Goal: Transaction & Acquisition: Book appointment/travel/reservation

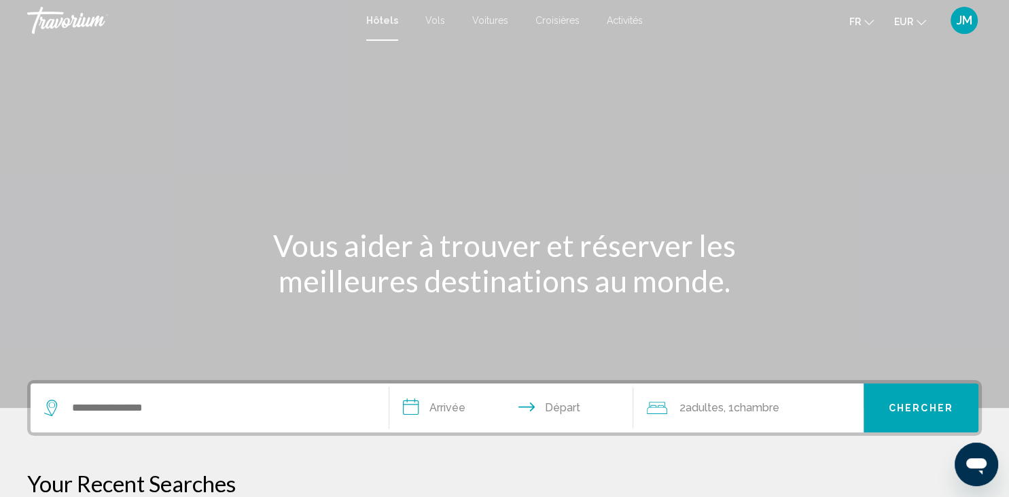
click at [451, 417] on input "**********" at bounding box center [513, 409] width 249 height 53
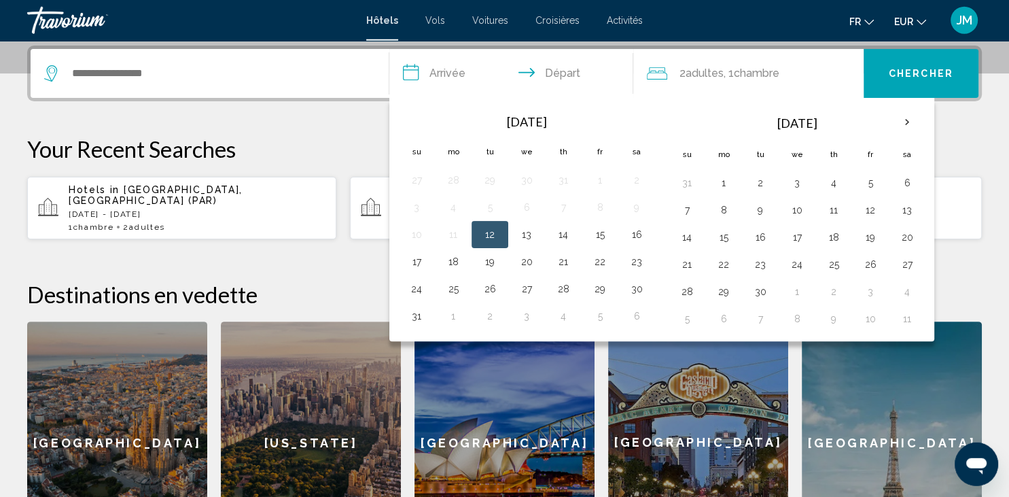
scroll to position [335, 0]
click at [791, 238] on button "17" at bounding box center [797, 236] width 22 height 19
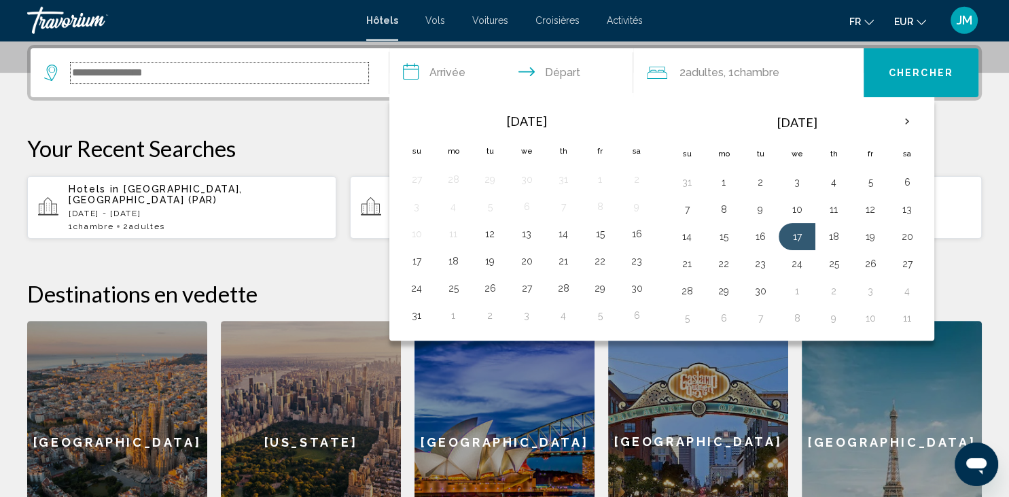
click at [325, 79] on input "Search widget" at bounding box center [220, 73] width 298 height 20
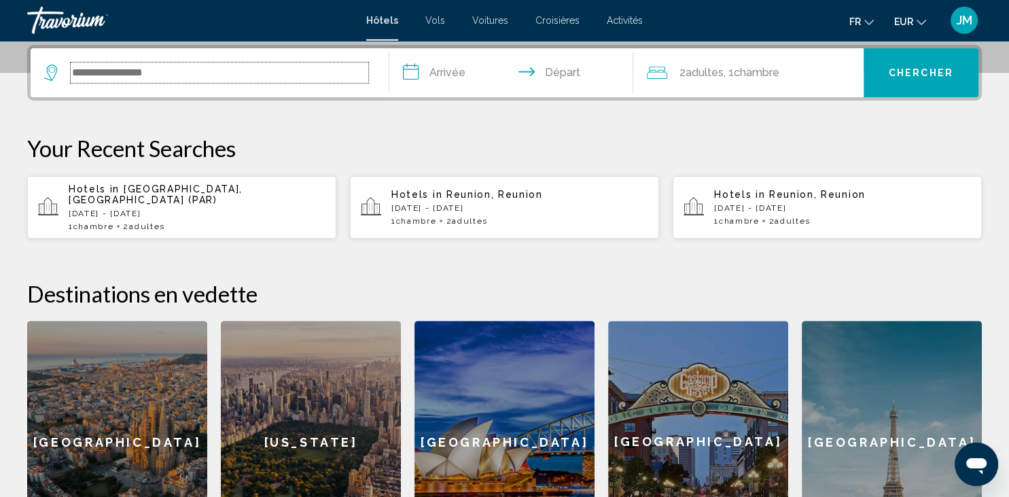
click at [269, 78] on input "Search widget" at bounding box center [220, 73] width 298 height 20
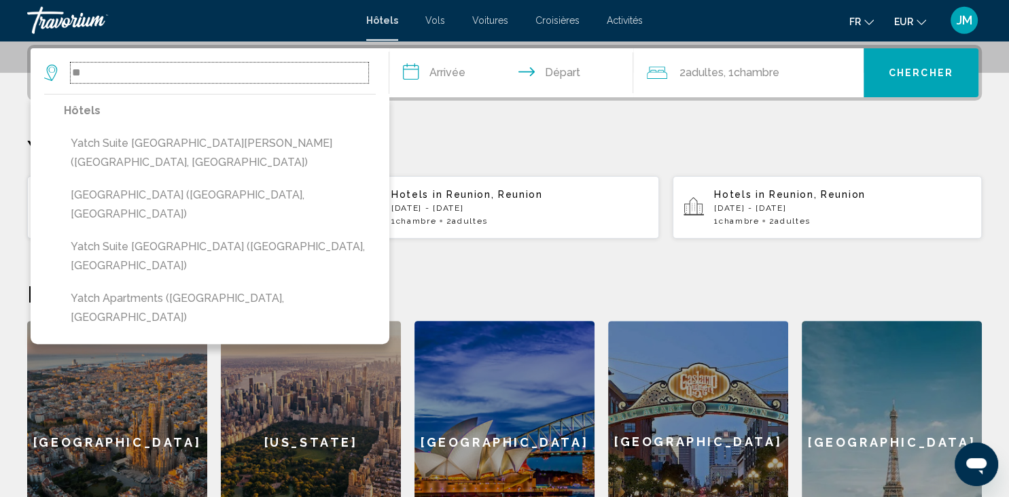
type input "*"
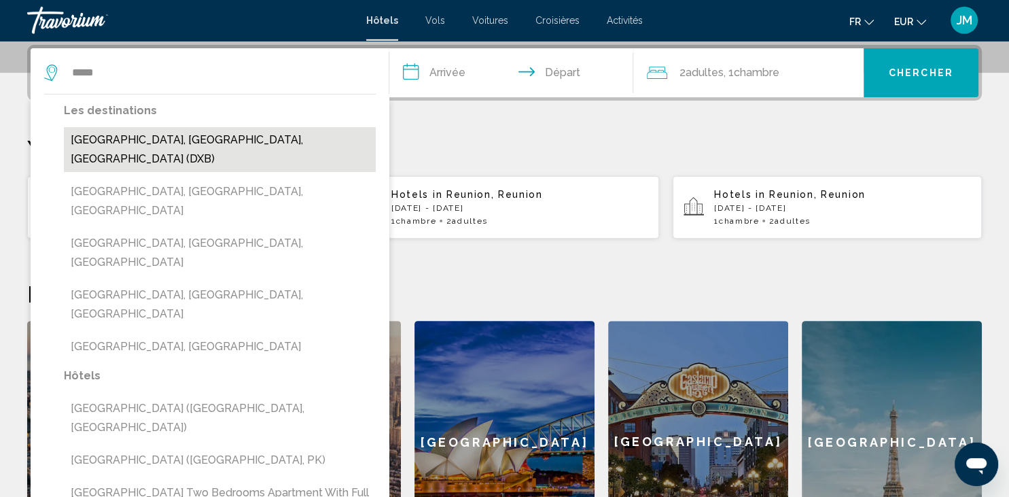
click at [212, 138] on button "[GEOGRAPHIC_DATA], [GEOGRAPHIC_DATA], [GEOGRAPHIC_DATA] (DXB)" at bounding box center [220, 149] width 312 height 45
type input "**********"
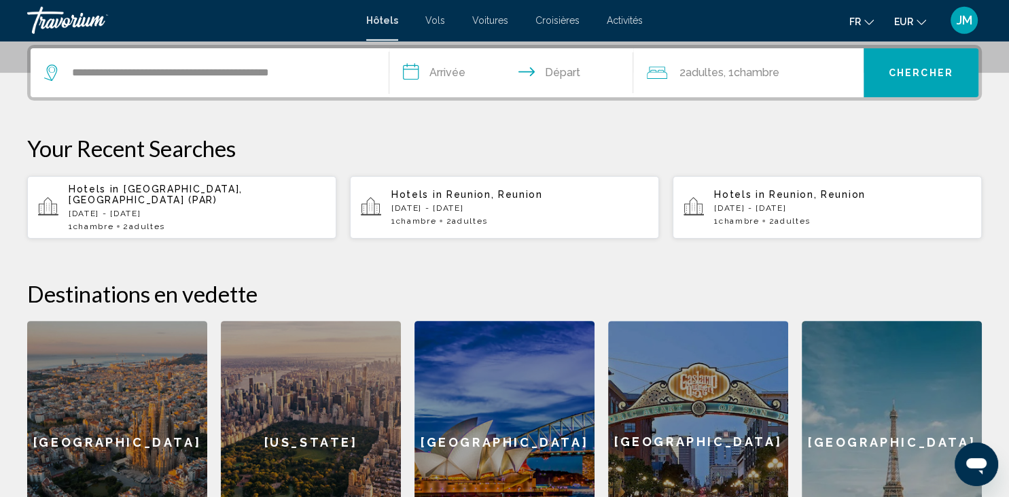
click at [452, 75] on input "**********" at bounding box center [513, 74] width 249 height 53
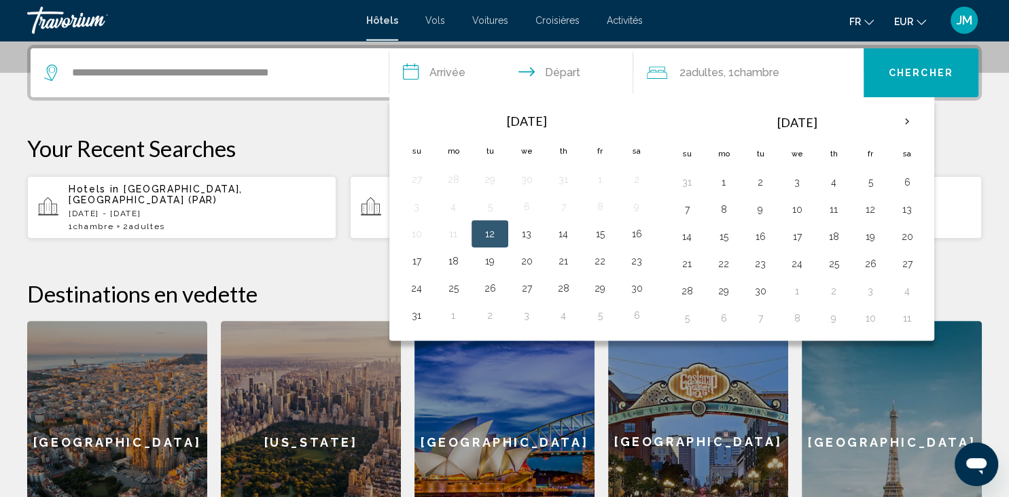
click at [495, 230] on button "12" at bounding box center [490, 233] width 22 height 19
click at [496, 236] on button "12" at bounding box center [490, 233] width 22 height 19
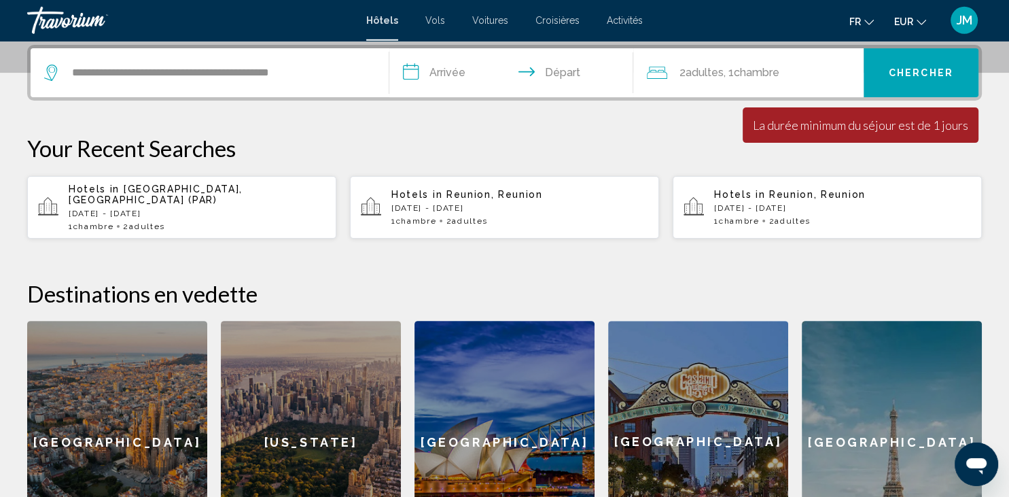
click at [474, 65] on input "**********" at bounding box center [513, 74] width 249 height 53
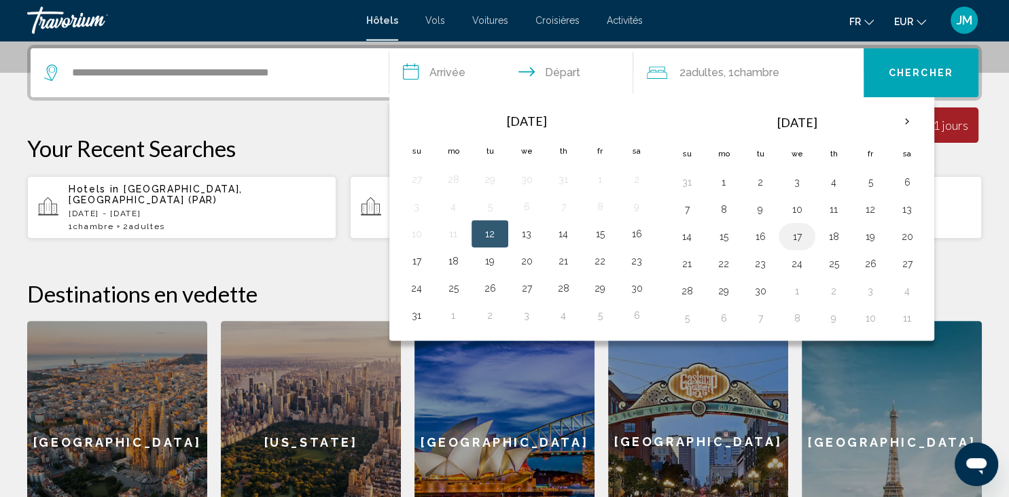
click at [798, 236] on button "17" at bounding box center [797, 236] width 22 height 19
click at [800, 233] on button "17" at bounding box center [797, 236] width 22 height 19
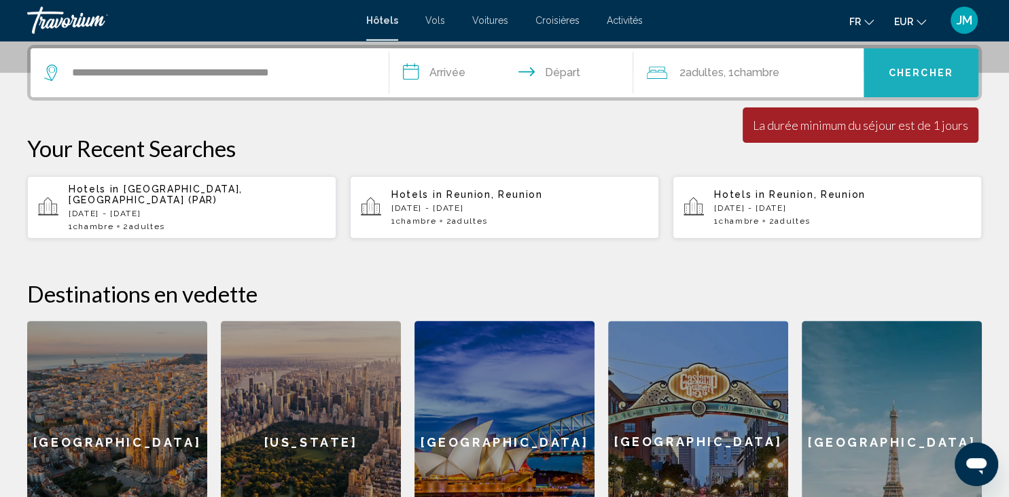
click at [913, 72] on span "Chercher" at bounding box center [921, 73] width 65 height 11
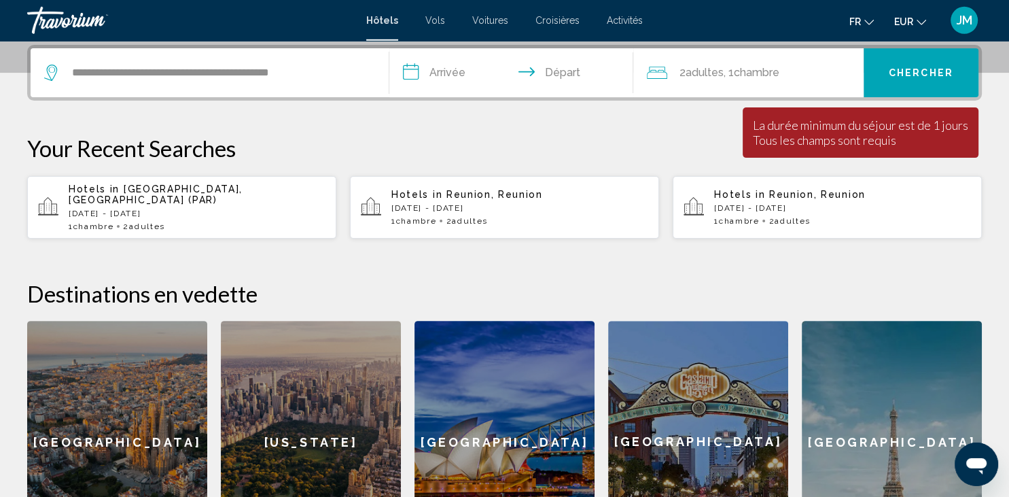
click at [579, 70] on input "**********" at bounding box center [513, 74] width 249 height 53
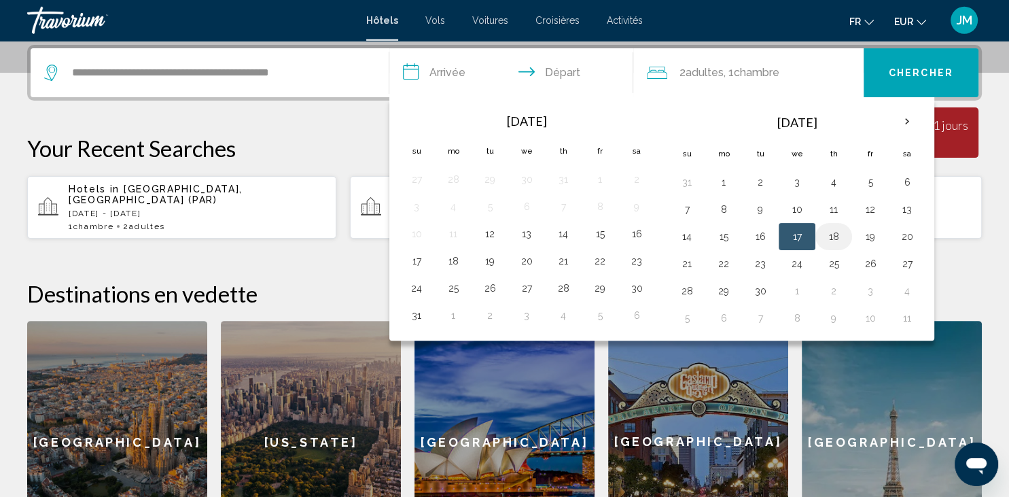
click at [832, 241] on button "18" at bounding box center [834, 236] width 22 height 19
click at [783, 236] on td "17" at bounding box center [797, 236] width 37 height 27
click at [841, 240] on button "18" at bounding box center [834, 236] width 22 height 19
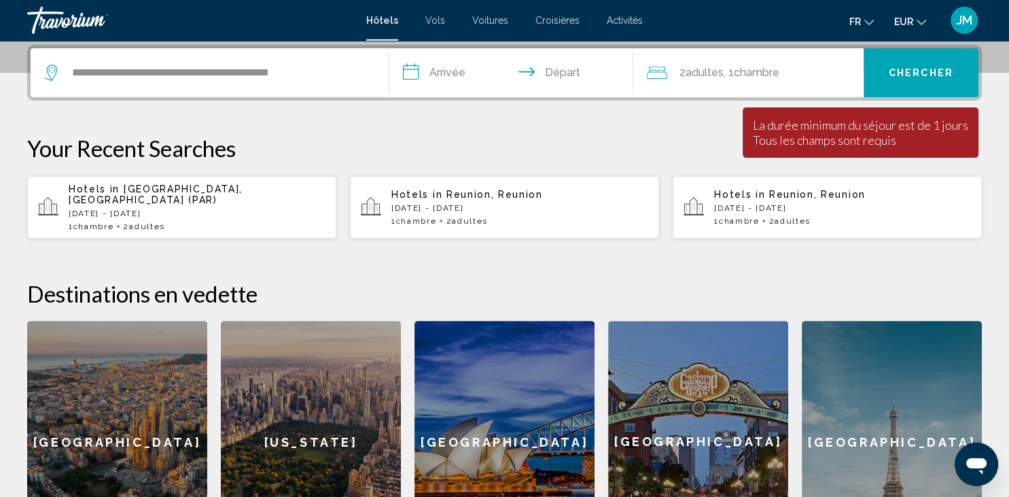
click at [459, 71] on input "**********" at bounding box center [513, 74] width 249 height 53
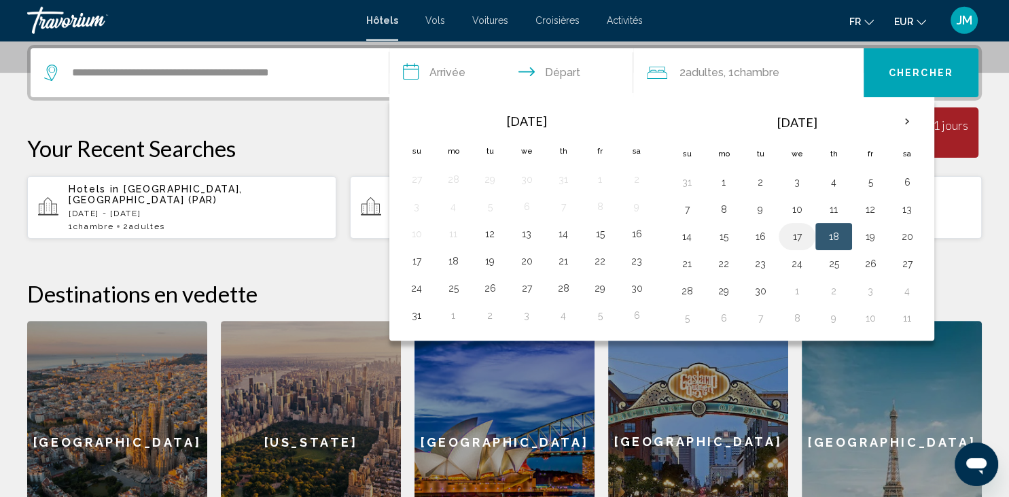
click at [796, 241] on button "17" at bounding box center [797, 236] width 22 height 19
click at [829, 238] on button "18" at bounding box center [834, 236] width 22 height 19
type input "**********"
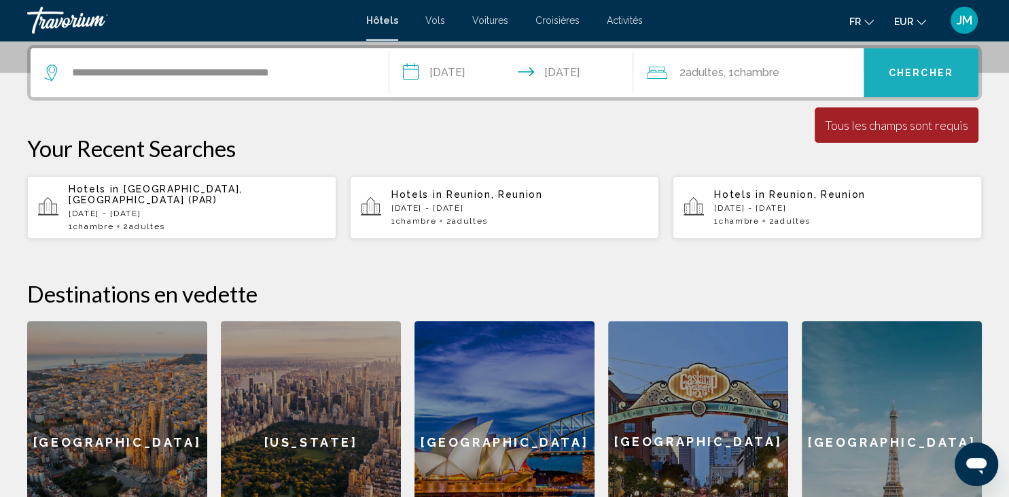
click at [899, 71] on span "Chercher" at bounding box center [921, 73] width 65 height 11
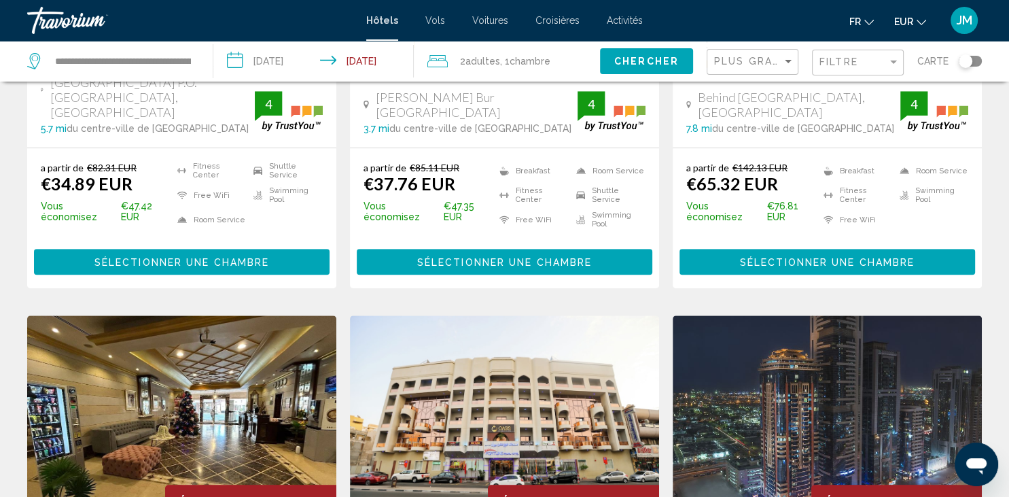
scroll to position [861, 0]
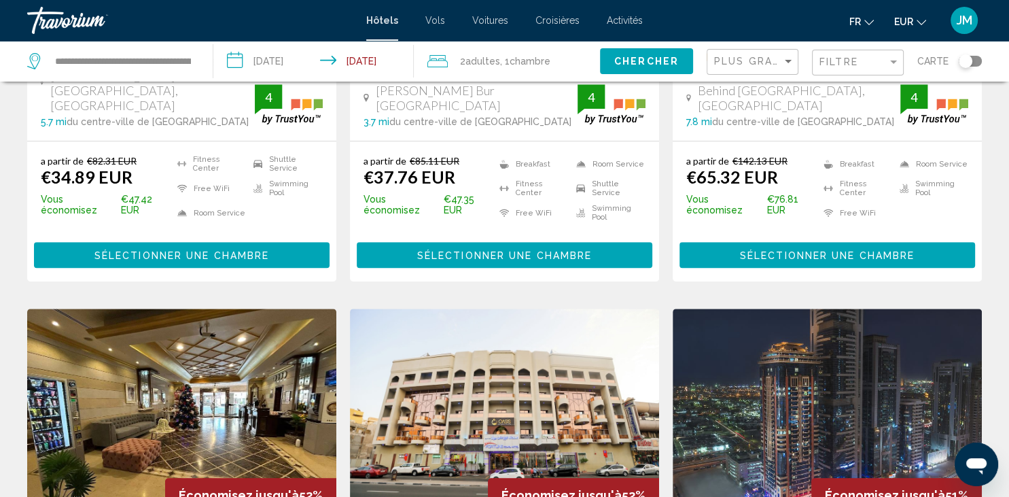
click at [619, 22] on span "Activités" at bounding box center [625, 20] width 36 height 11
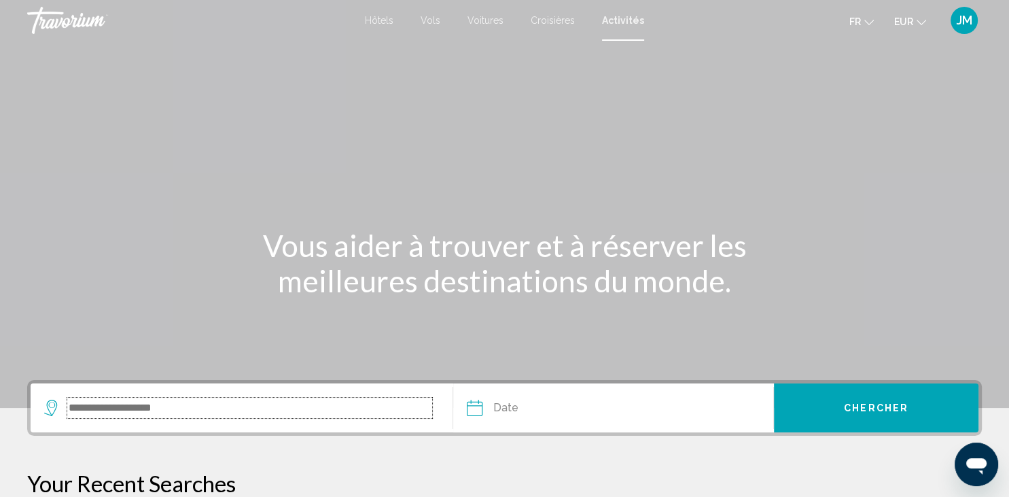
click at [351, 402] on input "Search widget" at bounding box center [249, 407] width 365 height 20
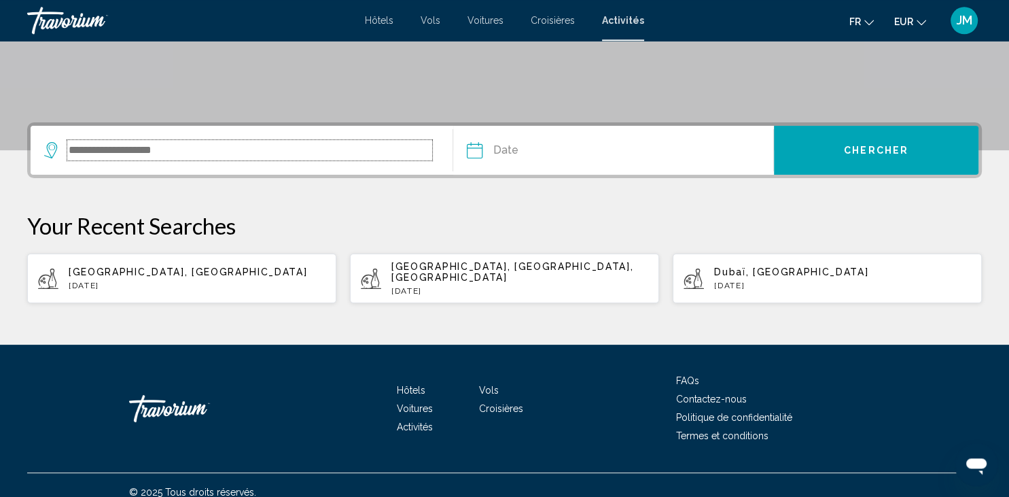
scroll to position [260, 0]
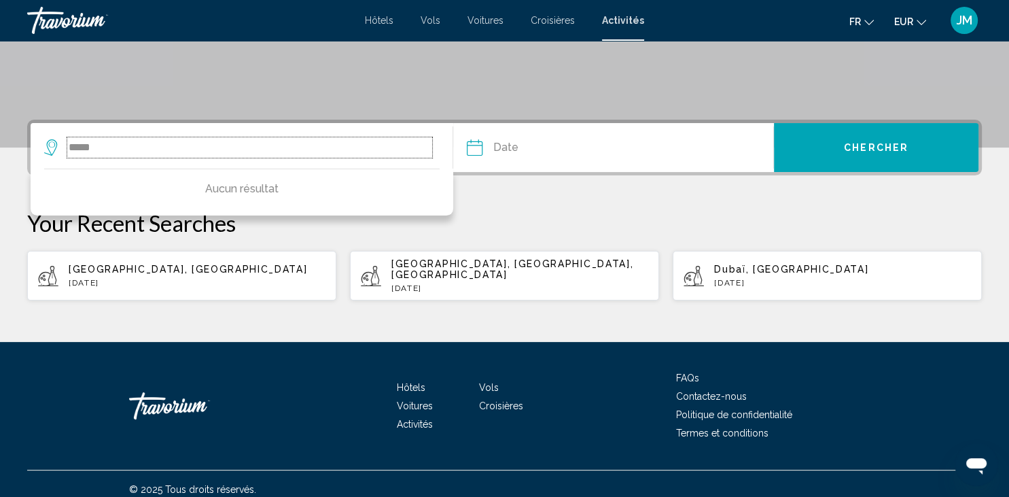
click at [227, 150] on input "*****" at bounding box center [249, 147] width 365 height 20
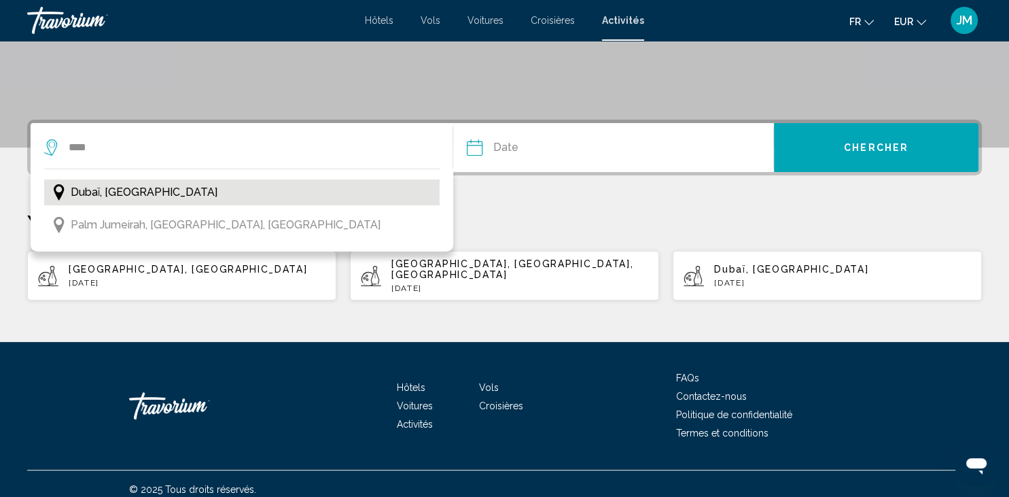
click at [79, 189] on span "Dubaï, [GEOGRAPHIC_DATA]" at bounding box center [144, 192] width 147 height 19
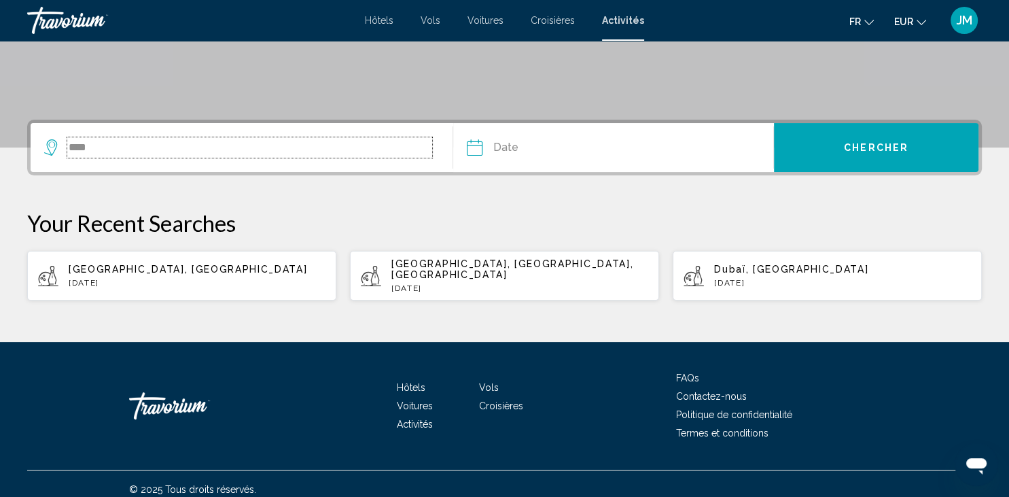
type input "**********"
click at [497, 148] on input "Date" at bounding box center [542, 149] width 158 height 53
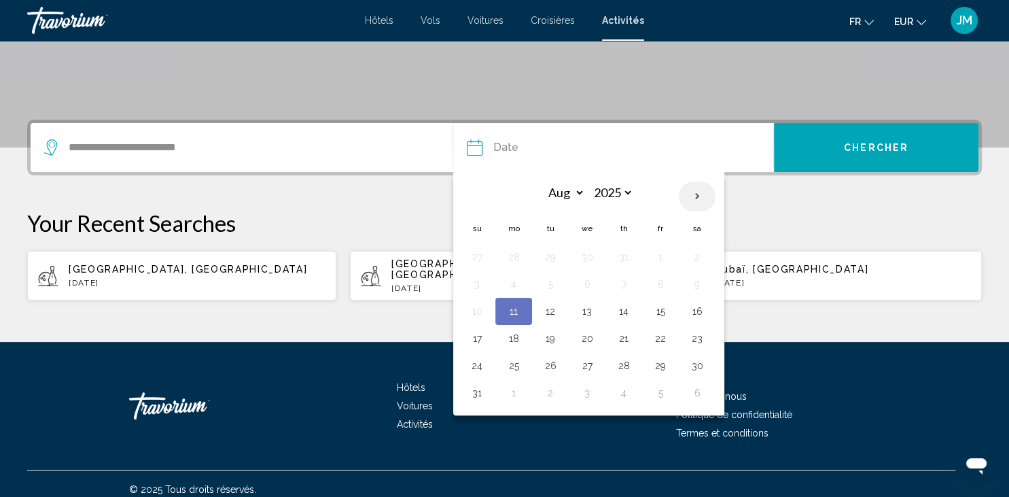
click at [695, 198] on th "Next month" at bounding box center [697, 196] width 37 height 30
select select "*"
click at [583, 316] on button "17" at bounding box center [587, 311] width 22 height 19
type input "**********"
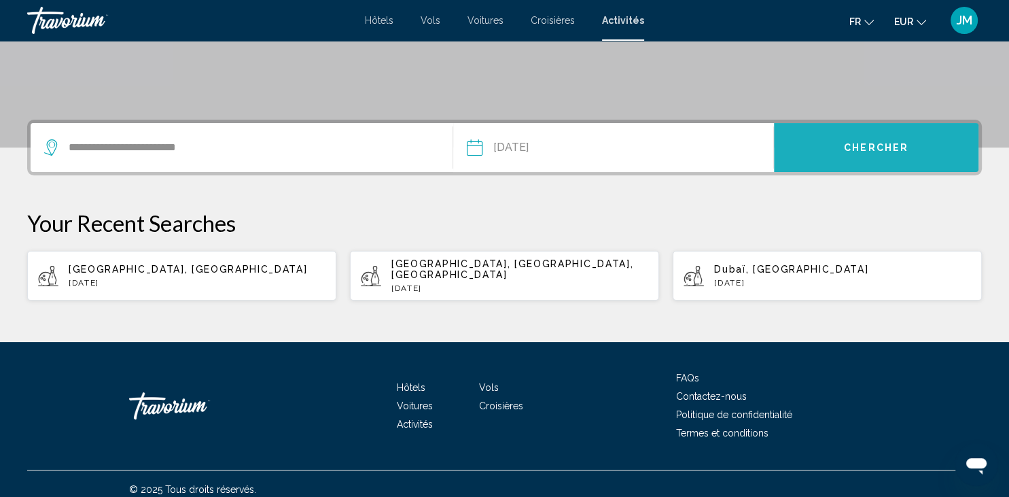
click at [868, 154] on button "Chercher" at bounding box center [876, 147] width 204 height 49
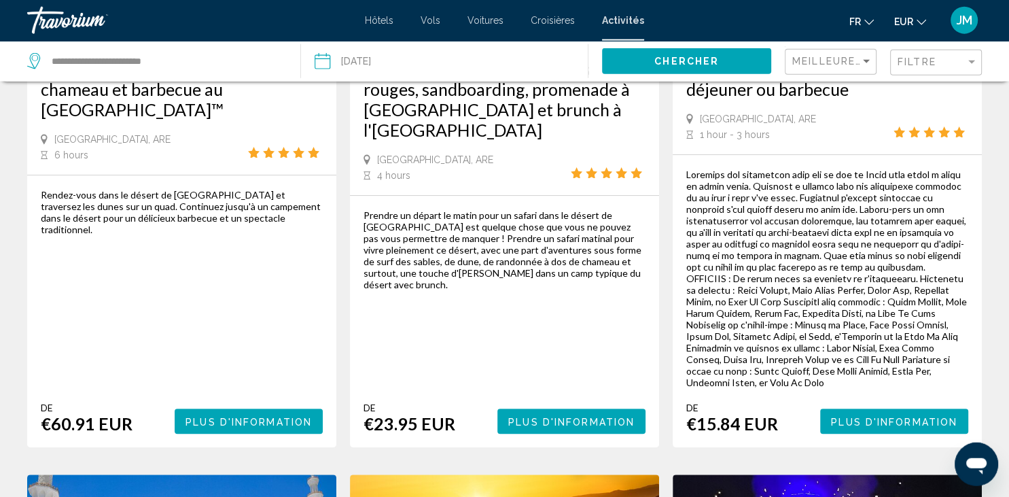
scroll to position [323, 0]
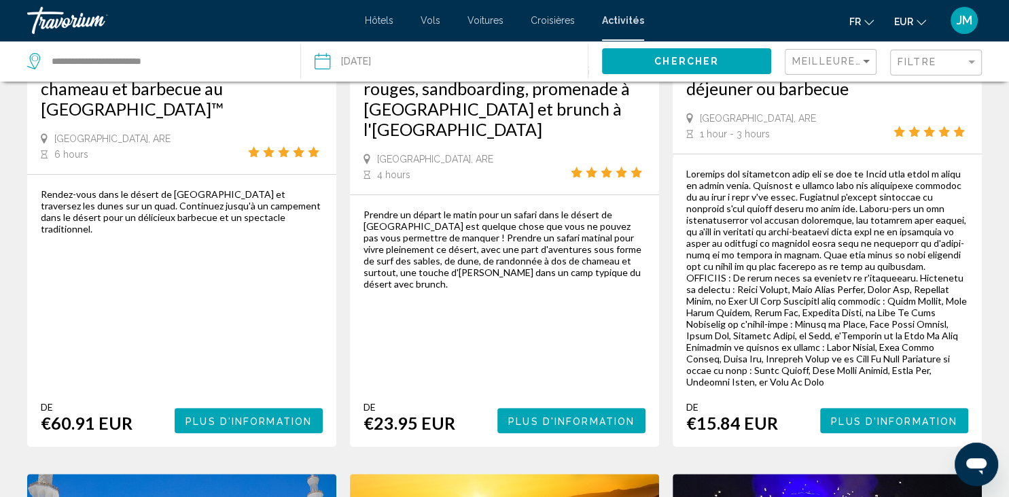
click at [861, 415] on span "Plus d'information" at bounding box center [894, 420] width 126 height 11
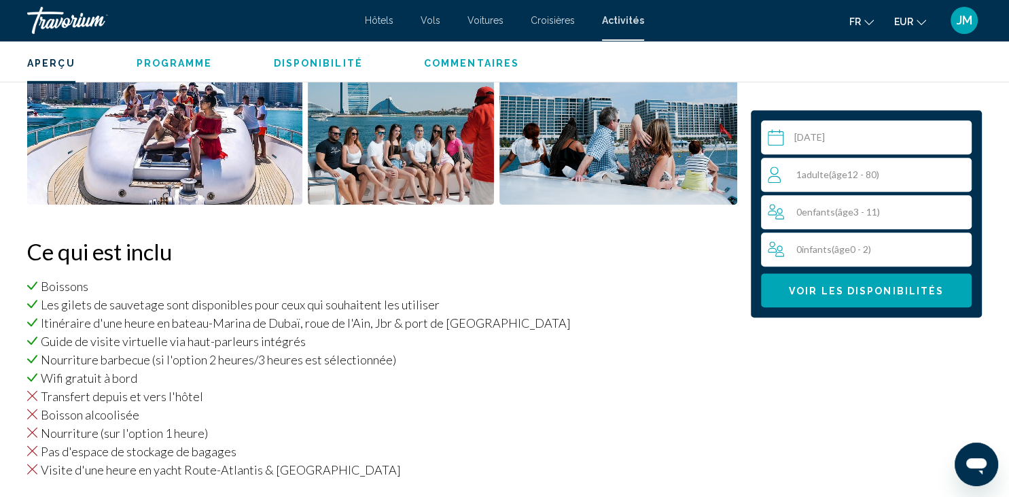
scroll to position [848, 0]
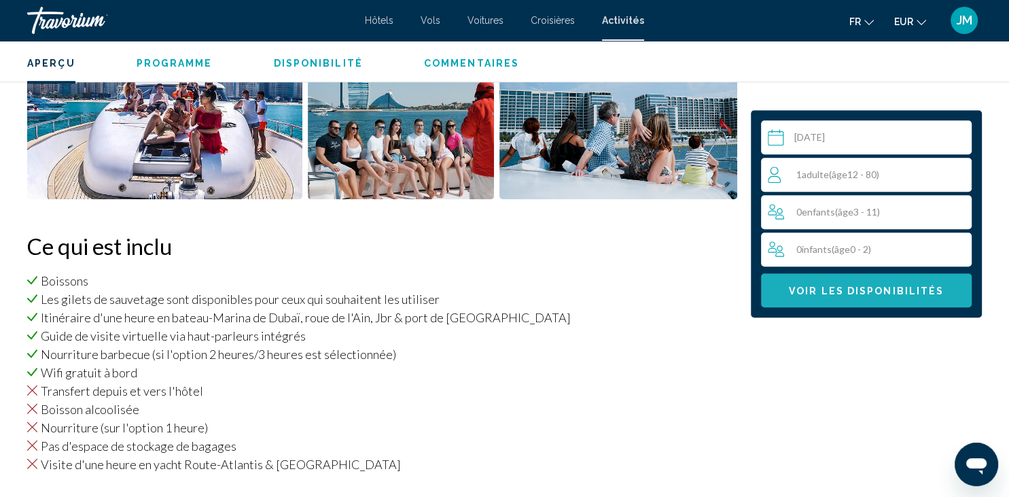
click at [841, 295] on span "Voir les disponibilités" at bounding box center [866, 290] width 155 height 11
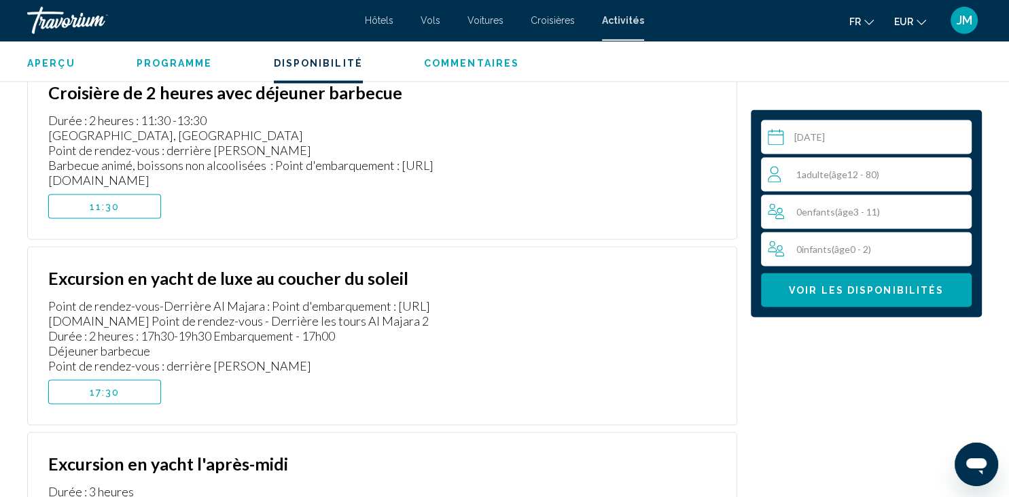
scroll to position [2576, 0]
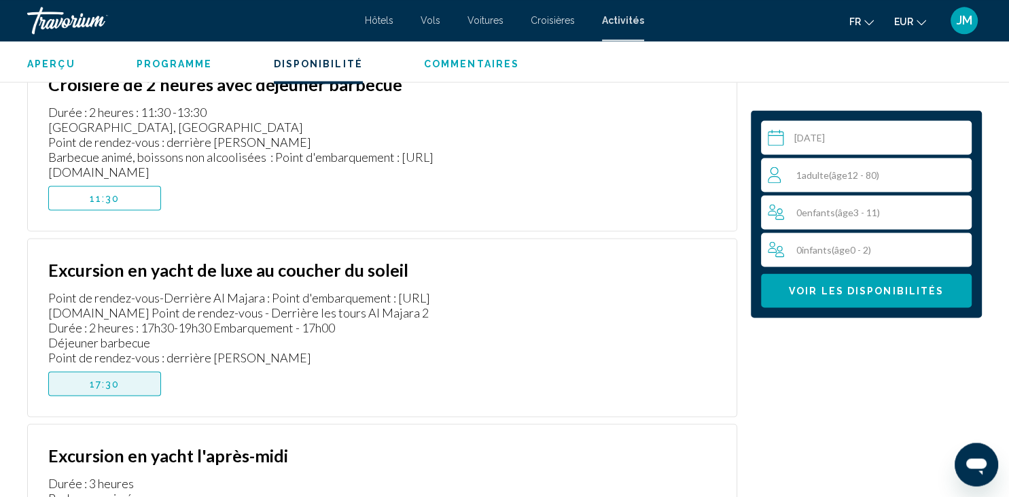
click at [116, 378] on span "17:30" at bounding box center [105, 383] width 31 height 11
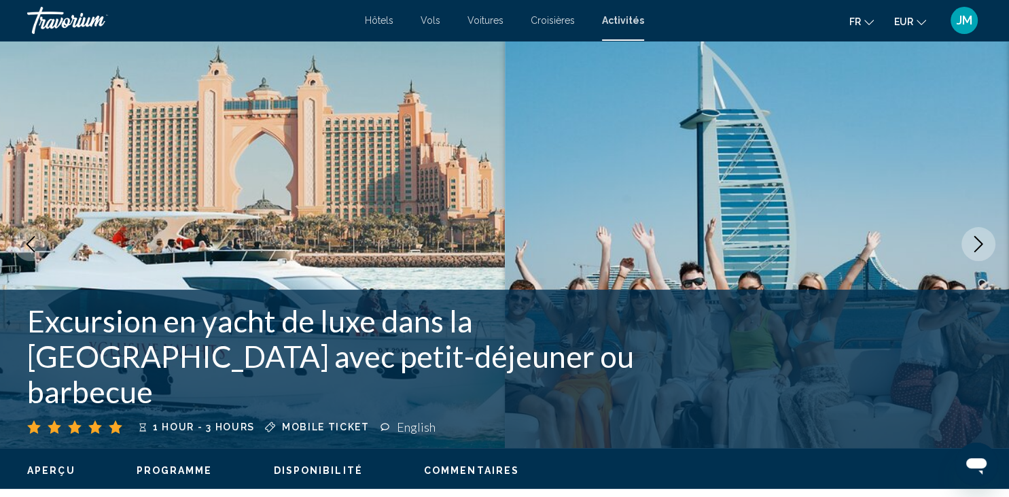
scroll to position [0, 0]
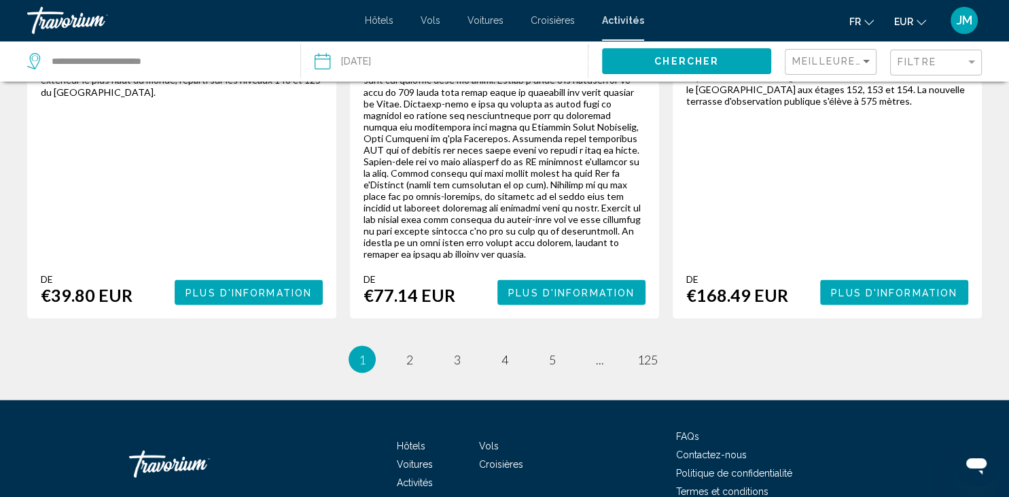
scroll to position [2394, 0]
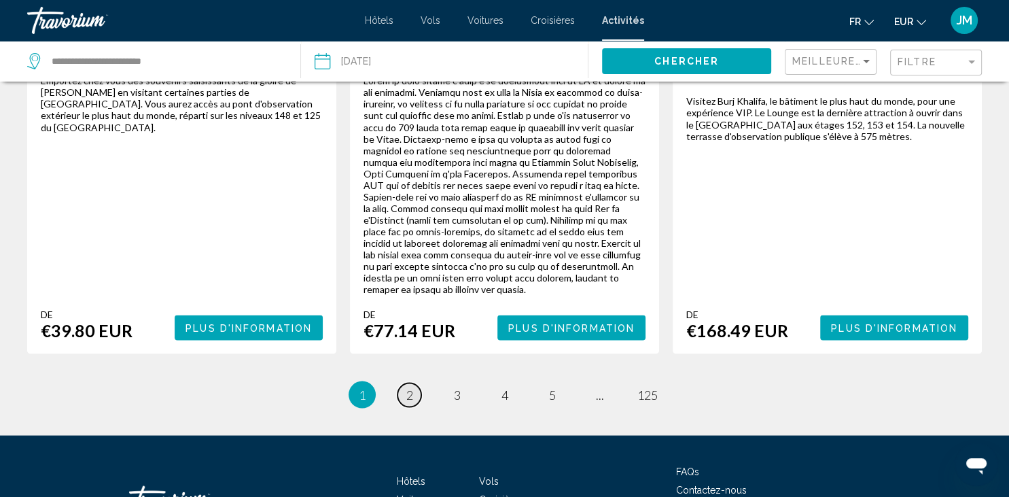
click at [409, 387] on span "2" at bounding box center [409, 394] width 7 height 15
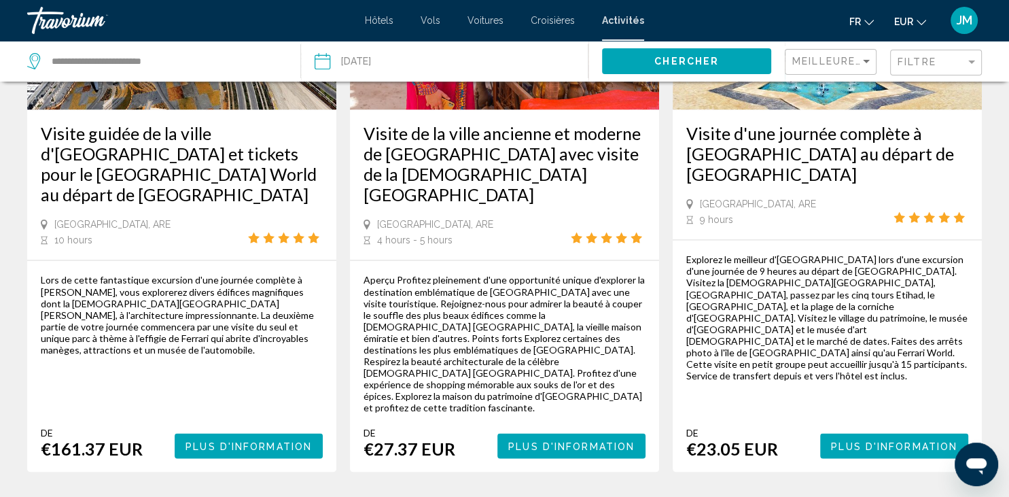
scroll to position [2293, 0]
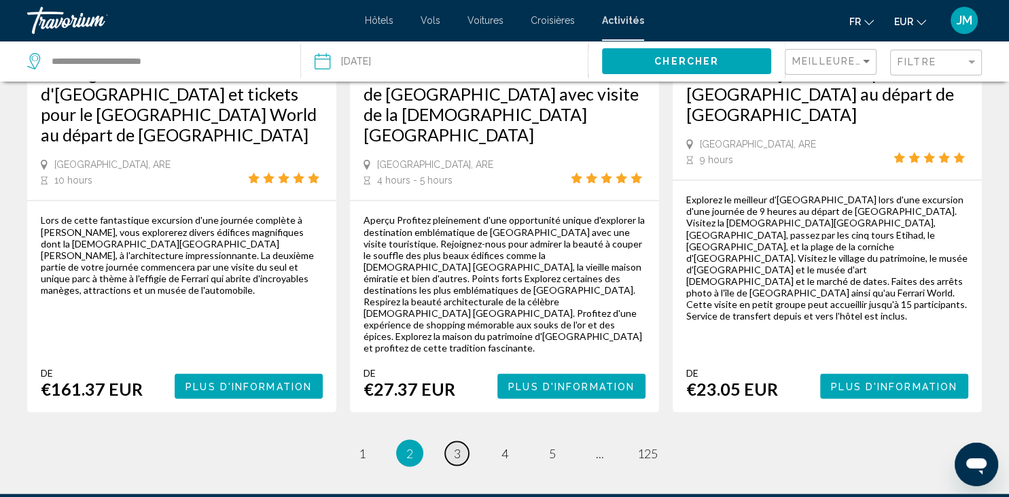
click at [454, 445] on span "3" at bounding box center [457, 452] width 7 height 15
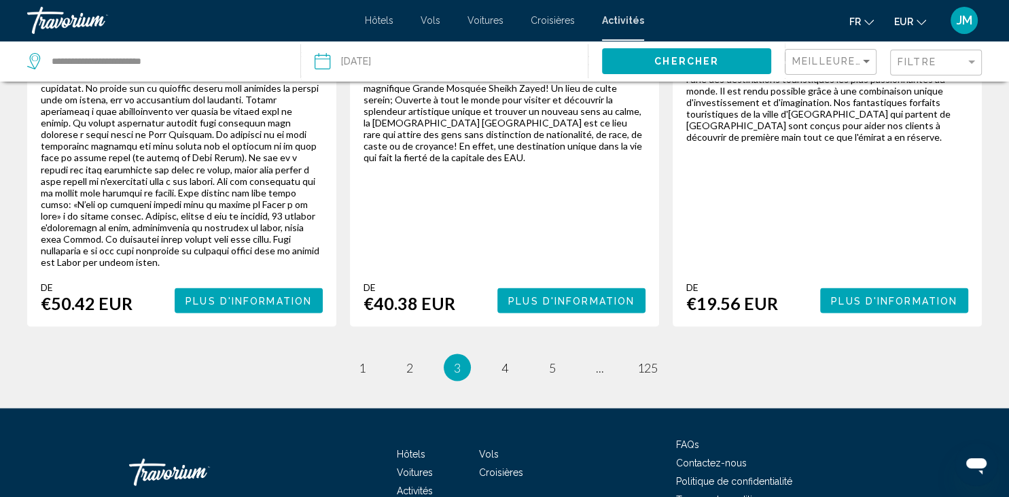
scroll to position [2351, 0]
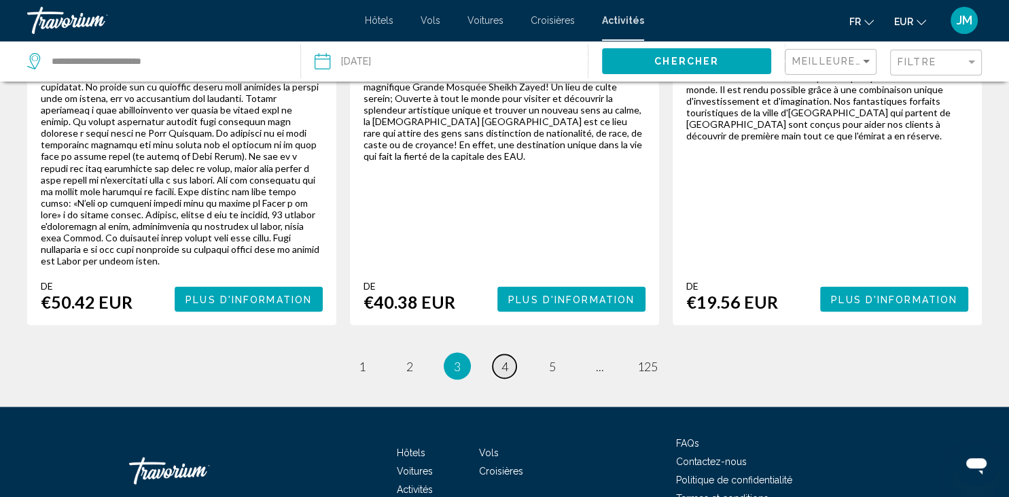
click at [507, 358] on span "4" at bounding box center [504, 365] width 7 height 15
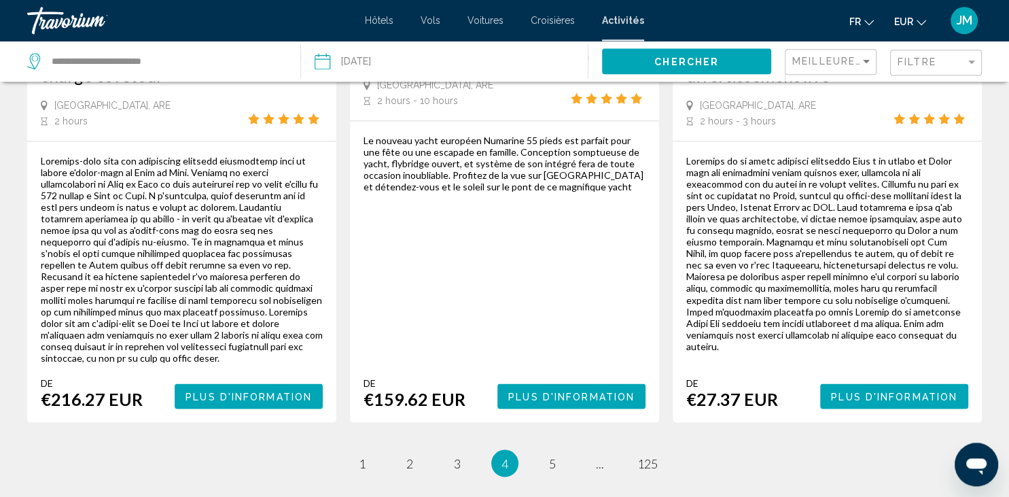
scroll to position [2283, 0]
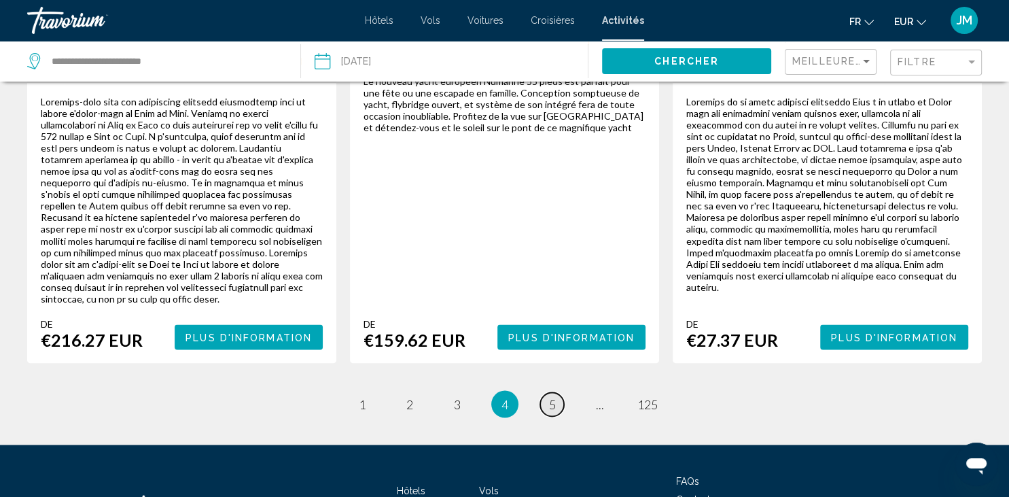
click at [552, 396] on span "5" at bounding box center [552, 403] width 7 height 15
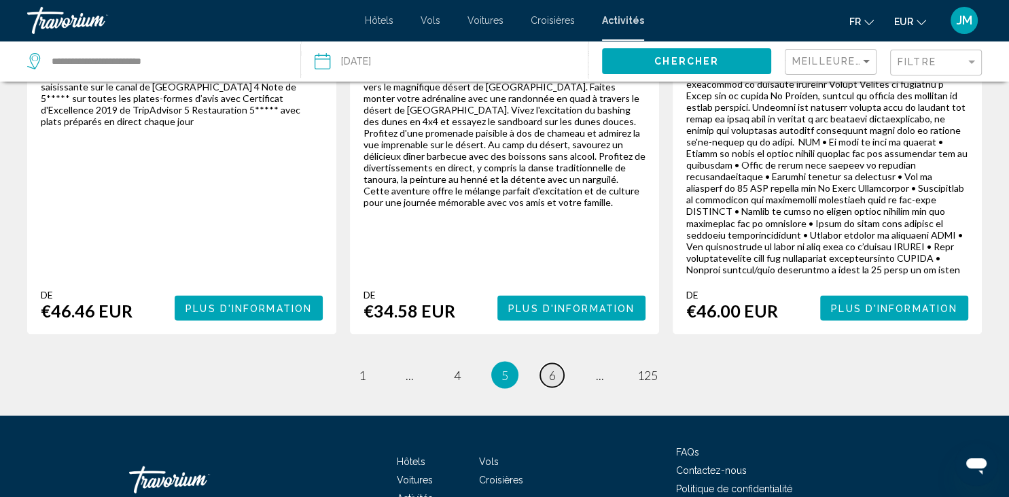
scroll to position [2315, 0]
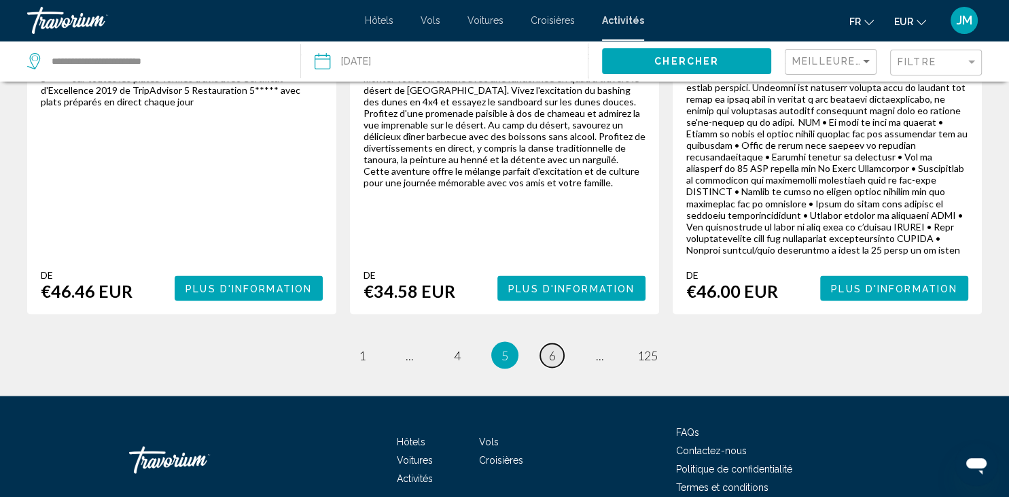
click at [552, 347] on span "6" at bounding box center [552, 354] width 7 height 15
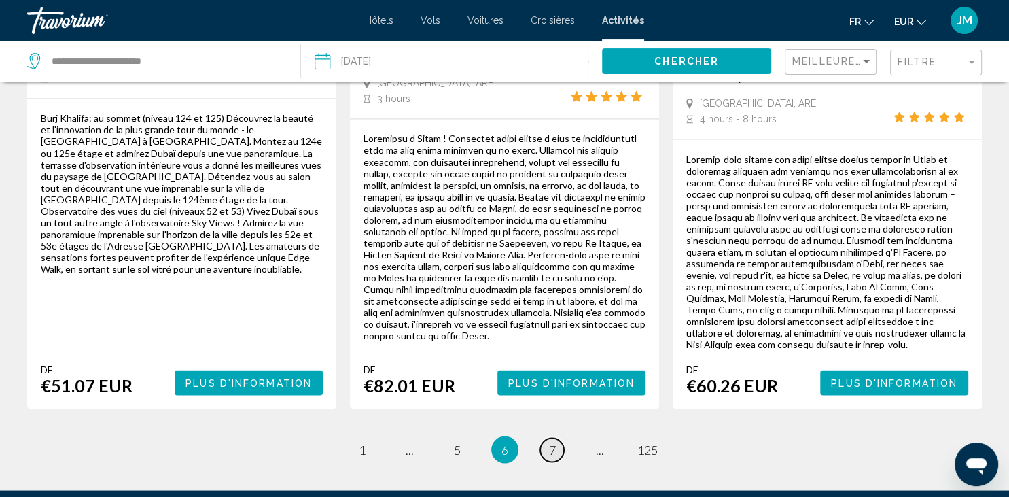
scroll to position [2429, 0]
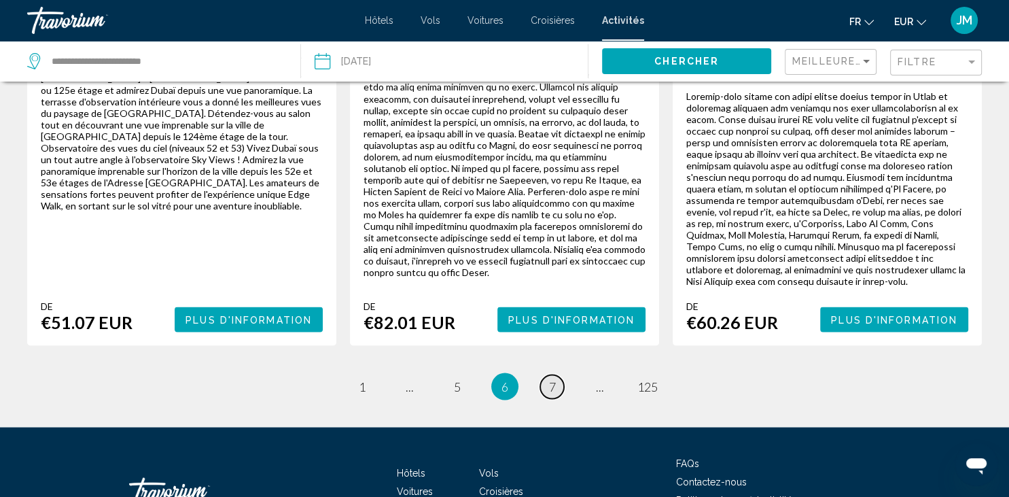
click at [552, 378] on span "7" at bounding box center [552, 385] width 7 height 15
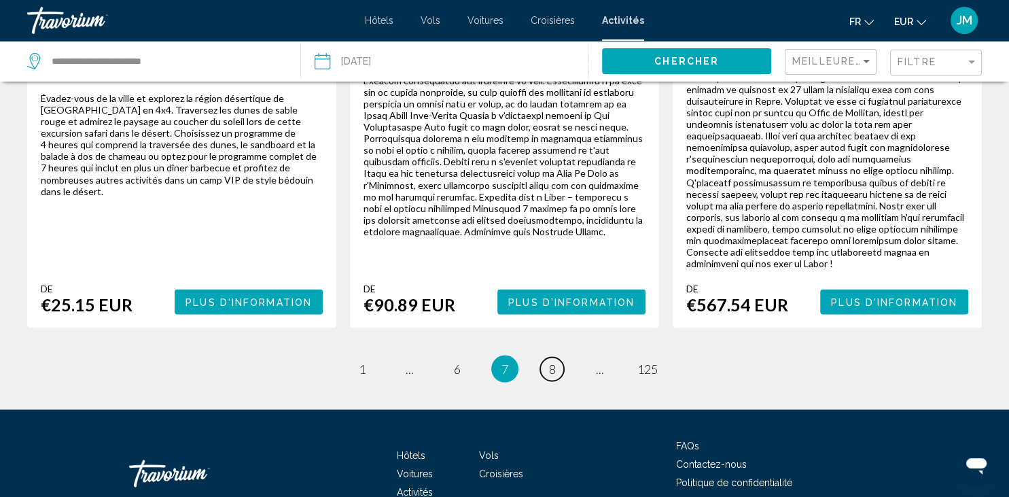
scroll to position [2342, 0]
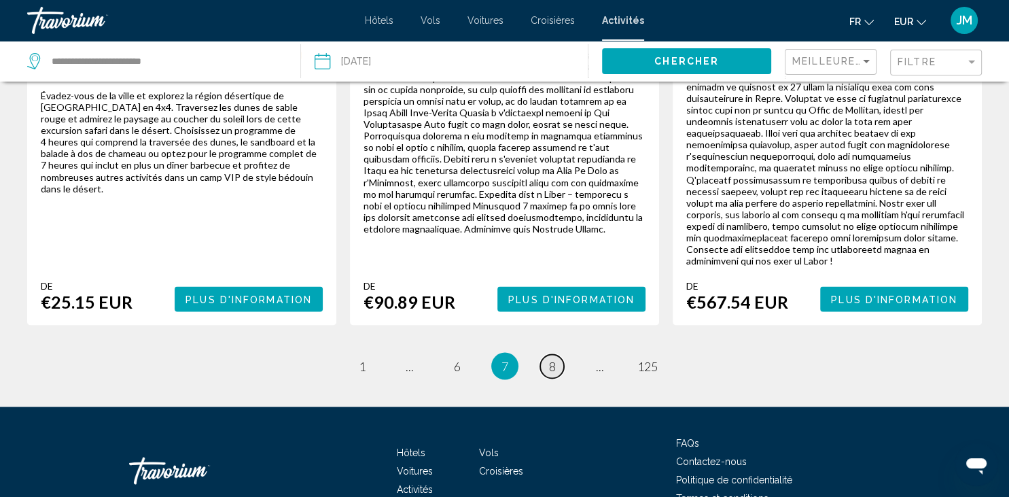
click at [552, 358] on span "8" at bounding box center [552, 365] width 7 height 15
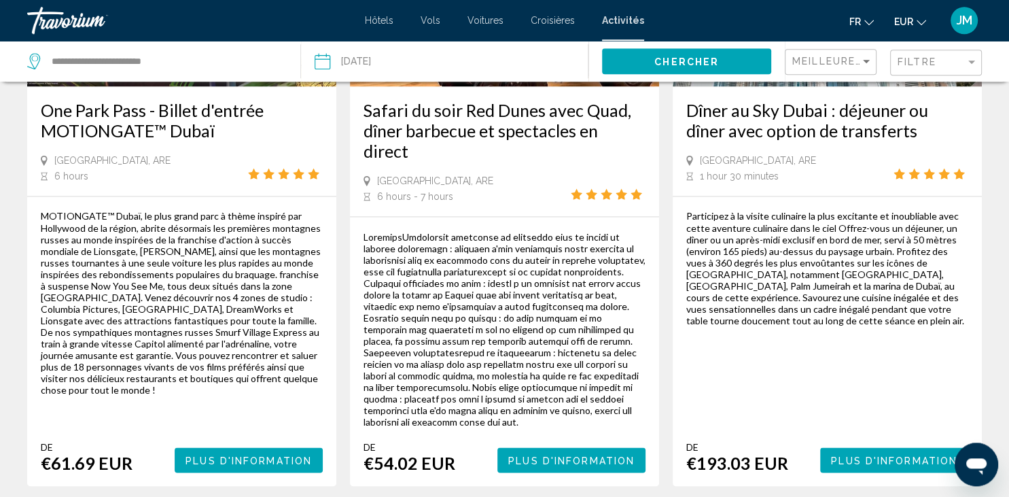
scroll to position [2353, 0]
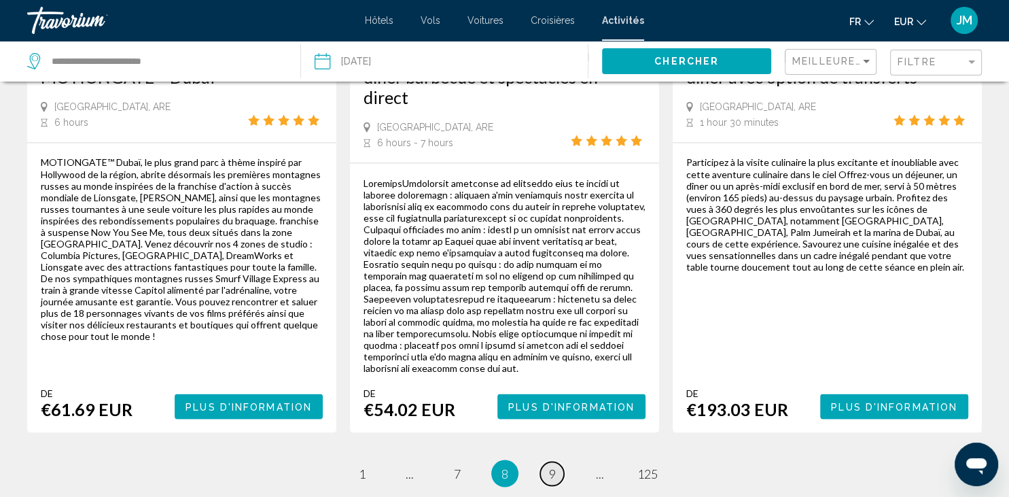
click at [552, 465] on span "9" at bounding box center [552, 472] width 7 height 15
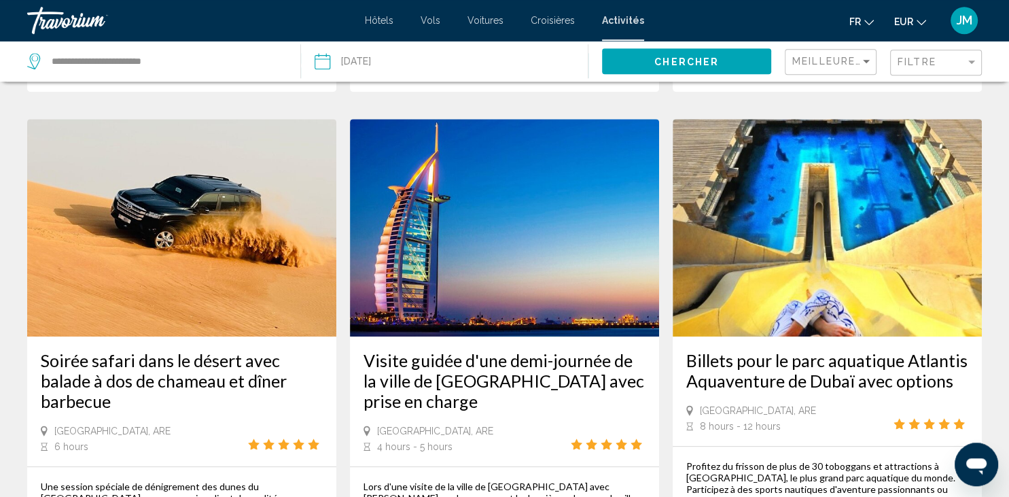
scroll to position [652, 0]
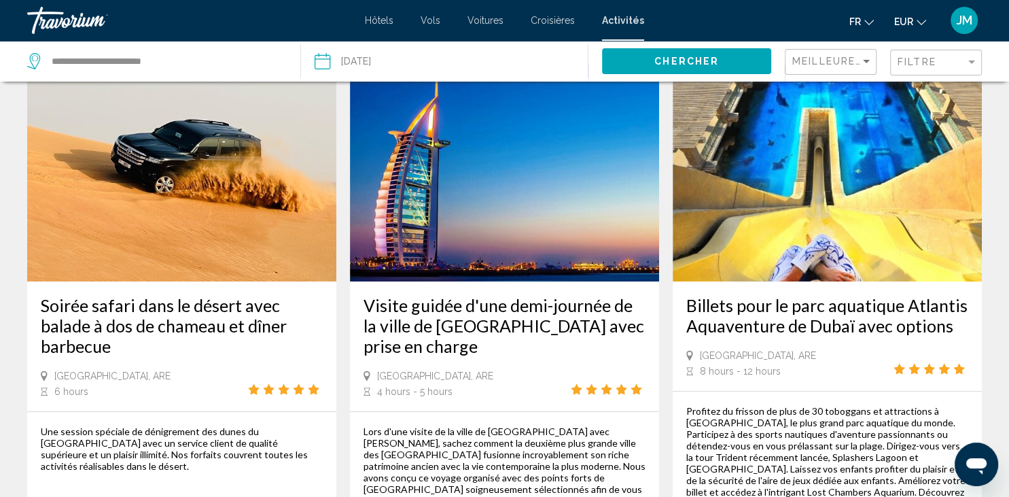
click at [772, 306] on h3 "Billets pour le parc aquatique Atlantis Aquaventure de Dubaï avec options" at bounding box center [827, 315] width 282 height 41
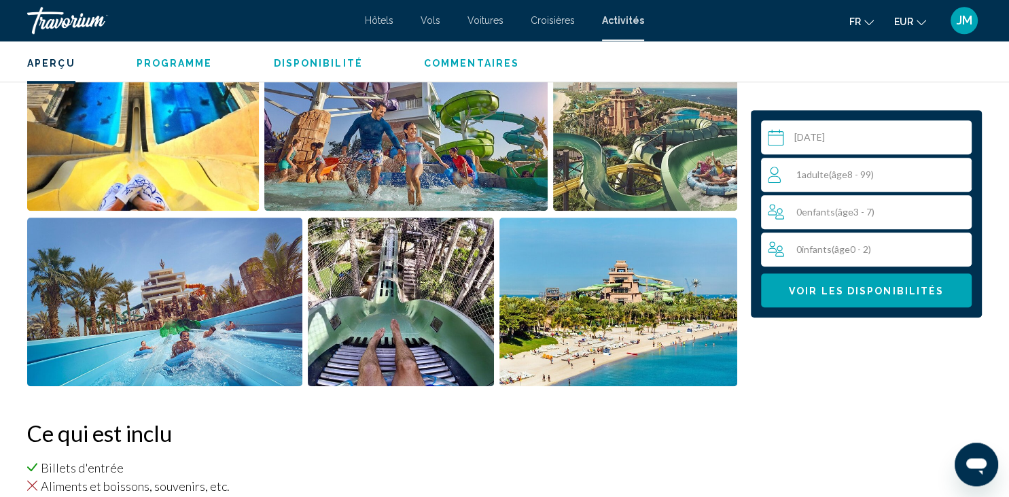
scroll to position [645, 0]
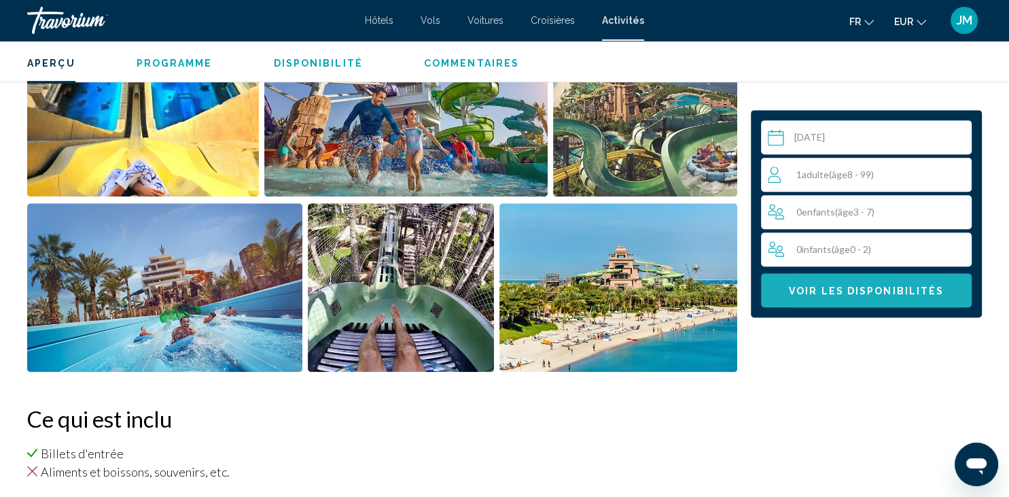
click at [796, 295] on span "Voir les disponibilités" at bounding box center [866, 290] width 155 height 11
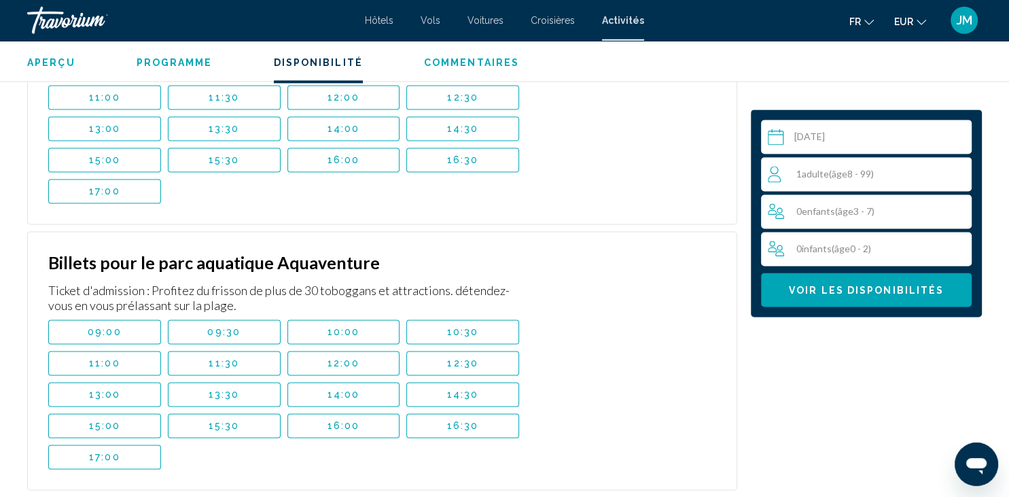
scroll to position [1904, 0]
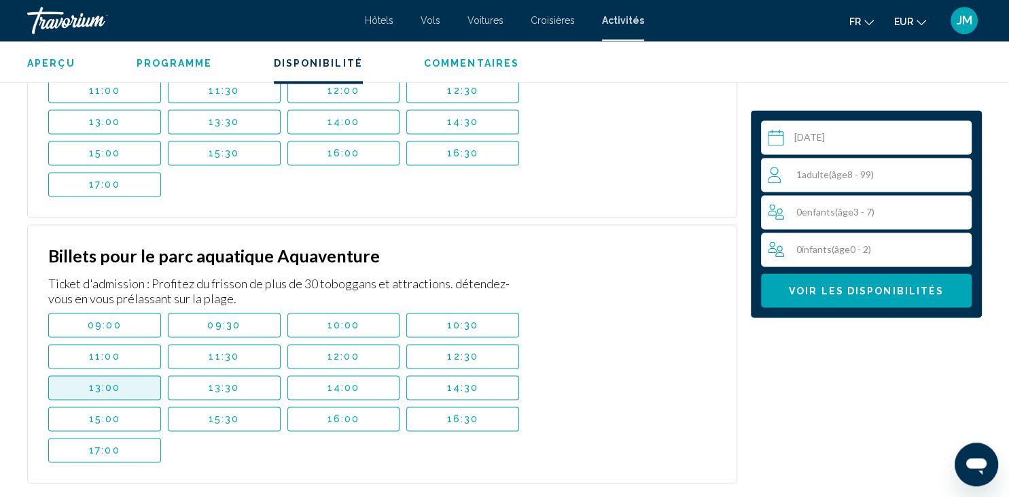
click at [136, 375] on button "13:00" at bounding box center [104, 387] width 113 height 24
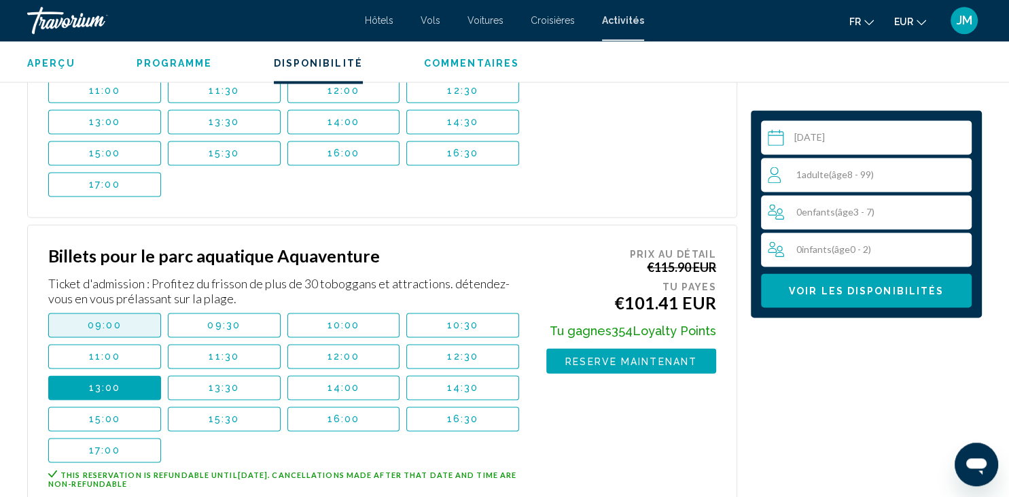
click at [143, 313] on button "09:00" at bounding box center [104, 325] width 113 height 24
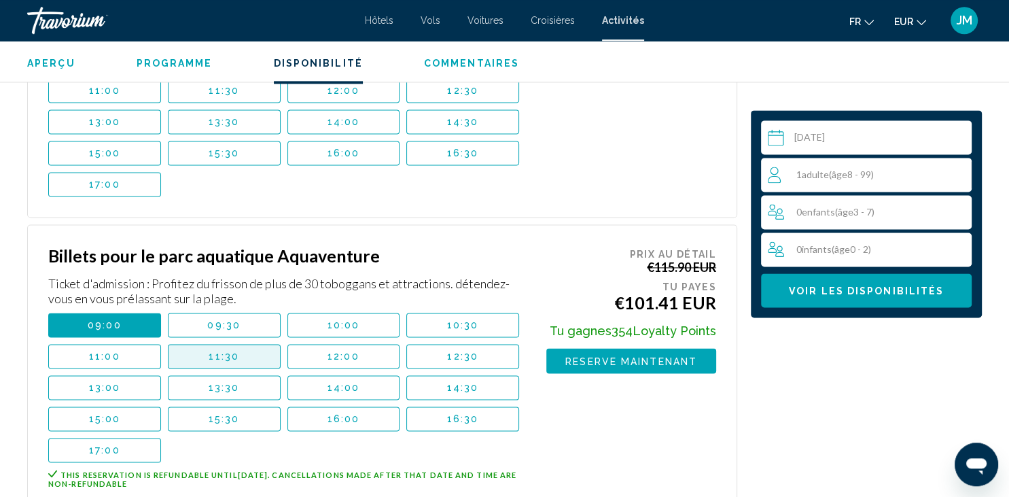
click at [254, 344] on button "11:30" at bounding box center [224, 356] width 113 height 24
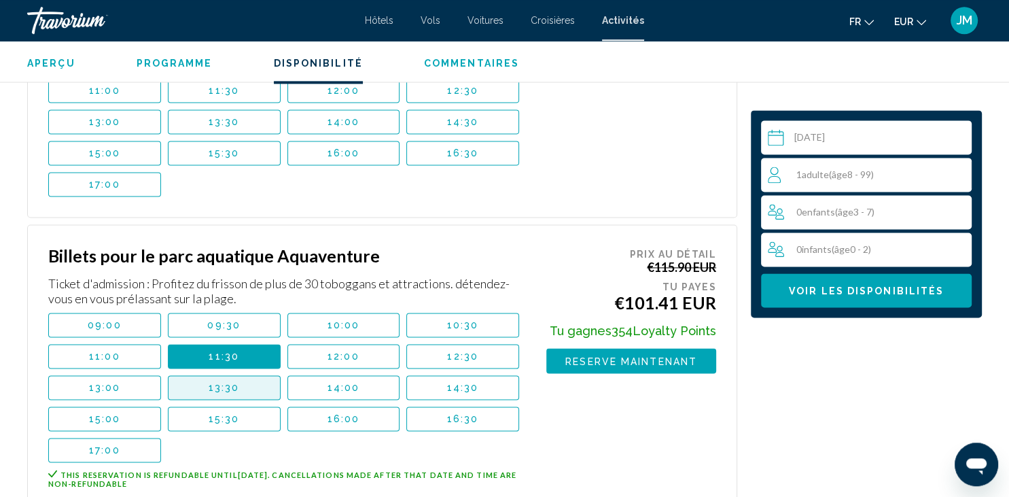
click at [276, 375] on button "13:30" at bounding box center [224, 387] width 113 height 24
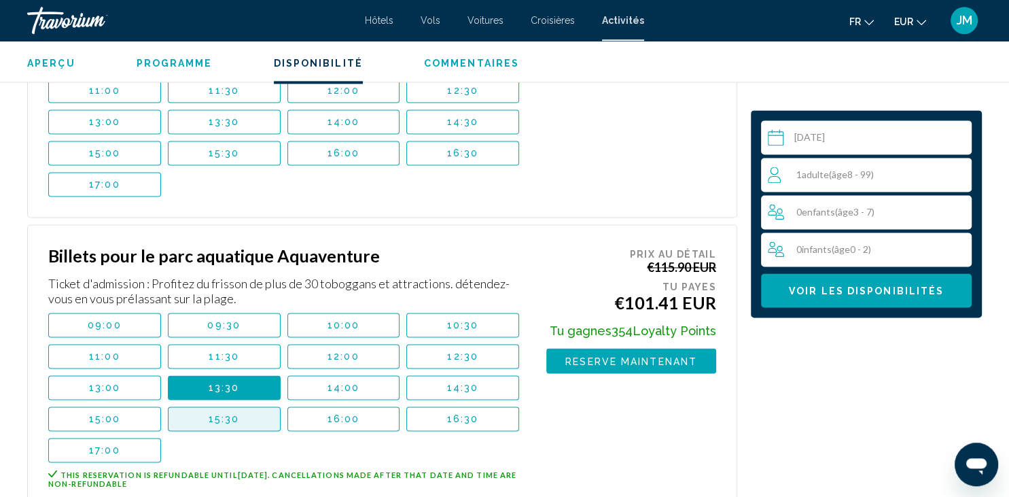
click at [268, 406] on button "15:30" at bounding box center [224, 418] width 113 height 24
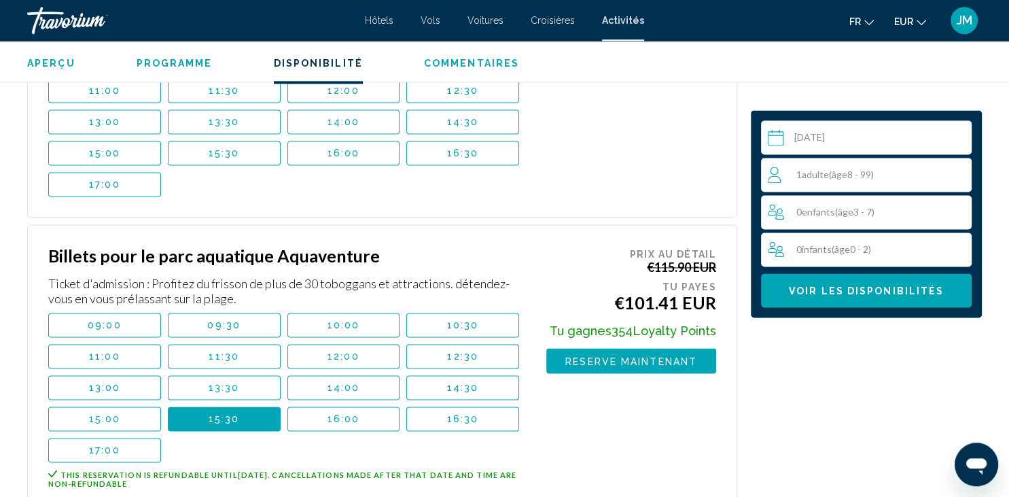
click at [340, 413] on span "16:00" at bounding box center [343, 418] width 33 height 11
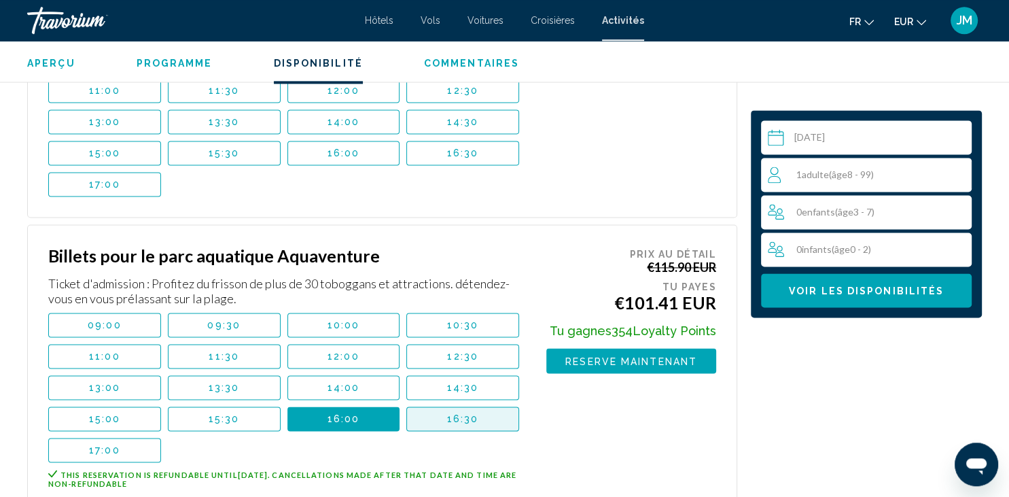
click at [467, 413] on span "16:30" at bounding box center [463, 418] width 32 height 11
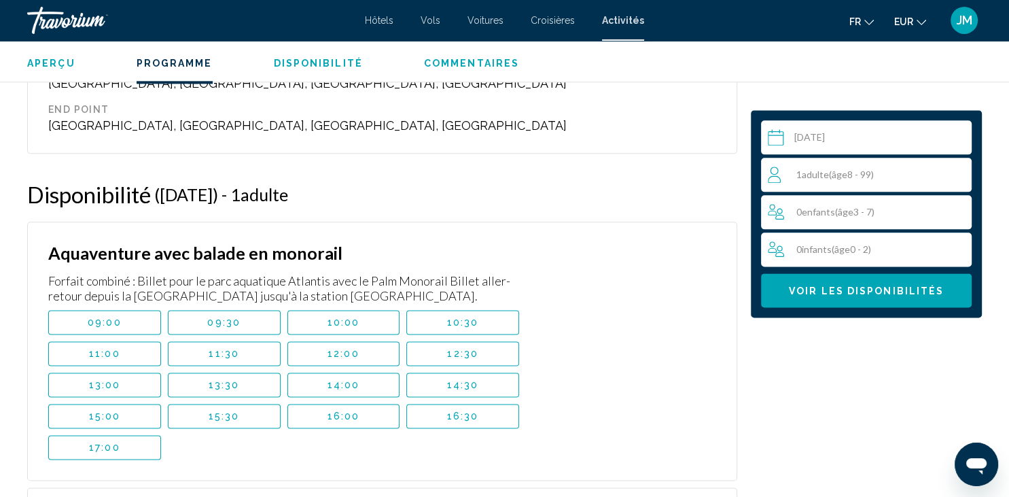
scroll to position [1653, 0]
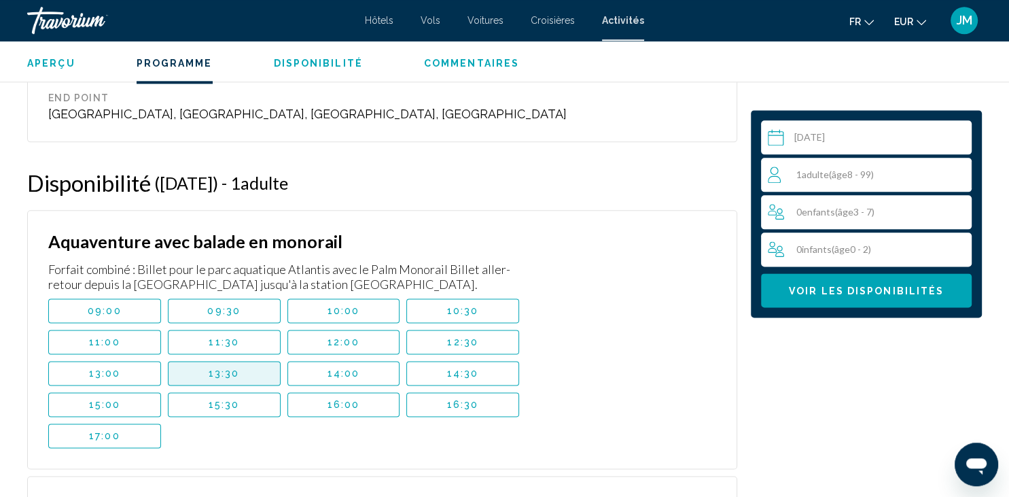
click at [223, 368] on span "13:30" at bounding box center [224, 373] width 31 height 11
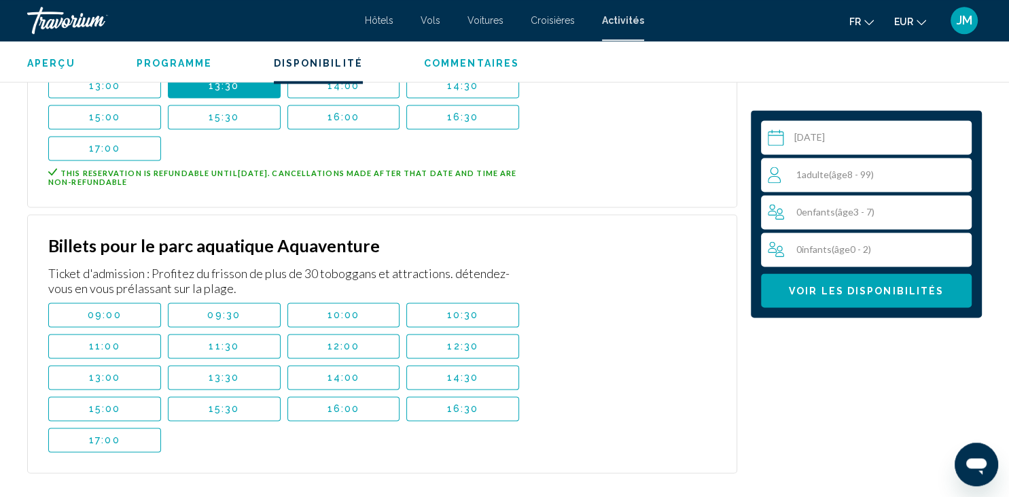
scroll to position [1976, 0]
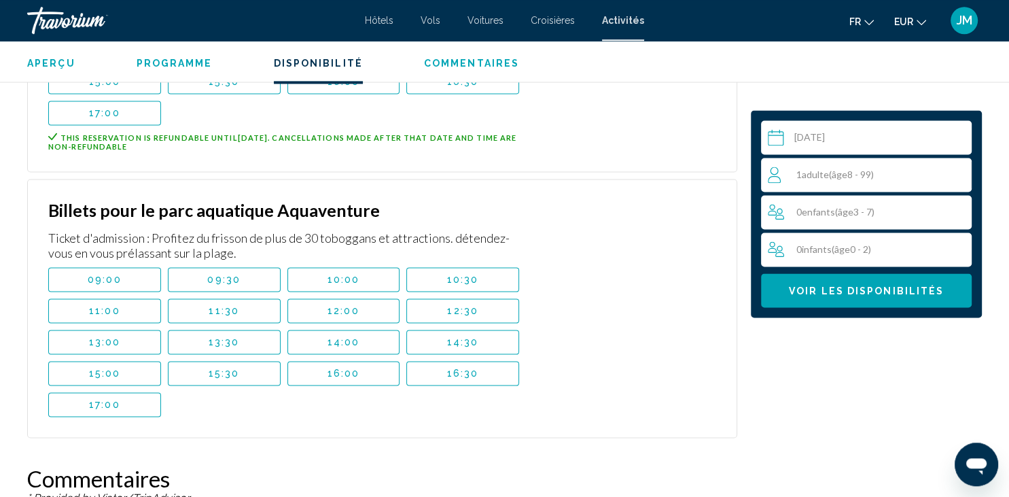
click at [141, 329] on button "13:00" at bounding box center [104, 341] width 113 height 24
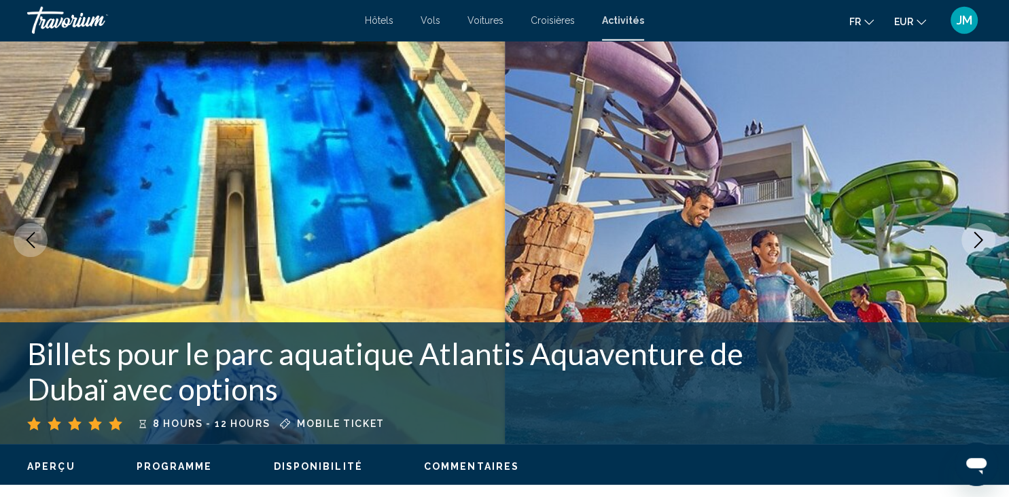
scroll to position [0, 0]
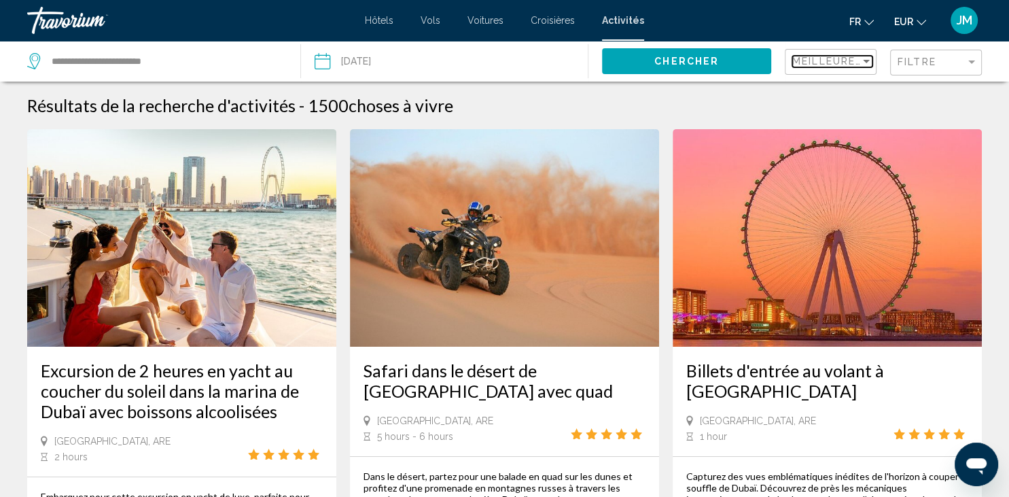
click at [864, 60] on div "Sort by" at bounding box center [866, 61] width 7 height 3
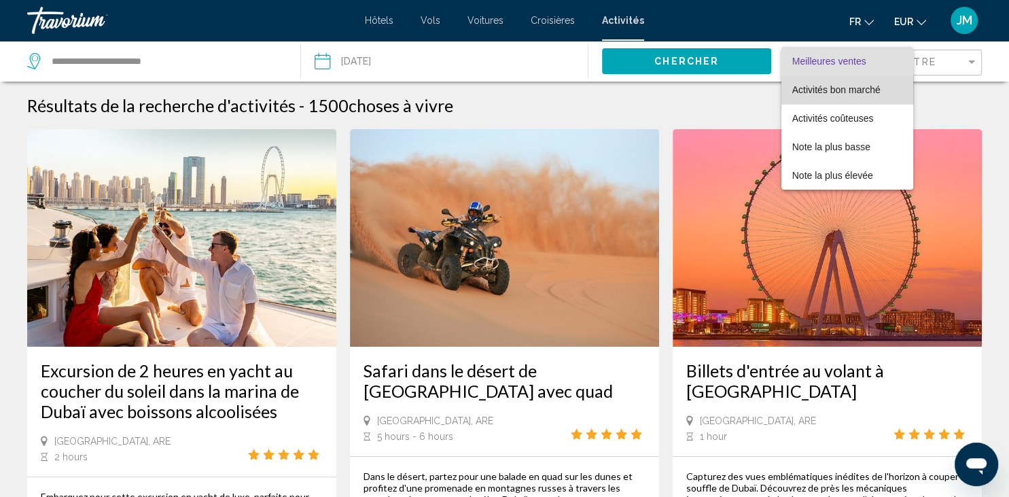
click at [859, 94] on span "Activités bon marché" at bounding box center [836, 89] width 88 height 11
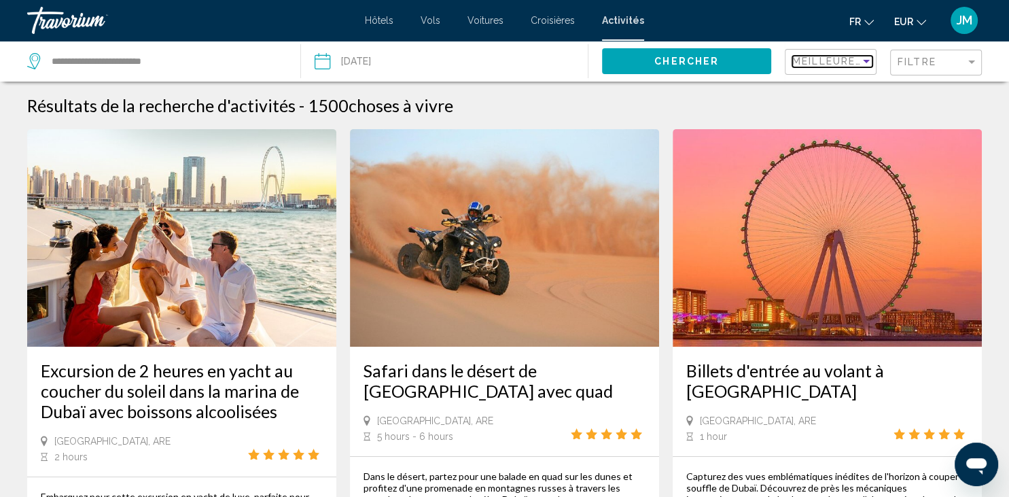
click at [870, 63] on div "Sort by" at bounding box center [866, 61] width 12 height 11
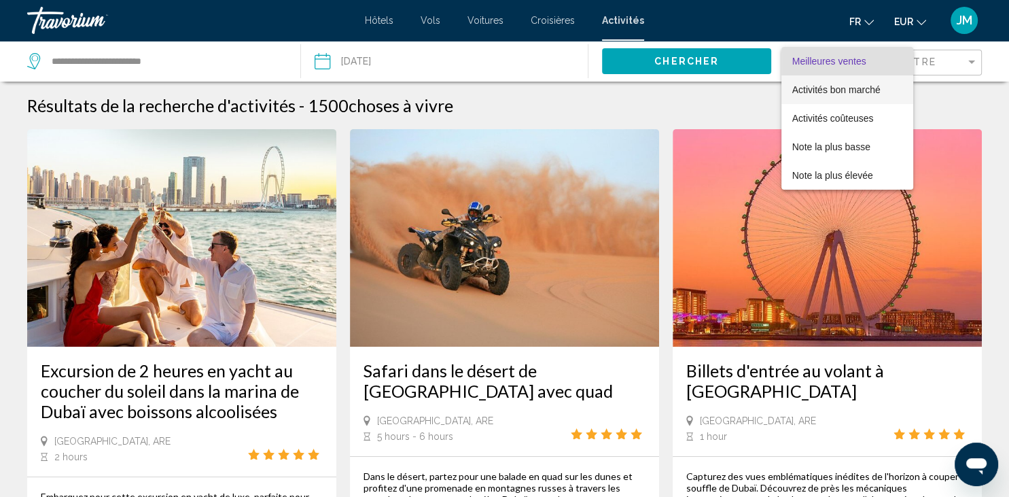
click at [862, 94] on span "Activités bon marché" at bounding box center [836, 89] width 88 height 11
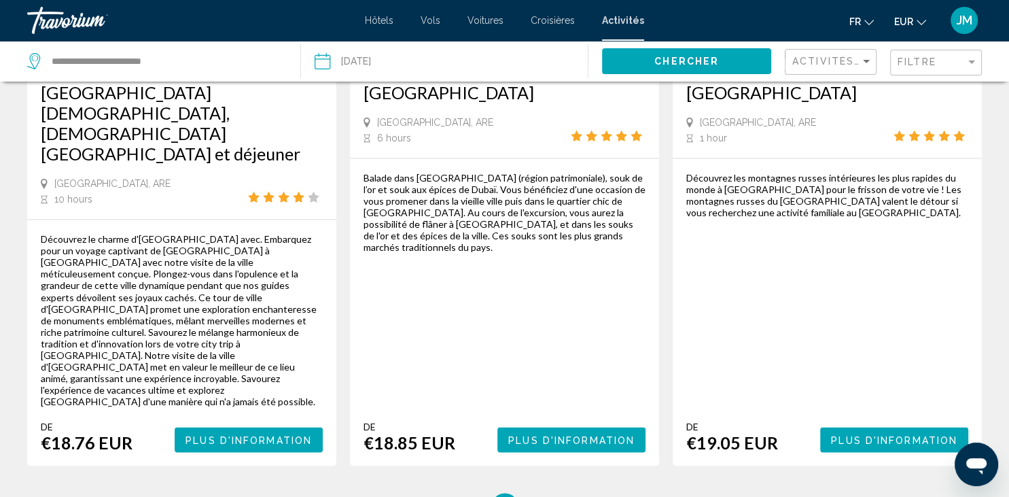
scroll to position [2222, 0]
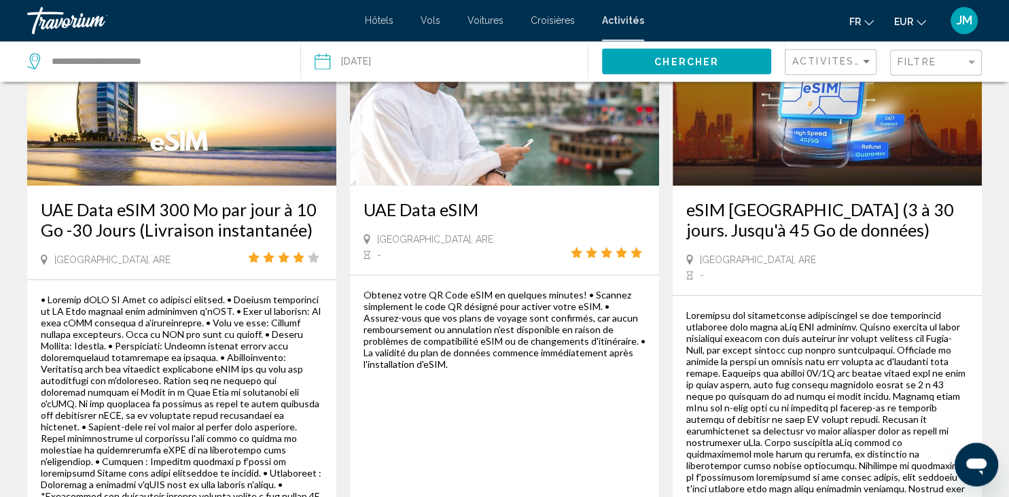
scroll to position [215, 0]
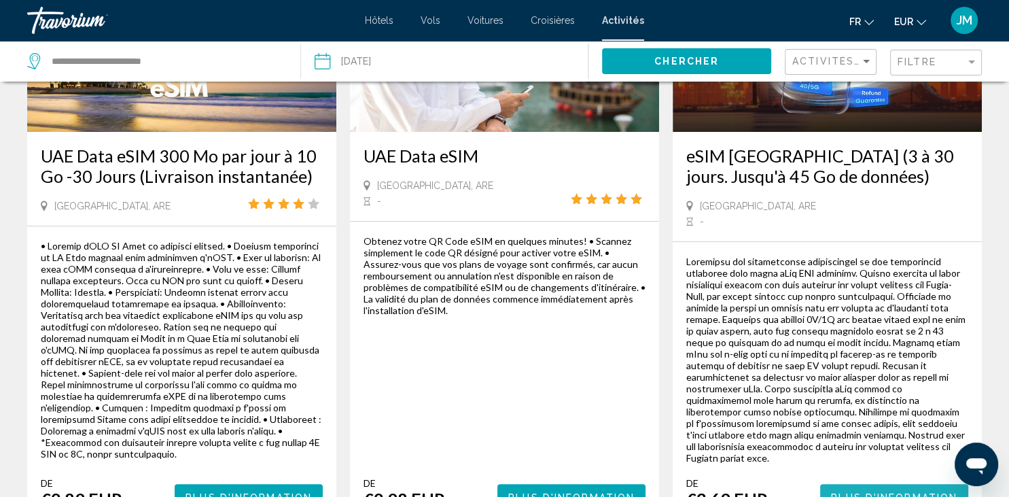
click at [855, 491] on span "Plus d'information" at bounding box center [894, 496] width 126 height 11
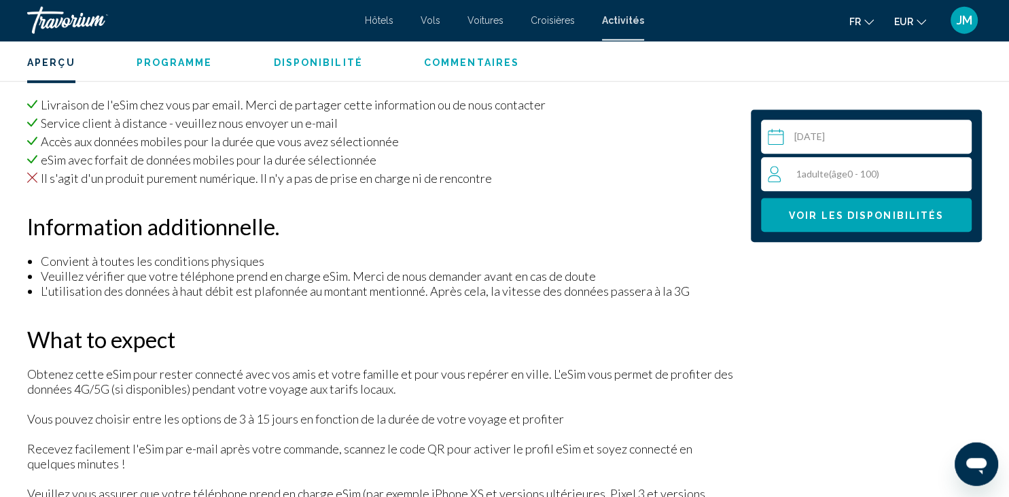
scroll to position [955, 0]
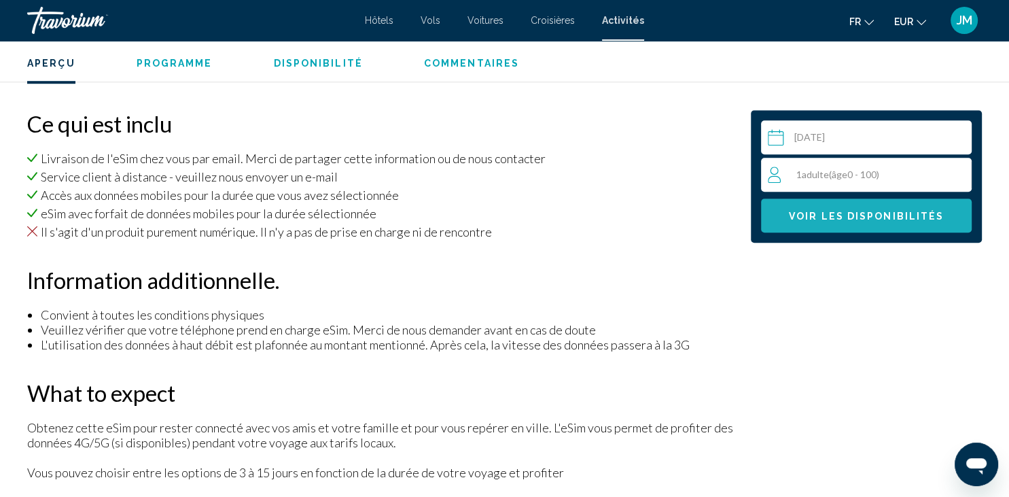
click at [857, 227] on button "Voir les disponibilités" at bounding box center [866, 215] width 211 height 34
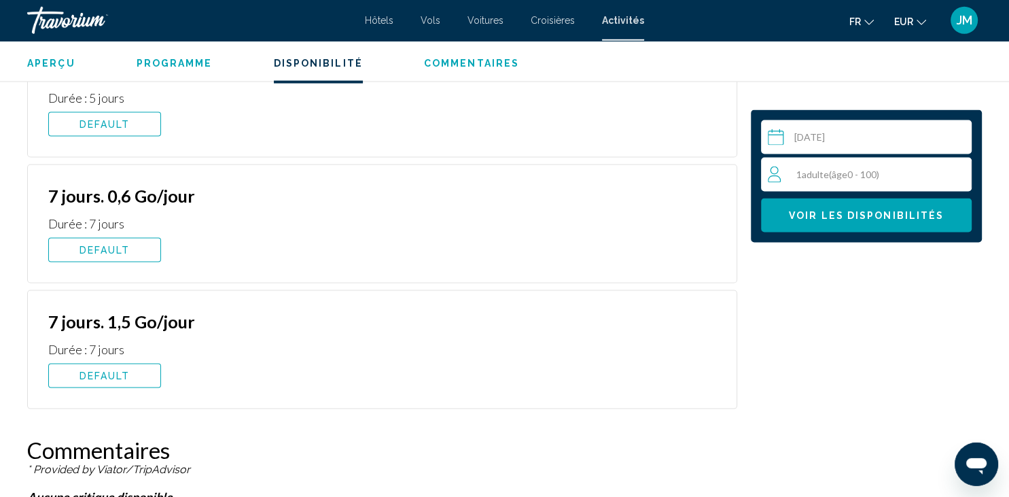
scroll to position [2739, 0]
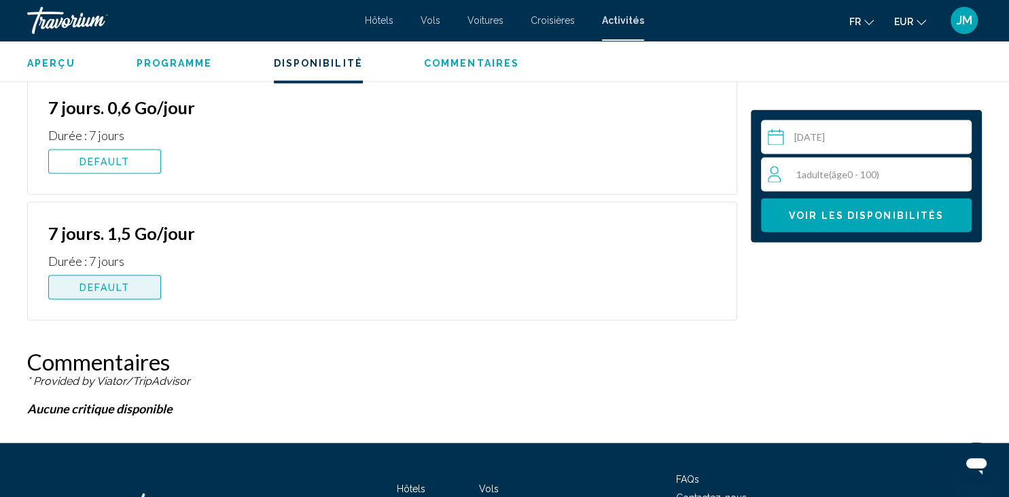
click at [122, 293] on button "DEFAULT" at bounding box center [104, 287] width 113 height 24
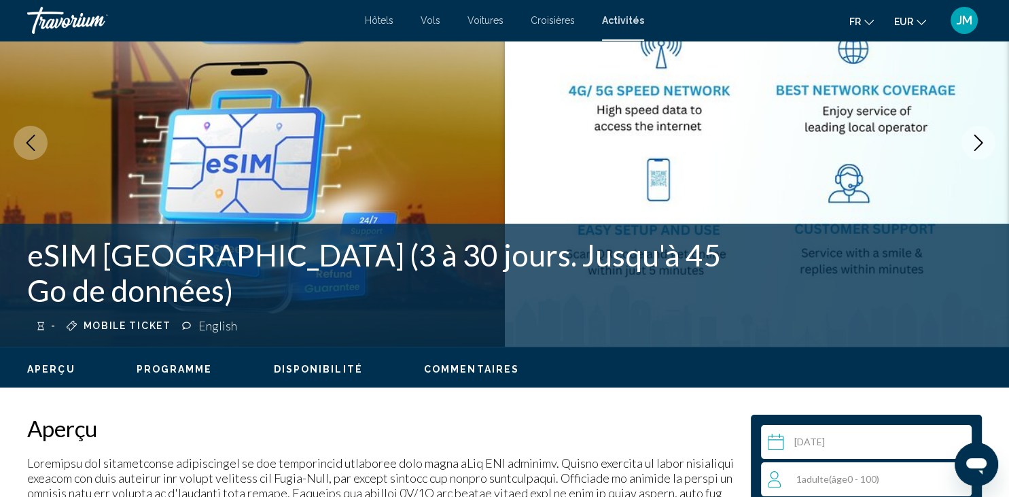
scroll to position [0, 0]
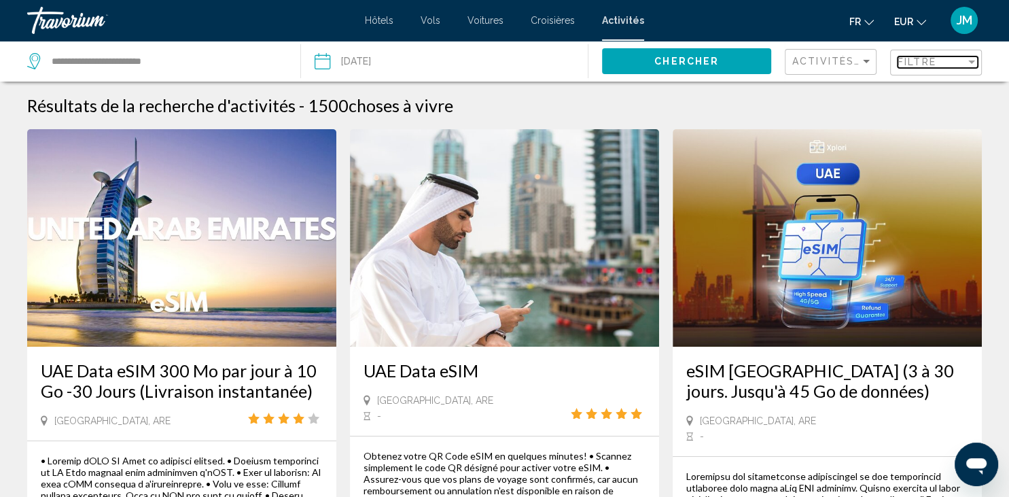
click at [957, 67] on div "Filtre" at bounding box center [931, 61] width 68 height 11
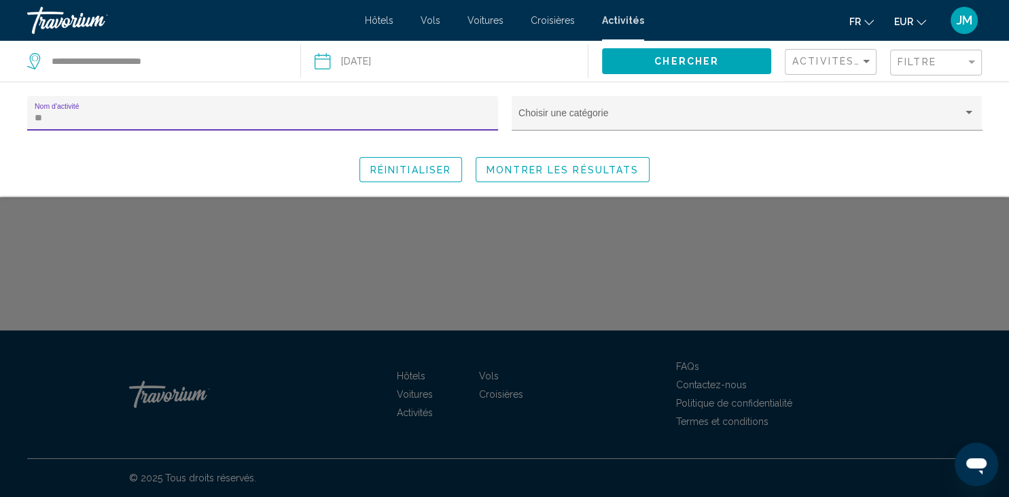
type input "*"
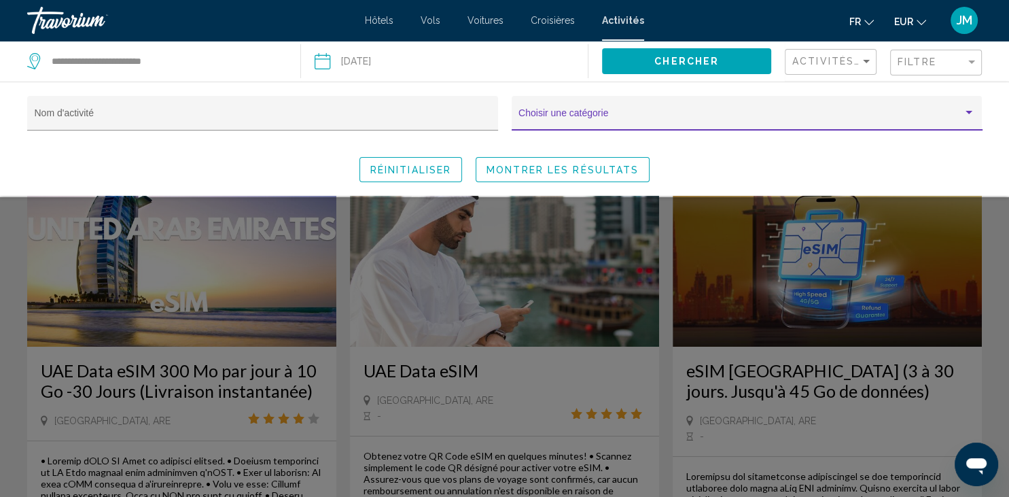
click at [970, 111] on div "Search widget" at bounding box center [969, 112] width 12 height 11
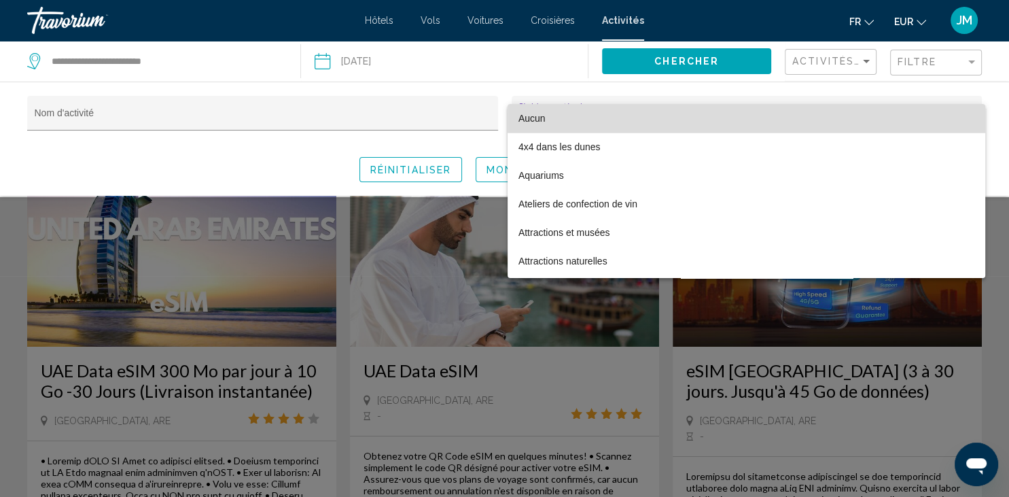
click at [678, 126] on span "Aucun" at bounding box center [746, 118] width 456 height 29
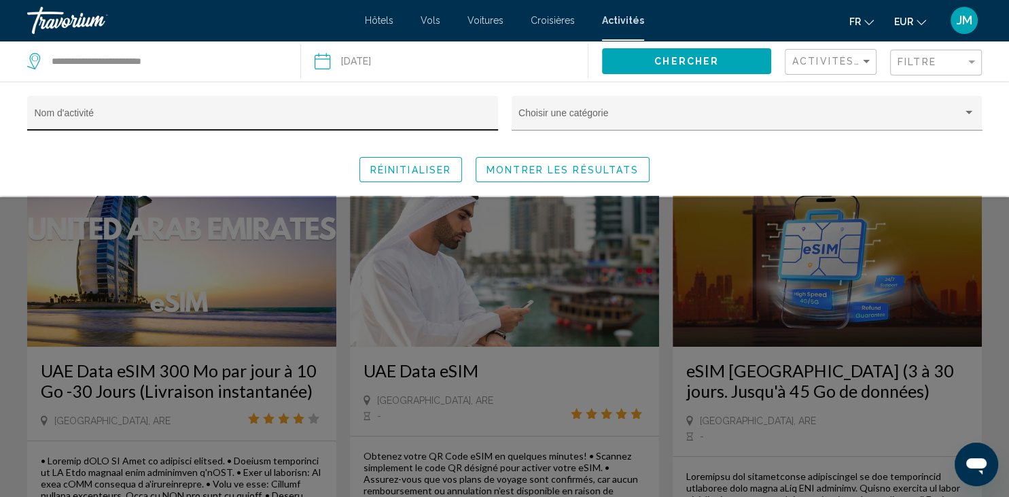
click at [366, 109] on div "Nom d'activité" at bounding box center [263, 117] width 457 height 28
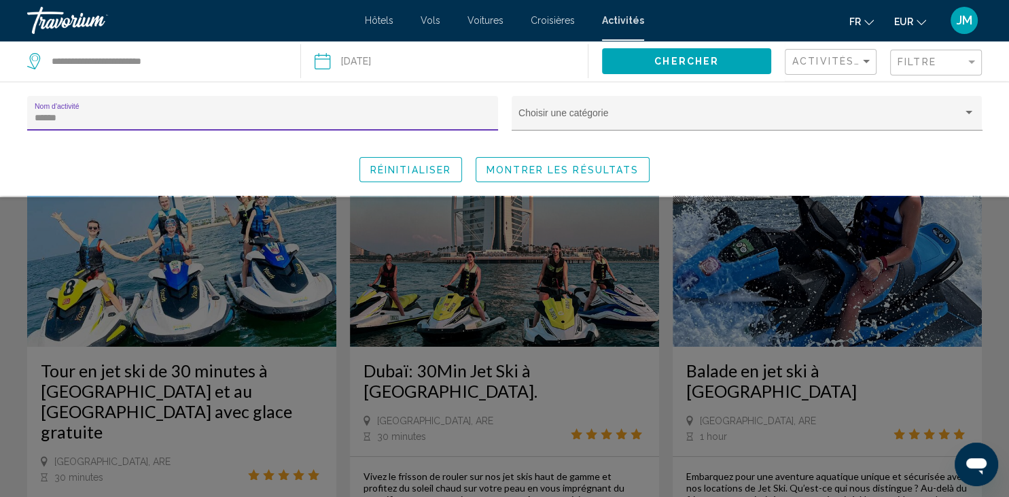
type input "******"
click at [322, 168] on div "Réinitialiser Montrer les résultats" at bounding box center [504, 169] width 955 height 25
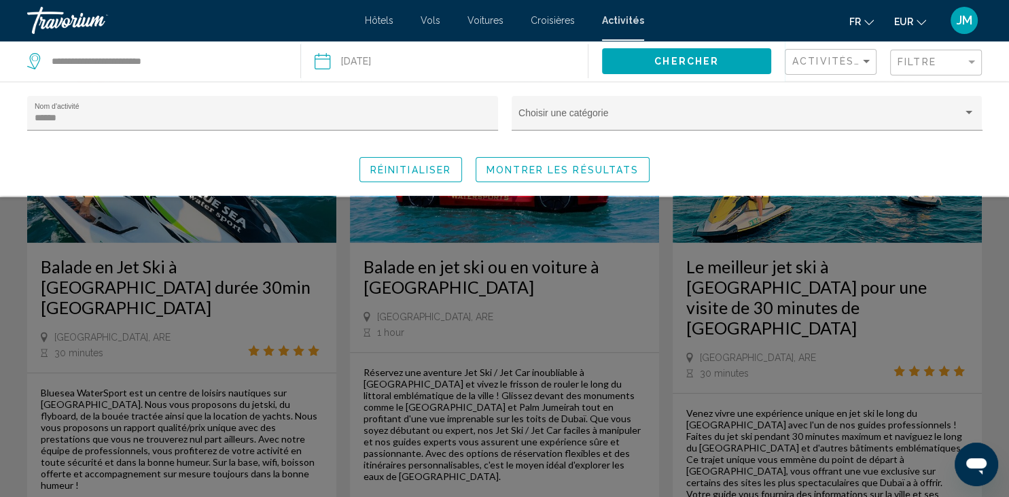
scroll to position [717, 0]
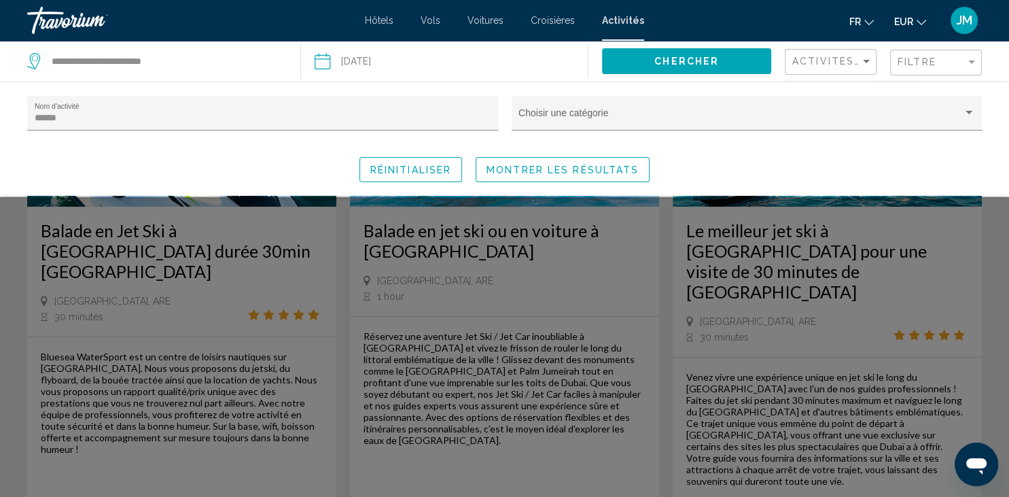
click at [572, 433] on div "Search widget" at bounding box center [504, 347] width 1009 height 300
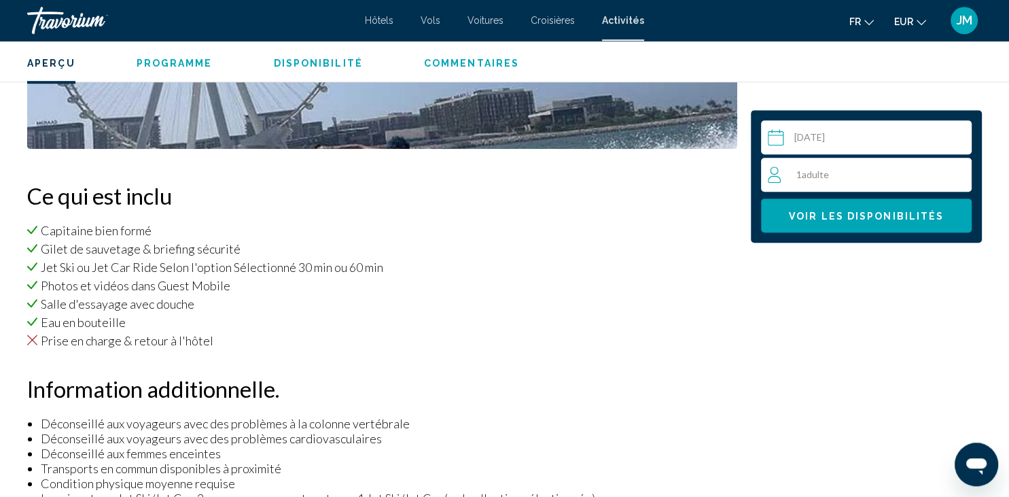
scroll to position [825, 0]
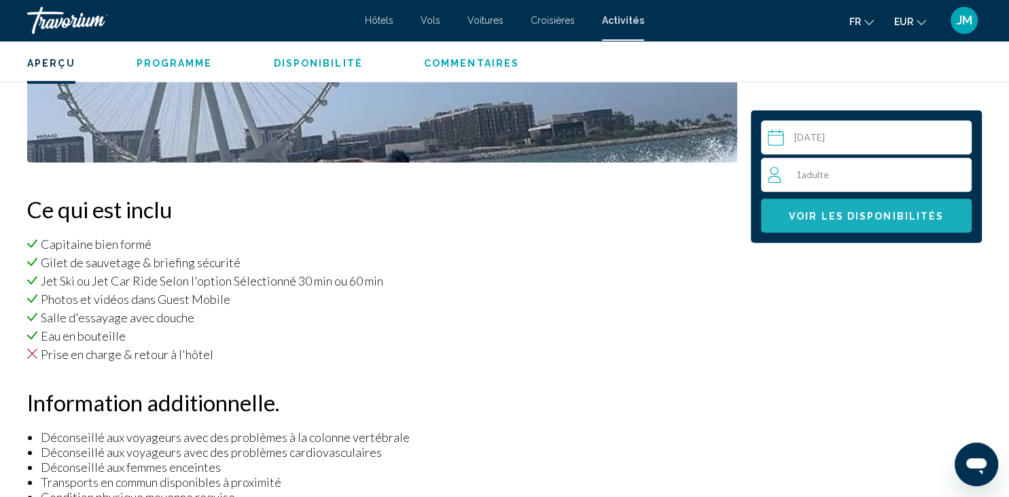
click at [906, 218] on span "Voir les disponibilités" at bounding box center [866, 216] width 155 height 11
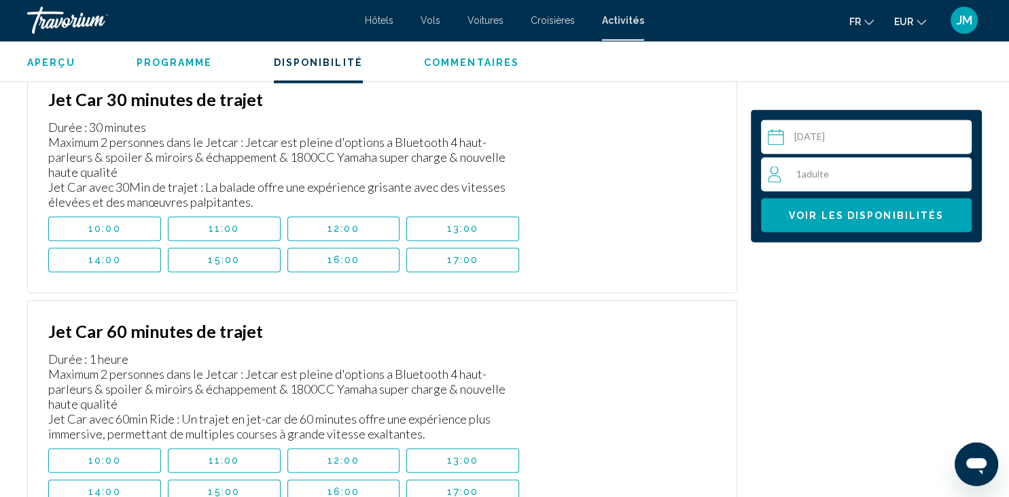
scroll to position [1974, 0]
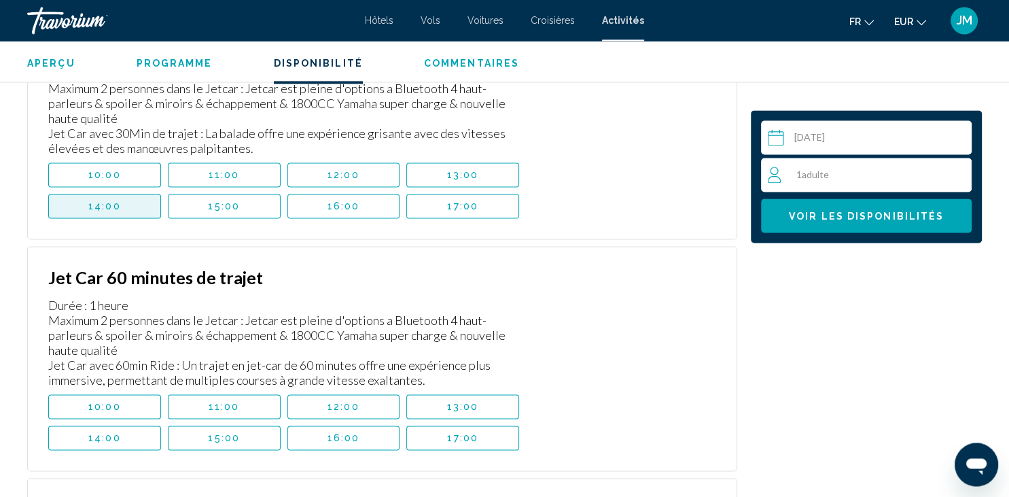
click at [134, 206] on button "14:00" at bounding box center [104, 206] width 113 height 24
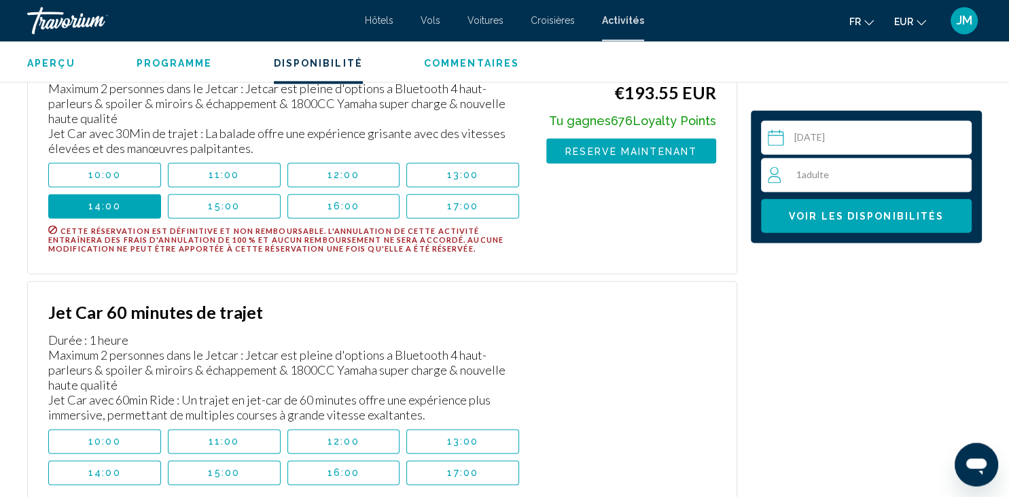
scroll to position [1973, 0]
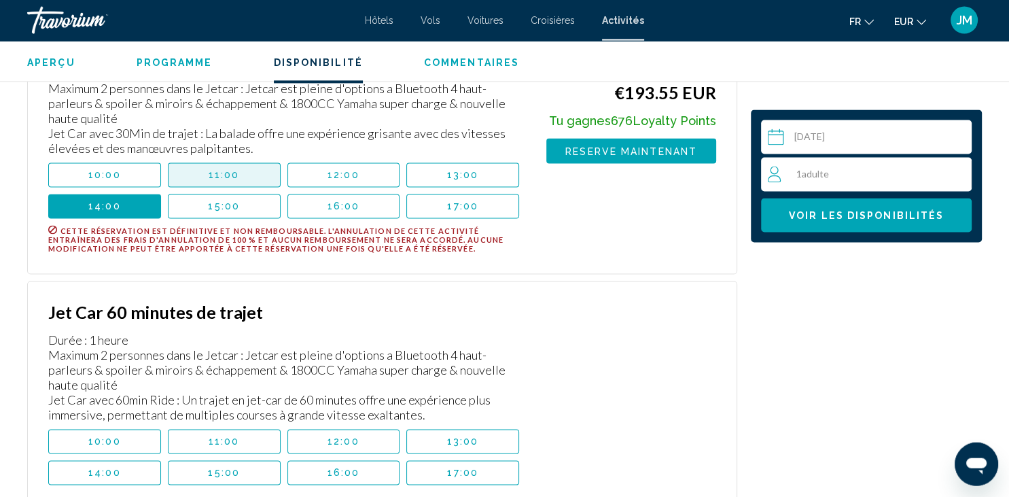
click at [266, 171] on button "11:00" at bounding box center [224, 175] width 113 height 24
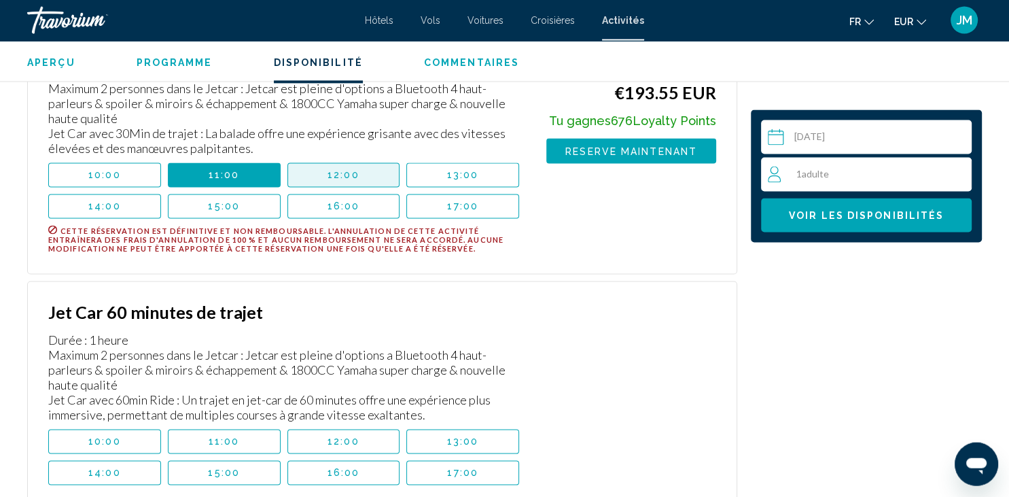
click at [333, 170] on span "12:00" at bounding box center [343, 175] width 32 height 11
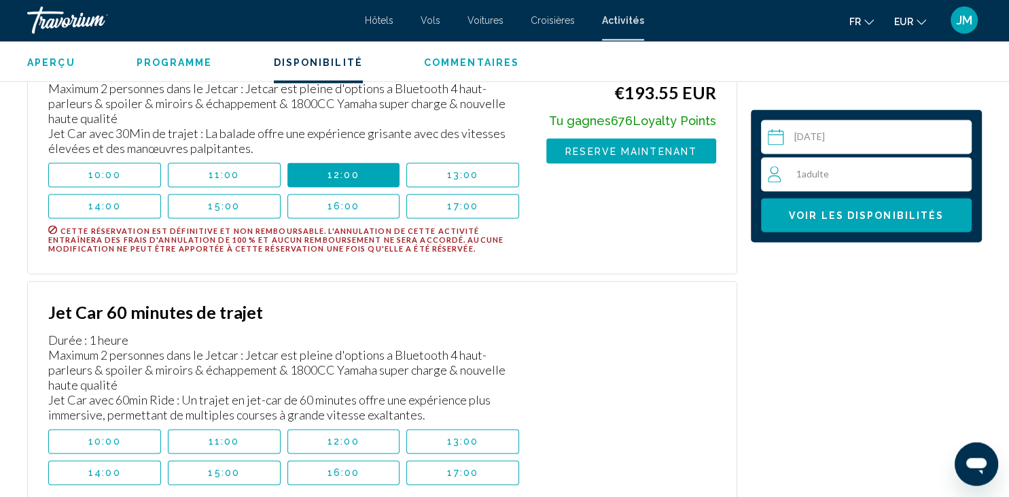
click at [438, 174] on button "13:00" at bounding box center [462, 175] width 113 height 24
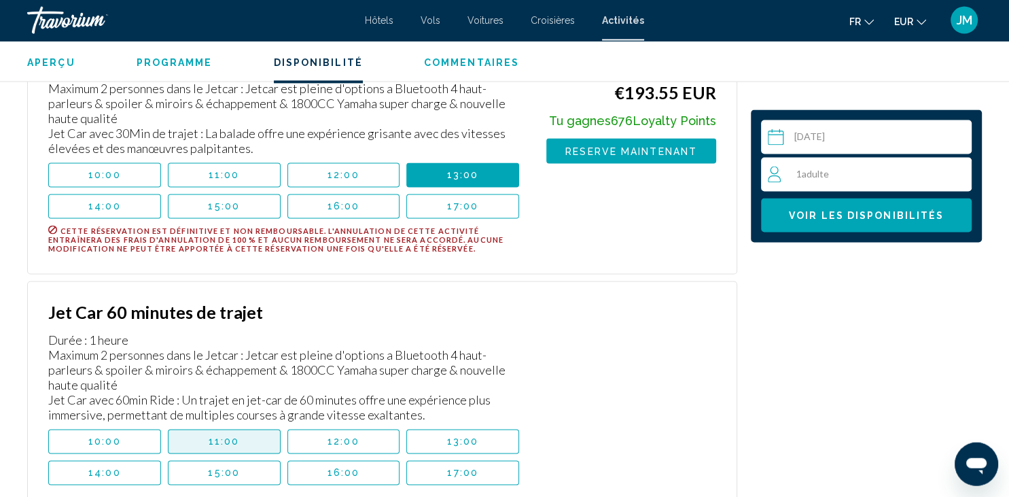
click at [243, 441] on button "11:00" at bounding box center [224, 441] width 113 height 24
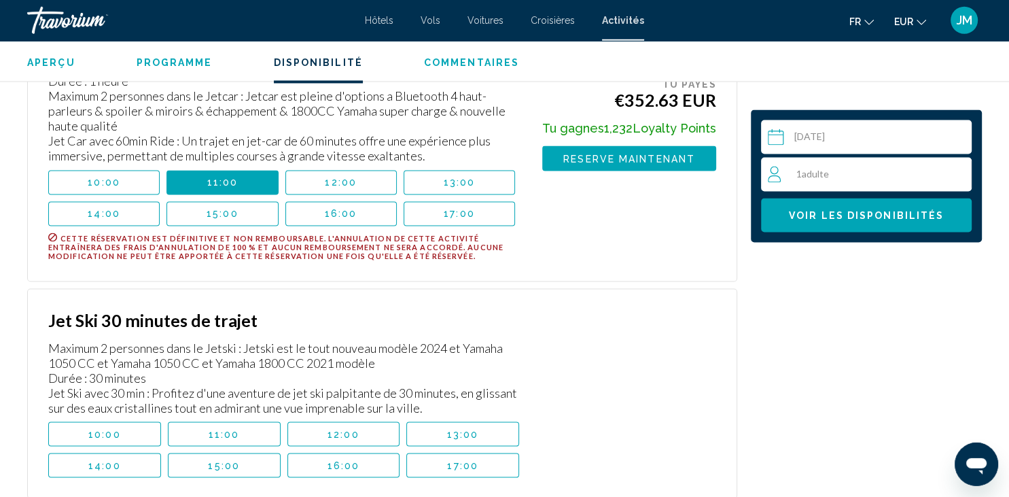
scroll to position [2332, 0]
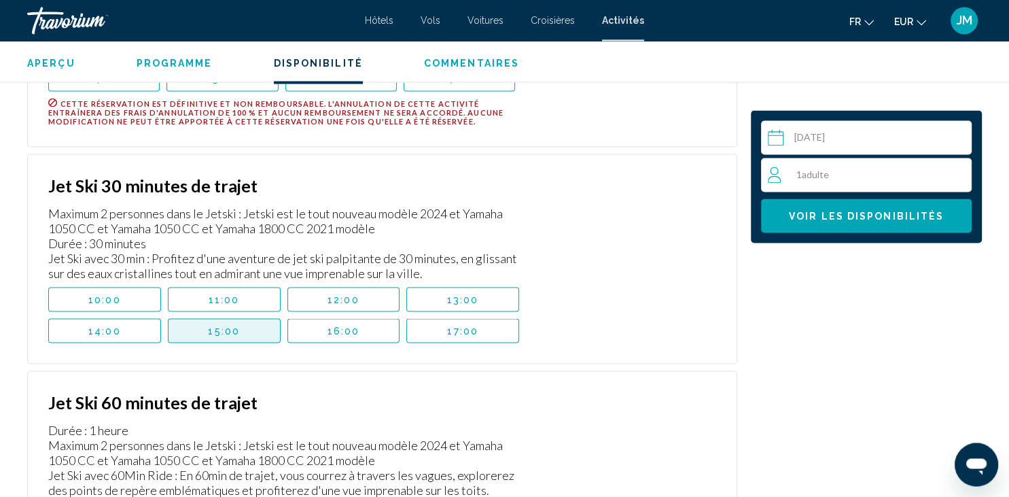
click at [239, 332] on button "15:00" at bounding box center [224, 330] width 113 height 24
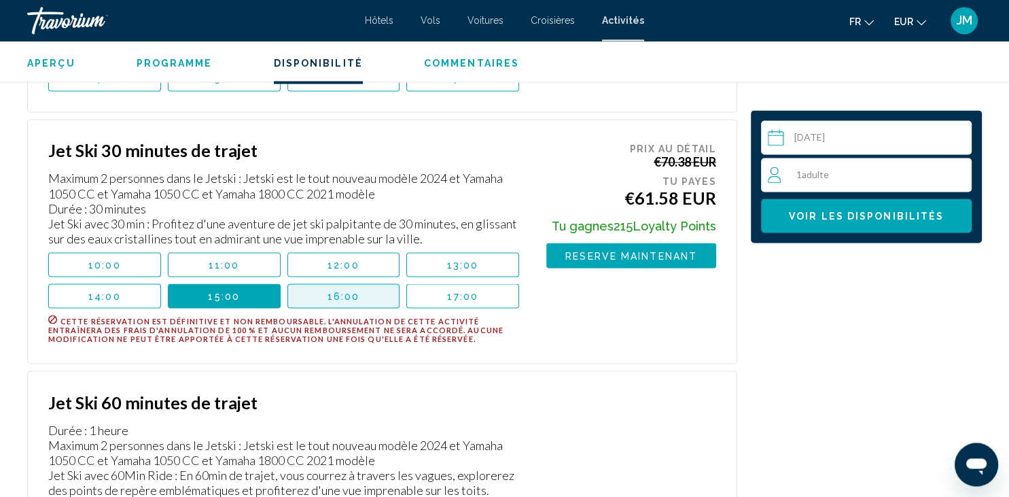
click at [344, 293] on span "16:00" at bounding box center [343, 295] width 33 height 11
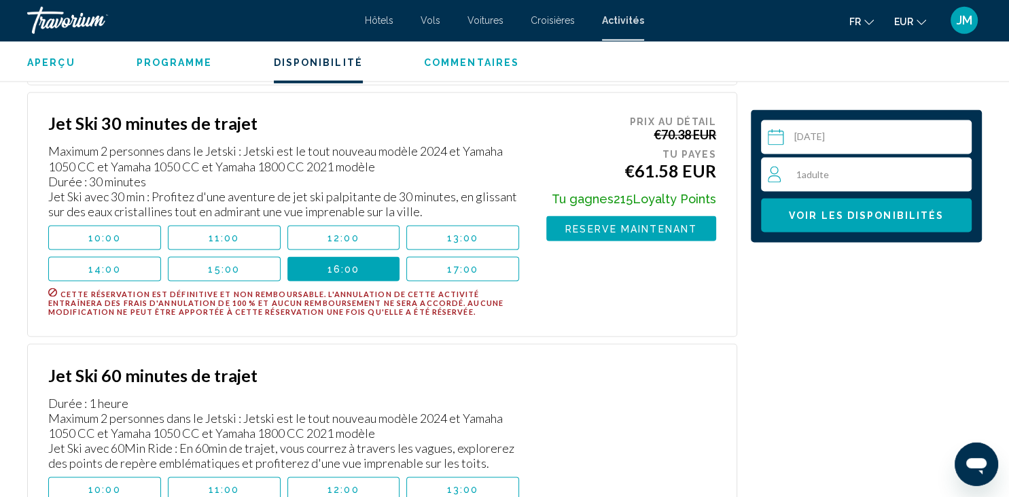
scroll to position [2368, 0]
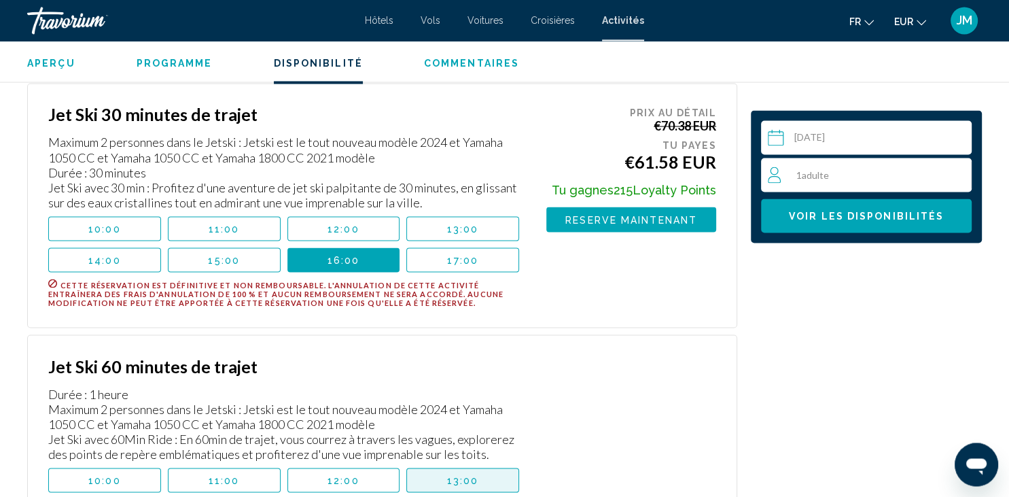
click at [475, 474] on span "13:00" at bounding box center [463, 479] width 32 height 11
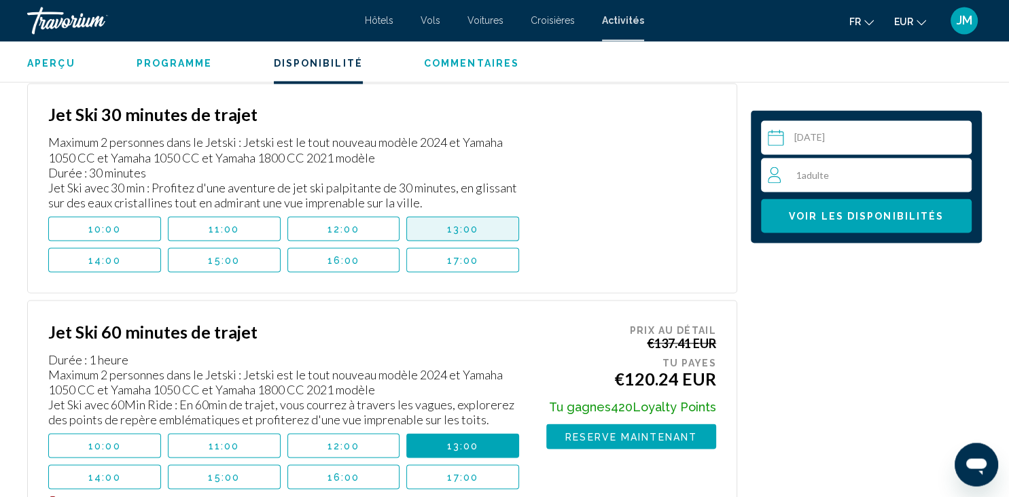
click at [463, 228] on span "13:00" at bounding box center [463, 228] width 32 height 11
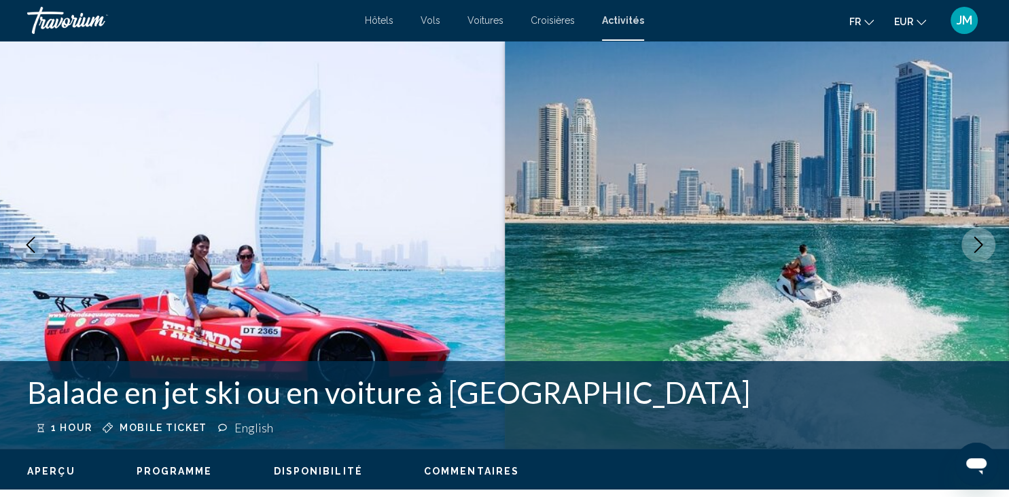
scroll to position [0, 0]
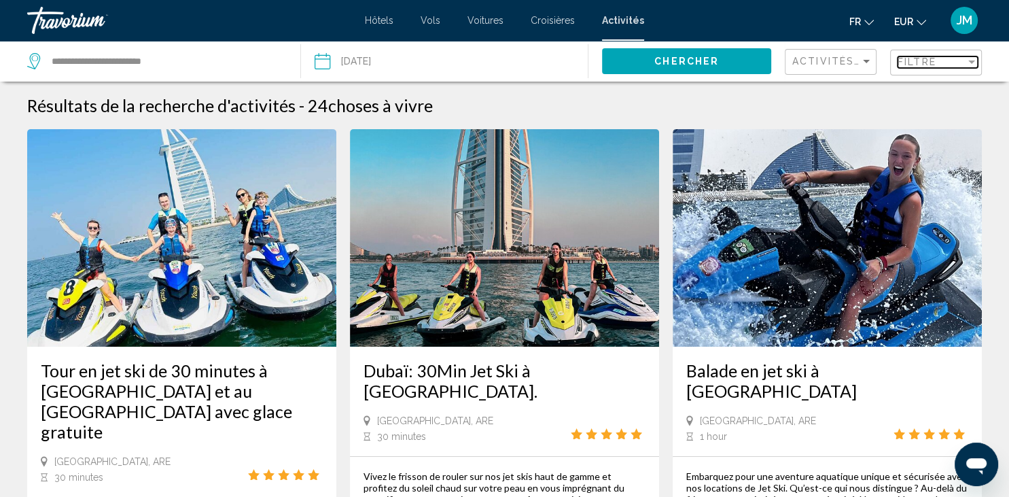
click at [934, 65] on span "Filtre" at bounding box center [916, 61] width 39 height 11
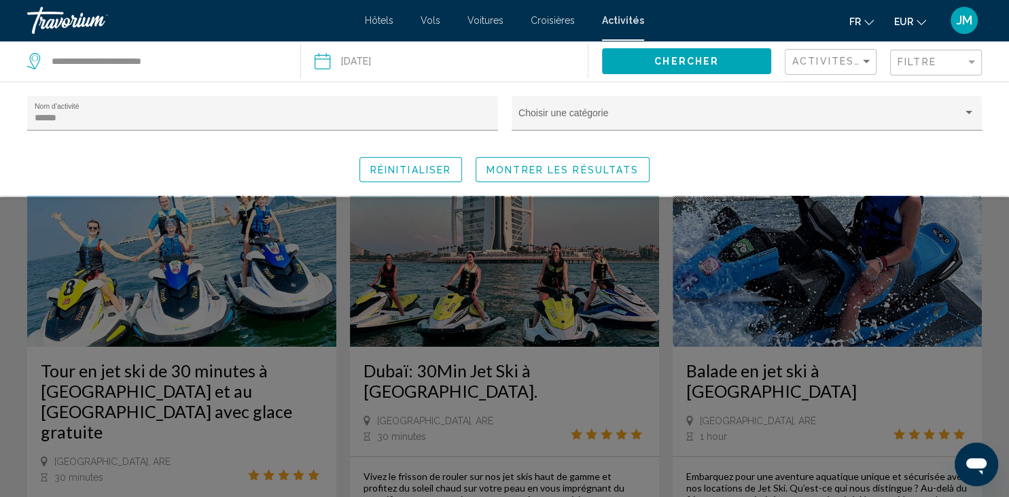
click at [303, 132] on div "****** Nom d'activité" at bounding box center [262, 120] width 471 height 48
click at [286, 113] on input "******" at bounding box center [263, 118] width 457 height 11
type input "*"
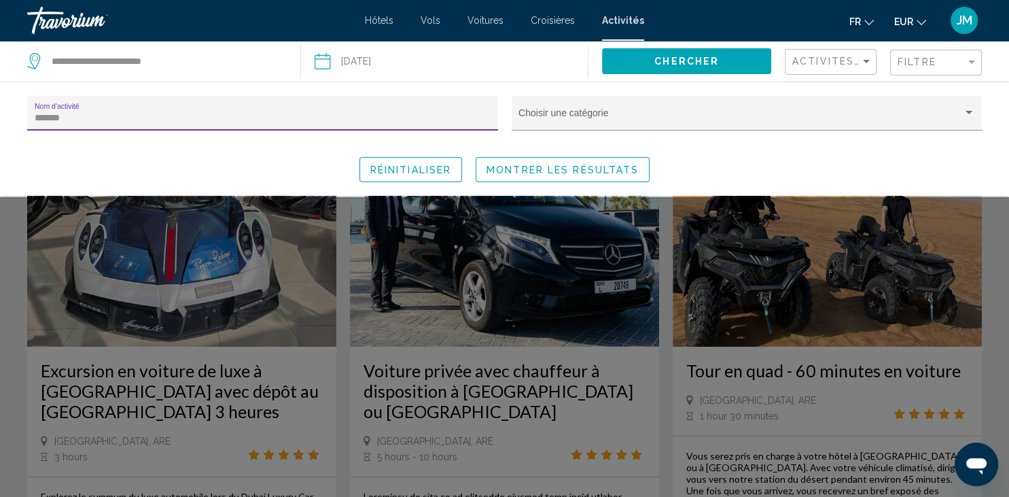
type input "*******"
click at [732, 230] on div "Search widget" at bounding box center [504, 347] width 1009 height 300
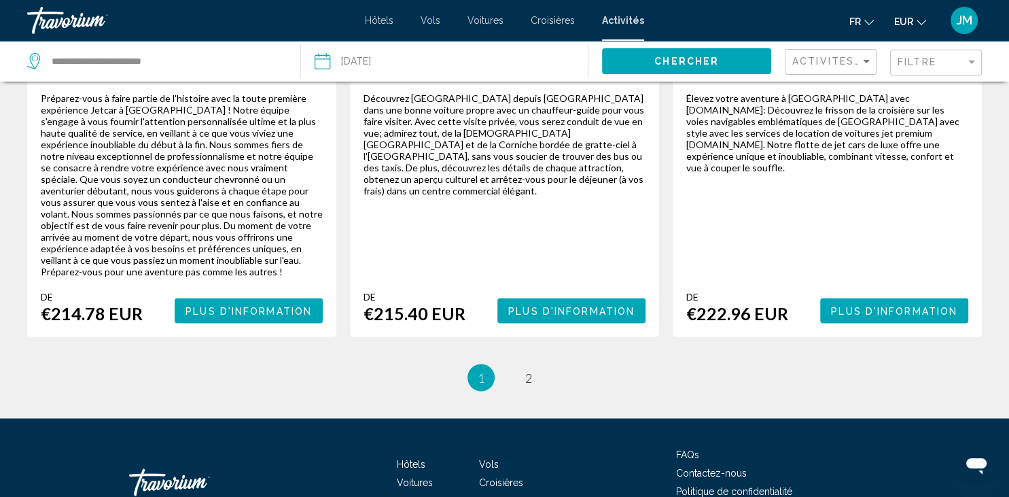
scroll to position [2184, 0]
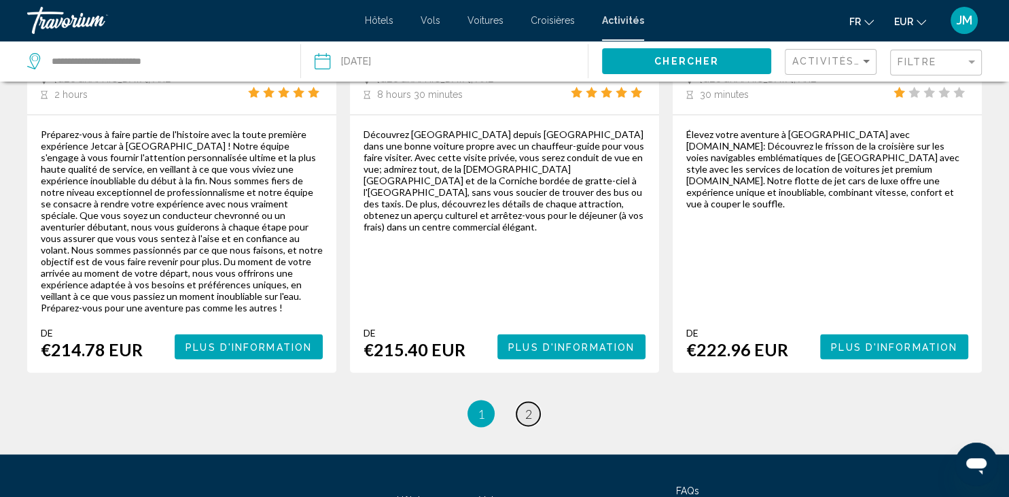
click at [529, 406] on span "2" at bounding box center [528, 413] width 7 height 15
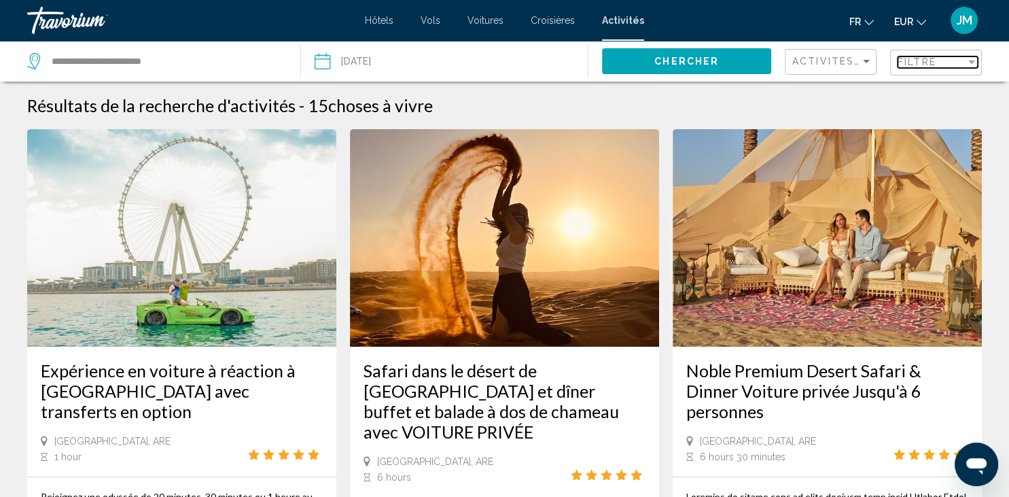
click at [971, 62] on div "Filter" at bounding box center [971, 61] width 7 height 3
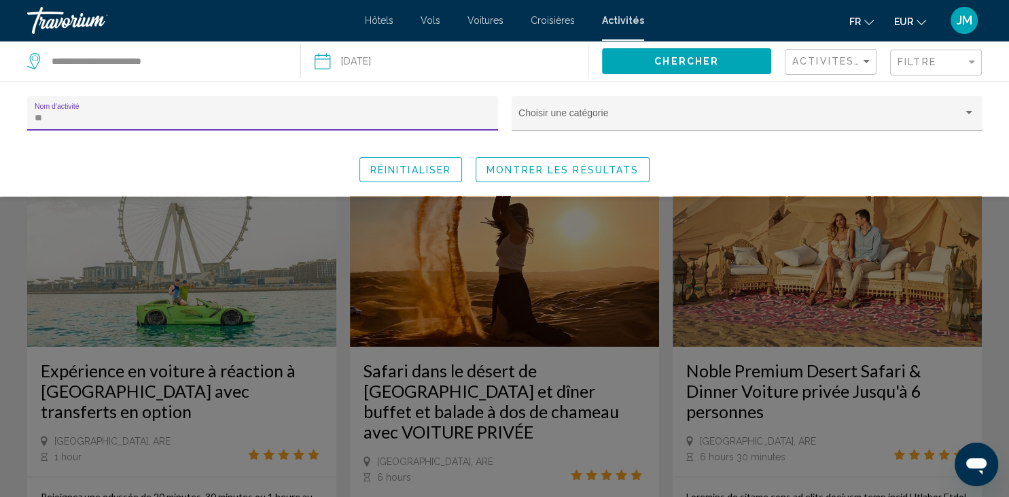
type input "*"
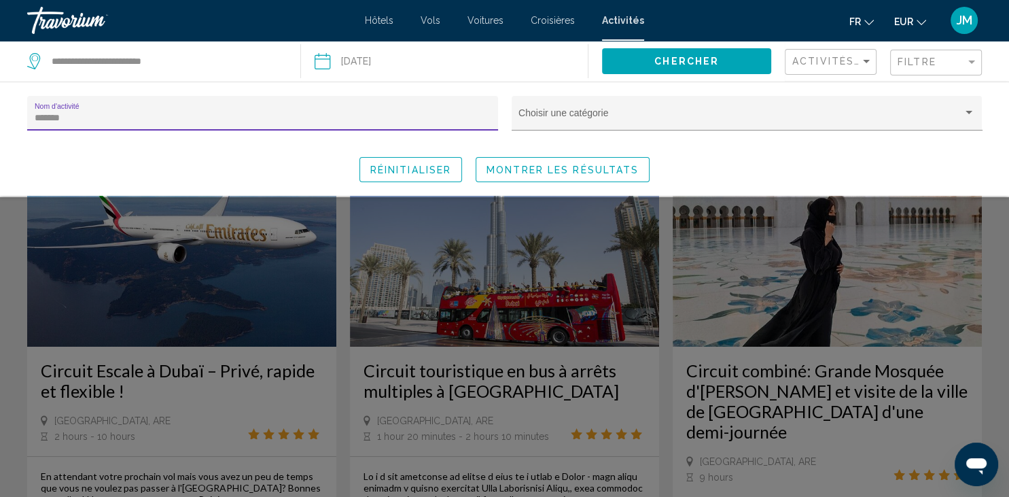
type input "*******"
click at [453, 223] on div "Search widget" at bounding box center [504, 347] width 1009 height 300
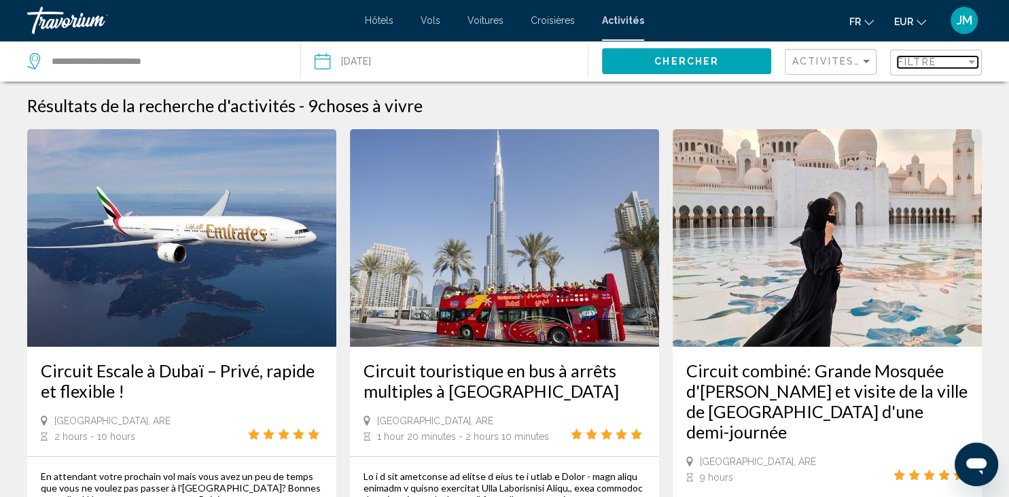
click at [972, 62] on div "Filter" at bounding box center [971, 61] width 7 height 3
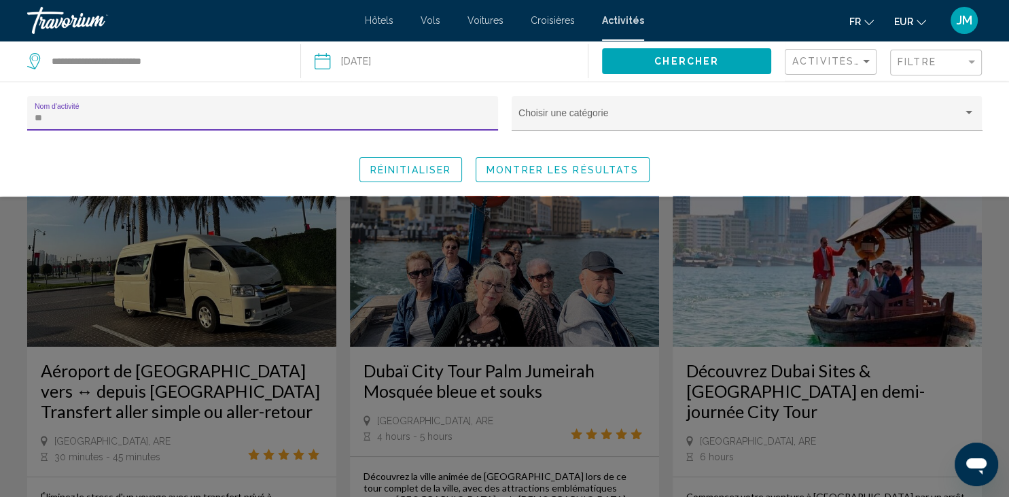
type input "*"
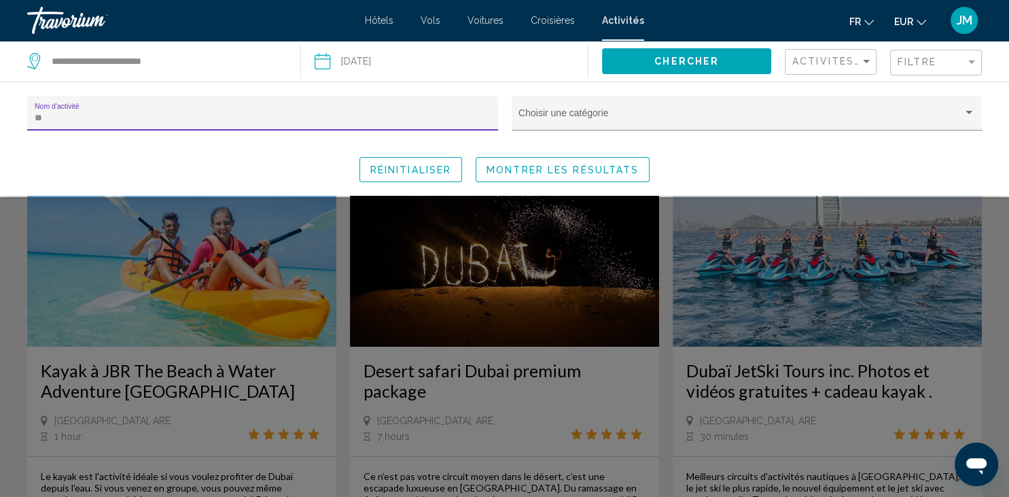
type input "*"
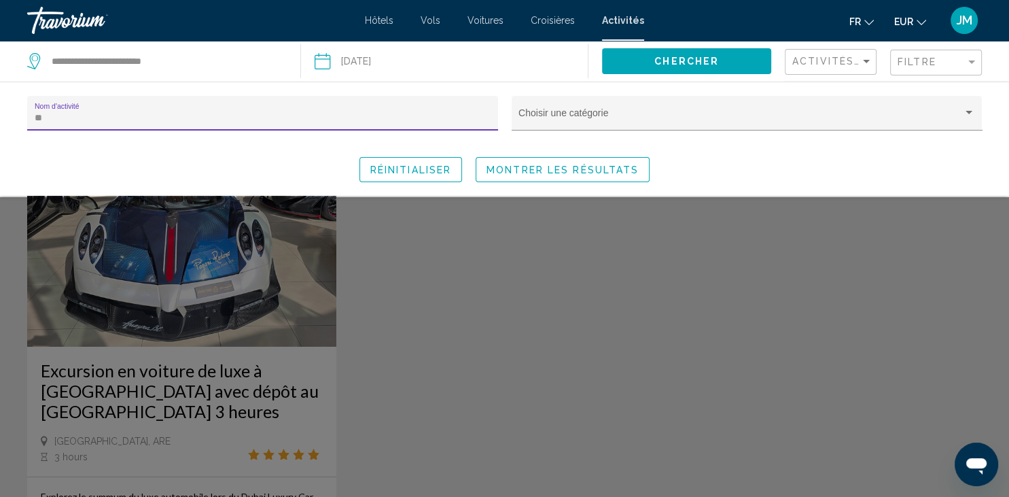
type input "*"
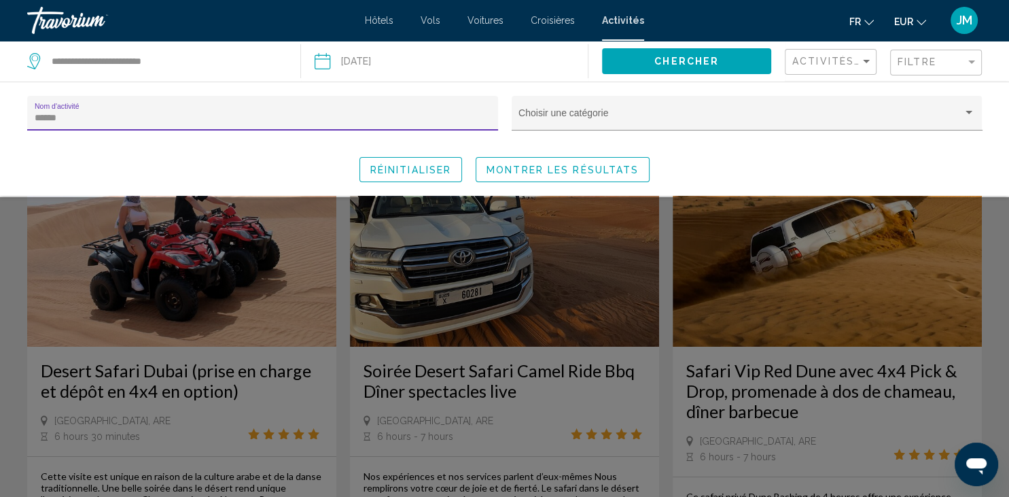
type input "******"
click at [997, 240] on div "Search widget" at bounding box center [504, 347] width 1009 height 300
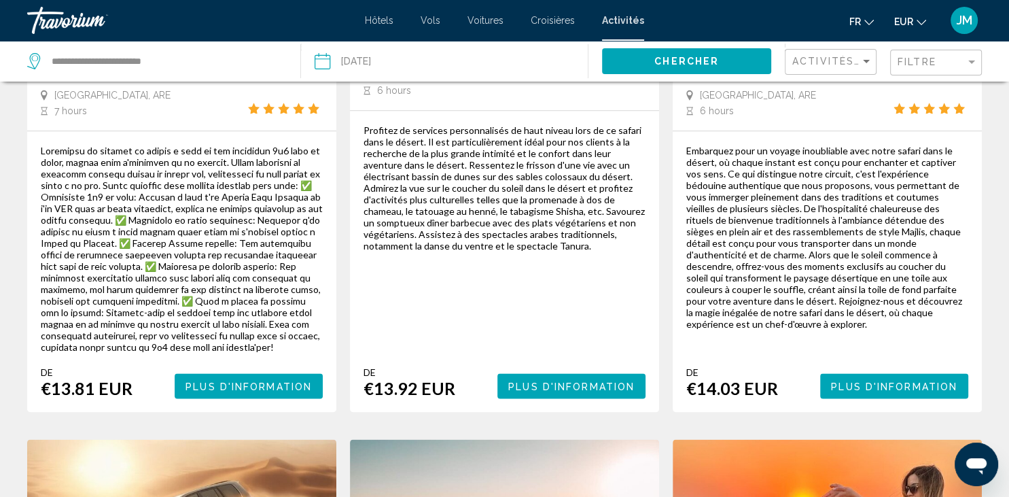
scroll to position [1542, 0]
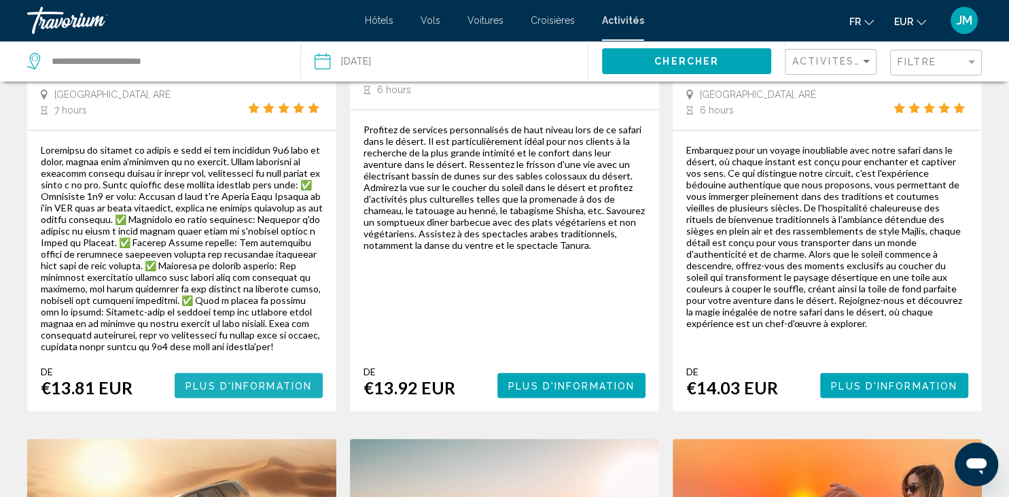
click at [293, 381] on span "Plus d'information" at bounding box center [248, 385] width 126 height 11
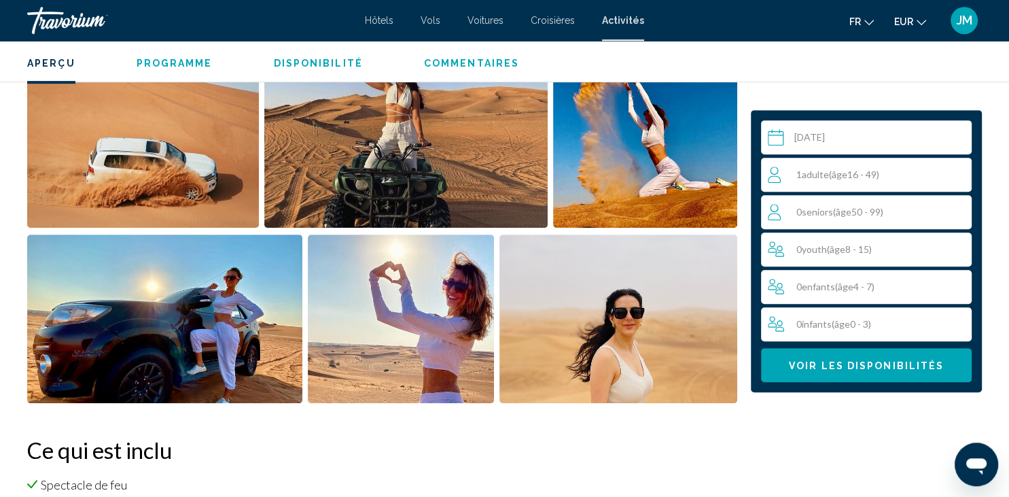
scroll to position [704, 0]
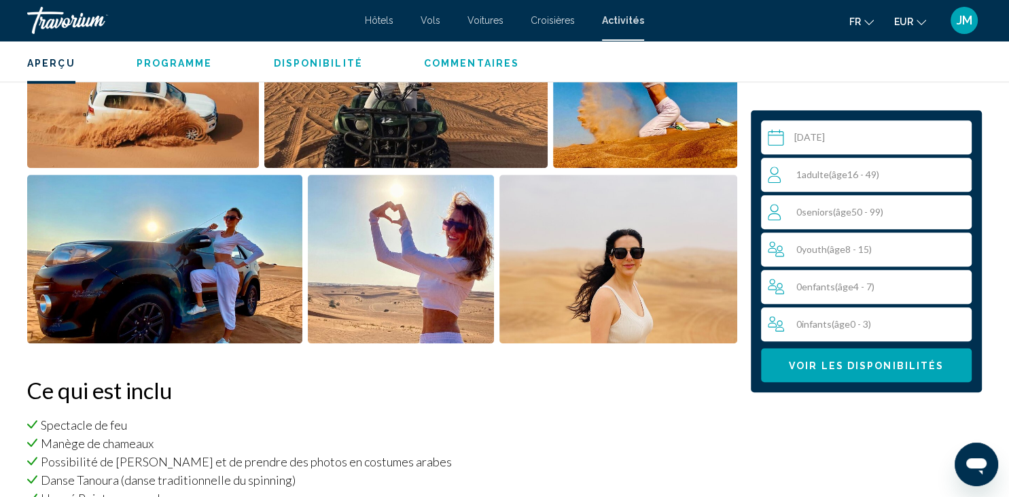
click at [811, 370] on span "Voir les disponibilités" at bounding box center [866, 365] width 155 height 11
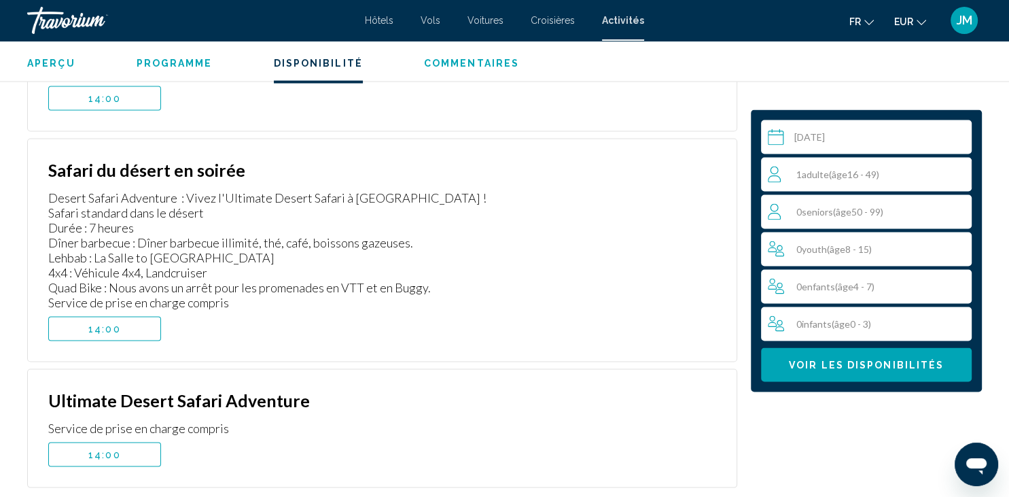
scroll to position [2516, 0]
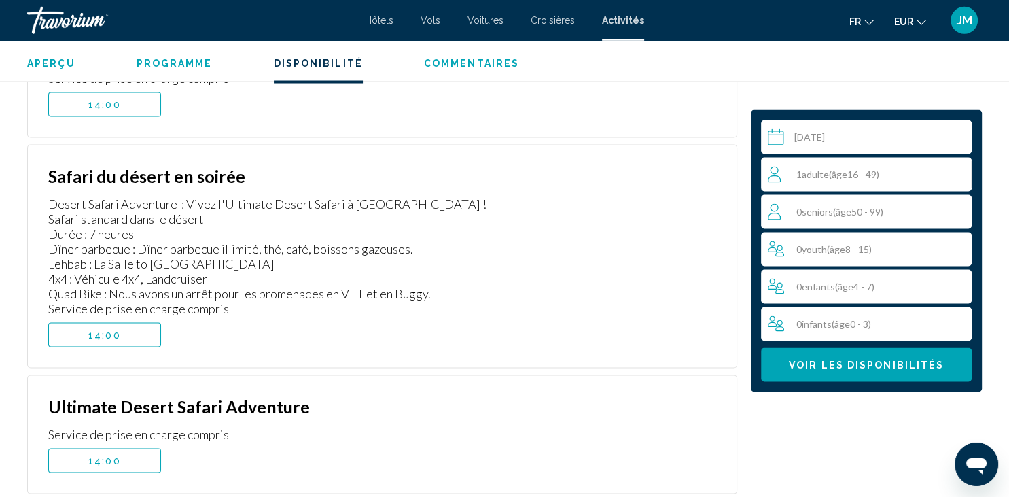
click at [910, 135] on input "Main content" at bounding box center [869, 139] width 216 height 38
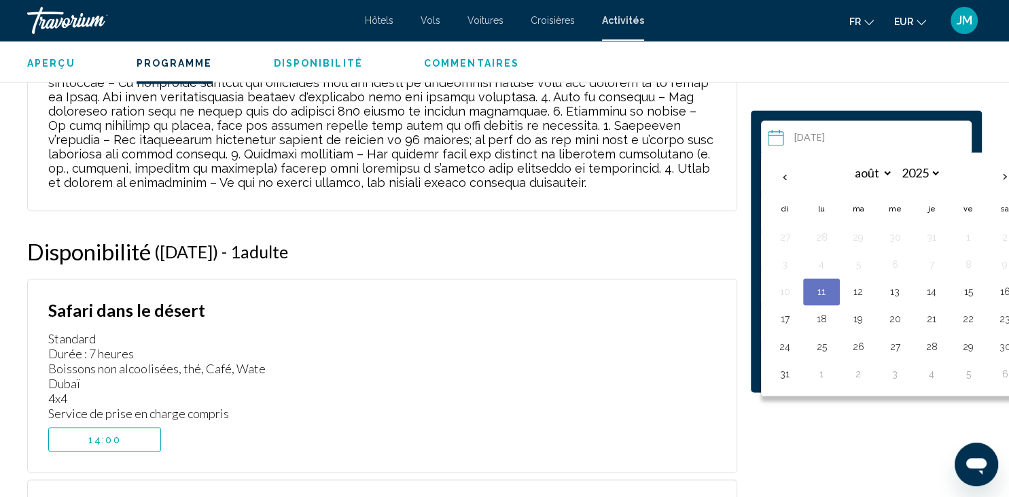
scroll to position [2126, 0]
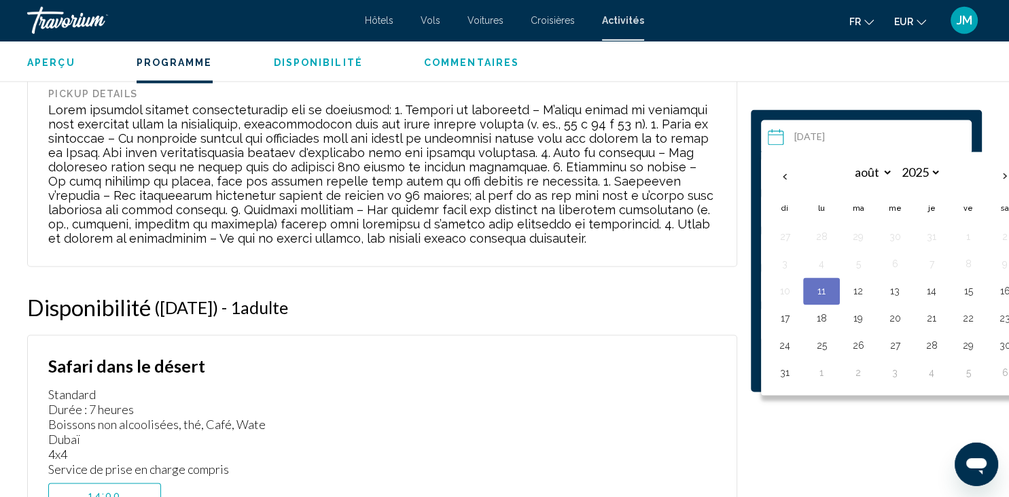
click at [984, 174] on th "août ***** ***** **** **** *** **** ***** **** ***** **** **** **** 2025 **** *…" at bounding box center [894, 177] width 183 height 33
click at [995, 176] on th "Next month" at bounding box center [1004, 177] width 37 height 30
select select "*"
click at [893, 318] on button "24" at bounding box center [895, 318] width 22 height 19
type input "**********"
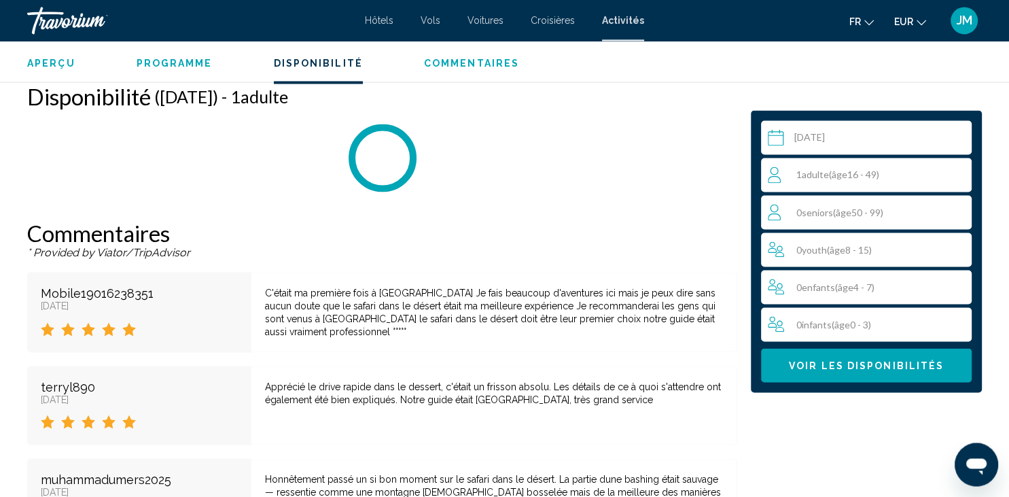
scroll to position [2337, 0]
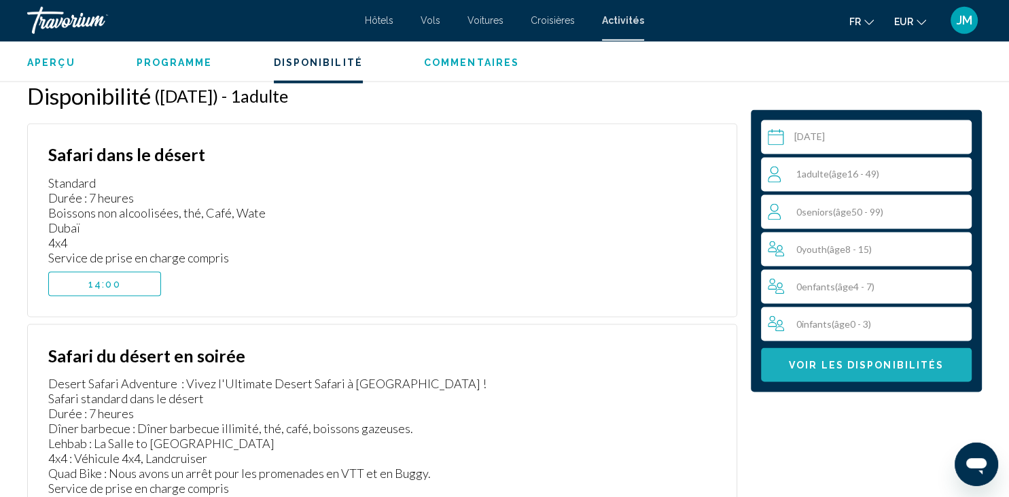
click at [893, 374] on button "Voir les disponibilités" at bounding box center [866, 365] width 211 height 34
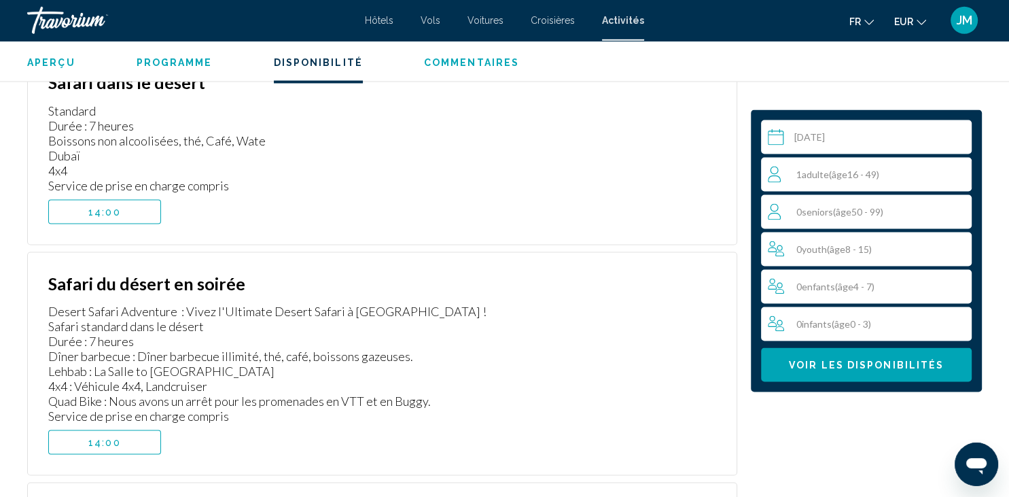
scroll to position [2373, 0]
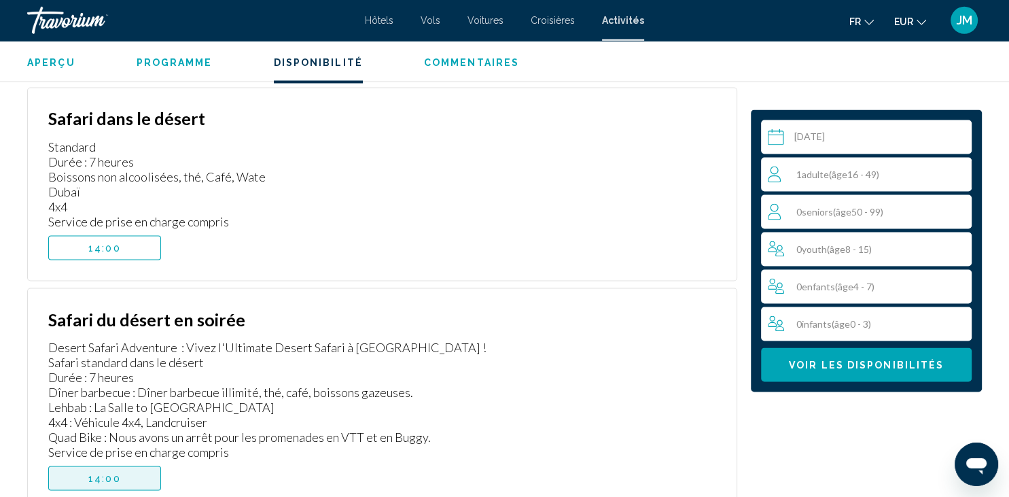
click at [133, 481] on button "14:00" at bounding box center [104, 478] width 113 height 24
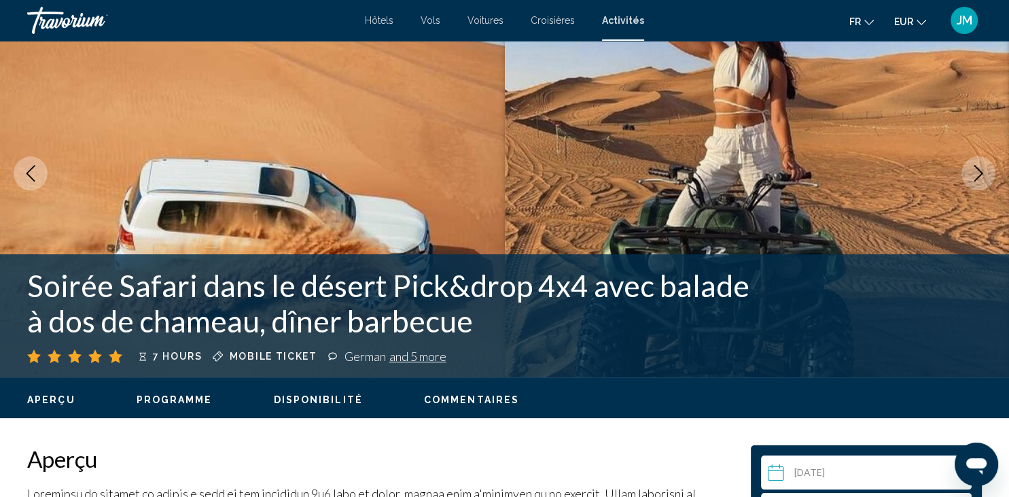
scroll to position [0, 0]
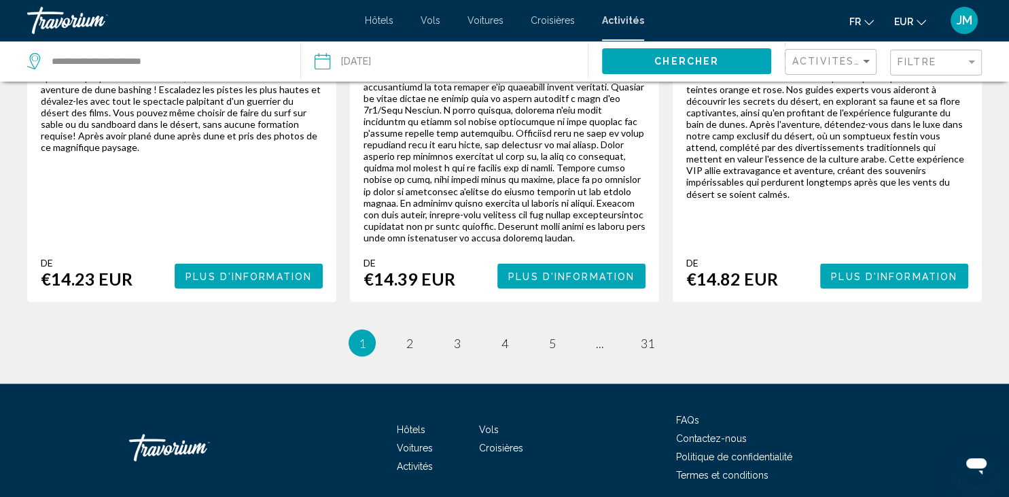
scroll to position [2359, 0]
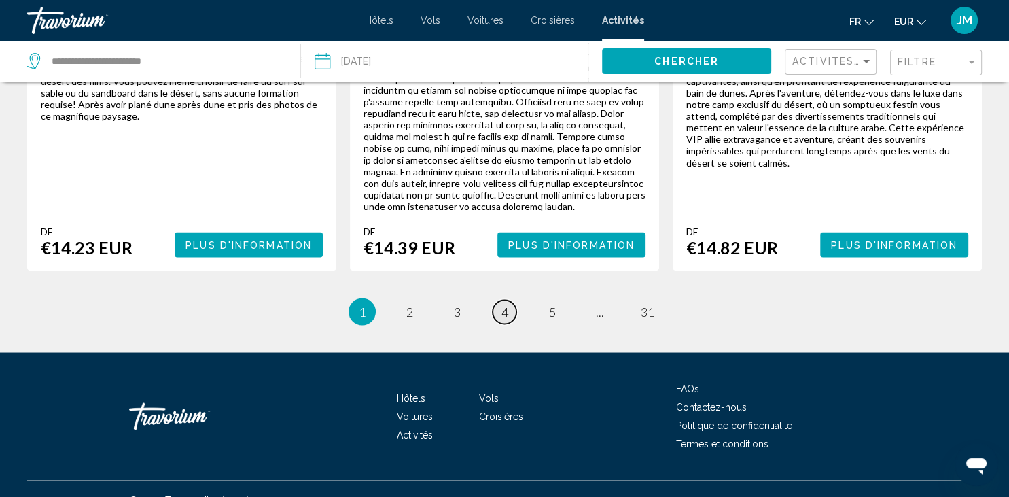
click at [501, 304] on span "4" at bounding box center [504, 311] width 7 height 15
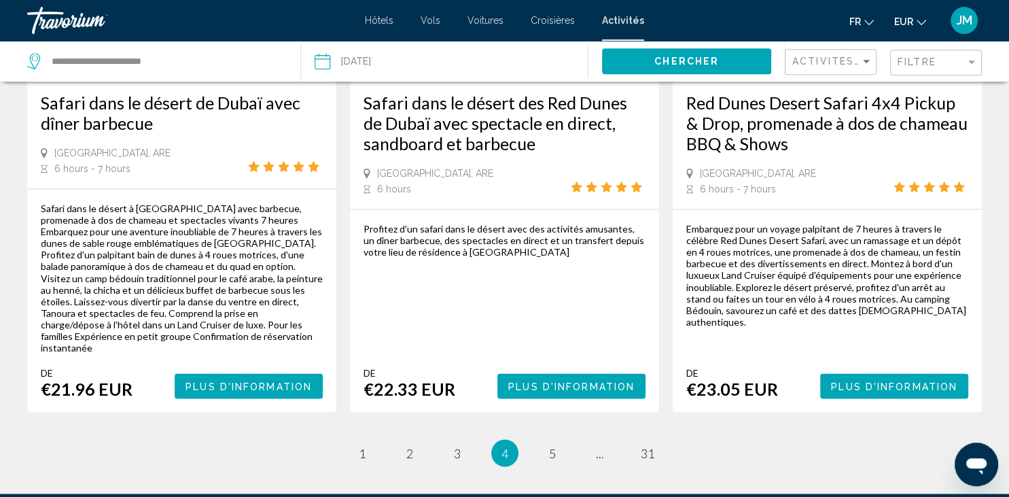
scroll to position [2304, 0]
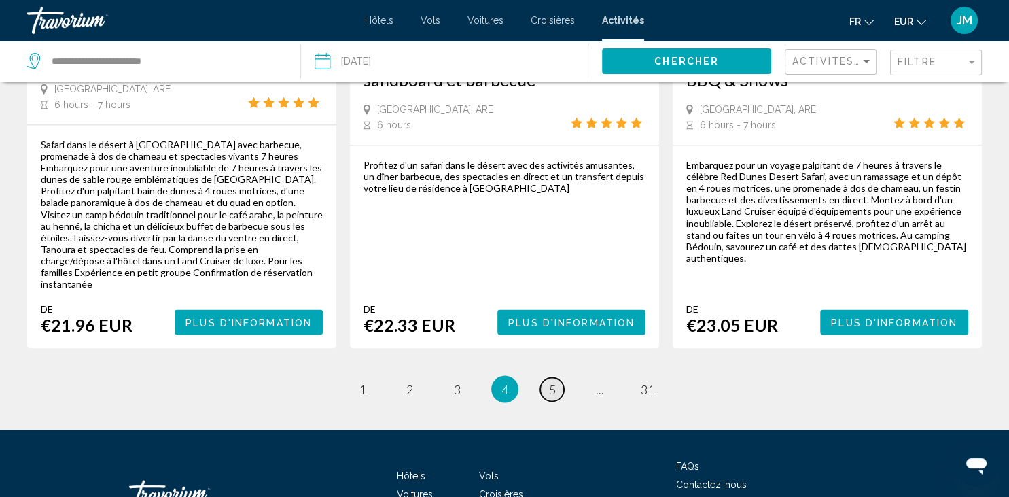
click at [556, 381] on span "5" at bounding box center [552, 388] width 7 height 15
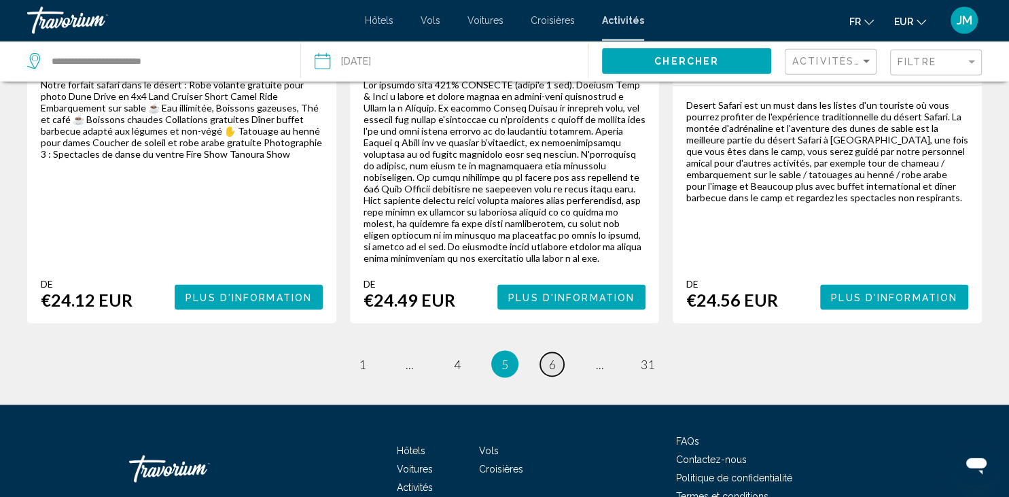
scroll to position [2269, 0]
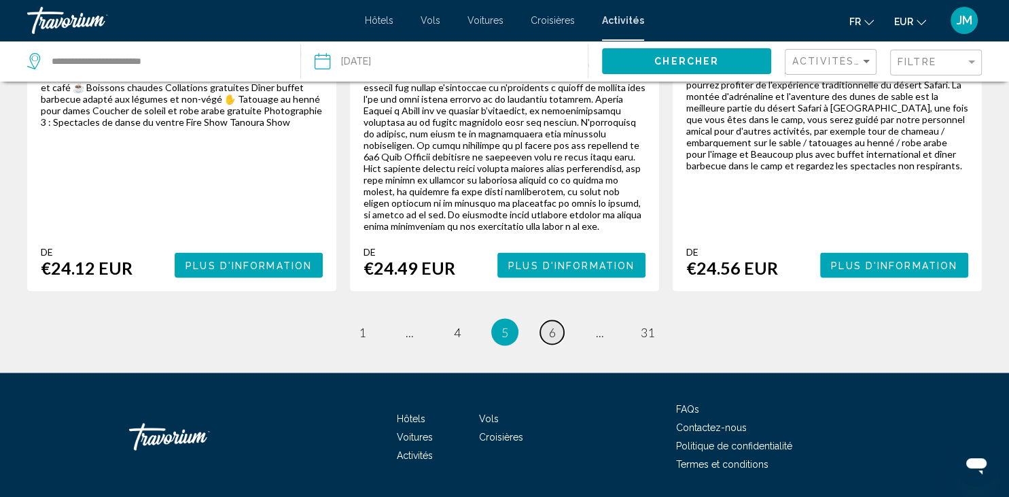
click at [556, 324] on span "6" at bounding box center [552, 331] width 7 height 15
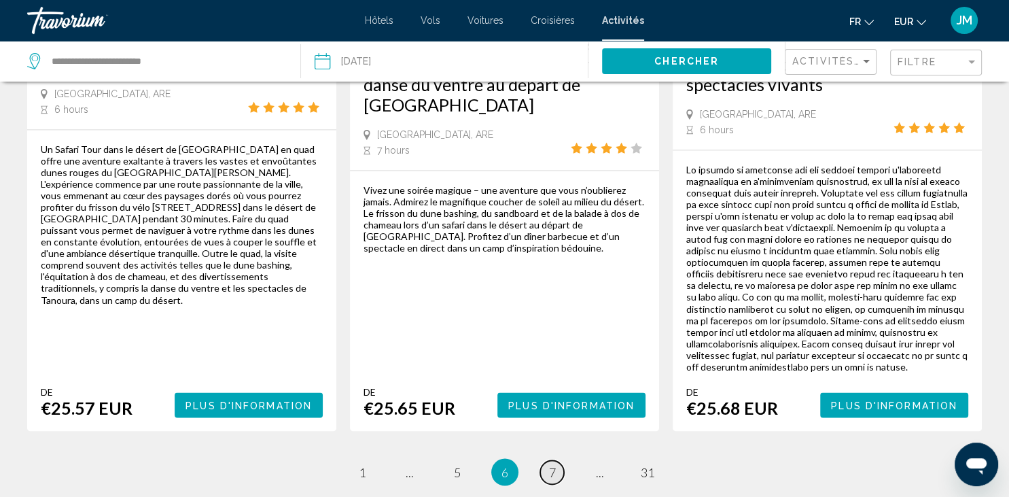
scroll to position [2224, 0]
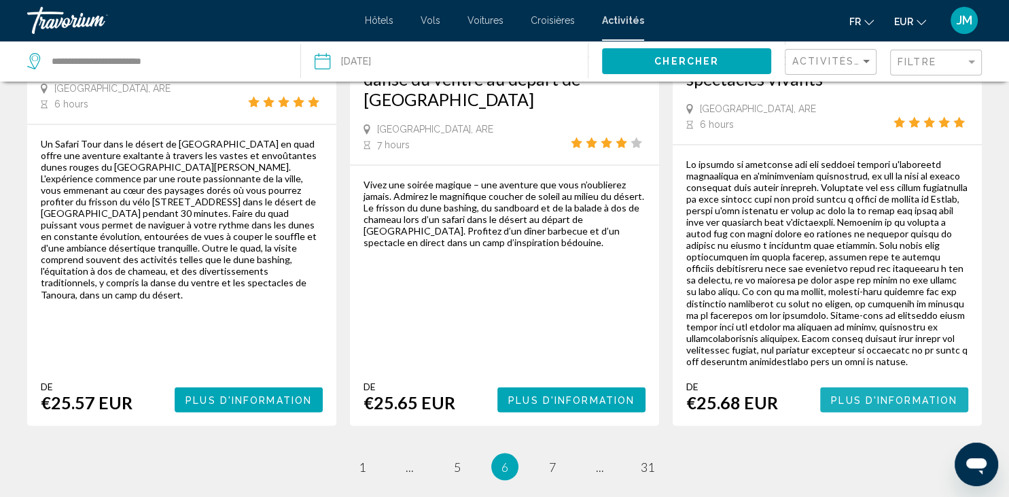
click at [908, 394] on span "Plus d'information" at bounding box center [894, 399] width 126 height 11
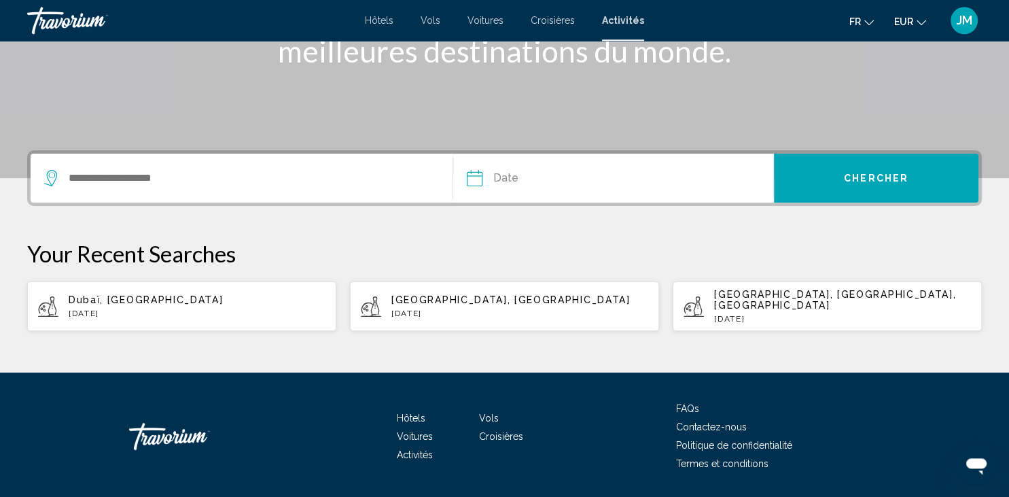
scroll to position [224, 0]
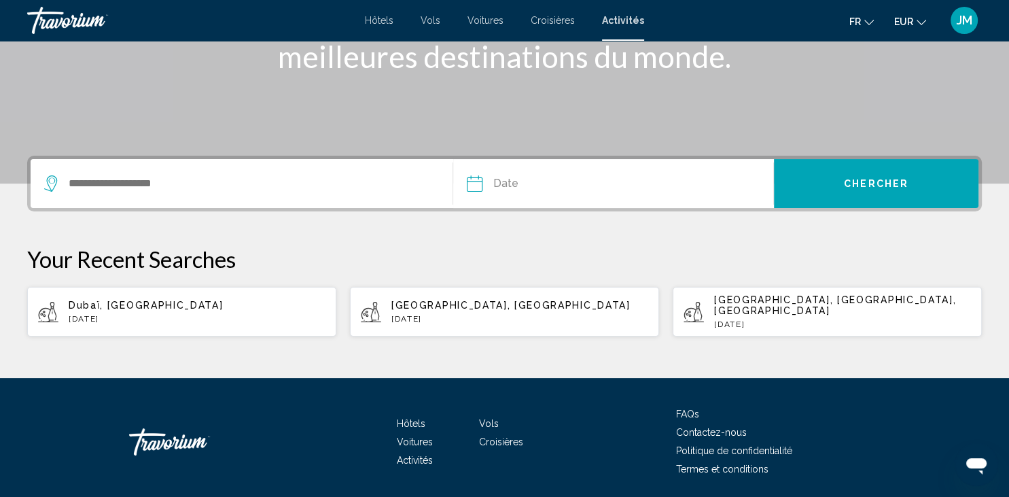
click at [254, 170] on div "Search widget" at bounding box center [241, 183] width 395 height 49
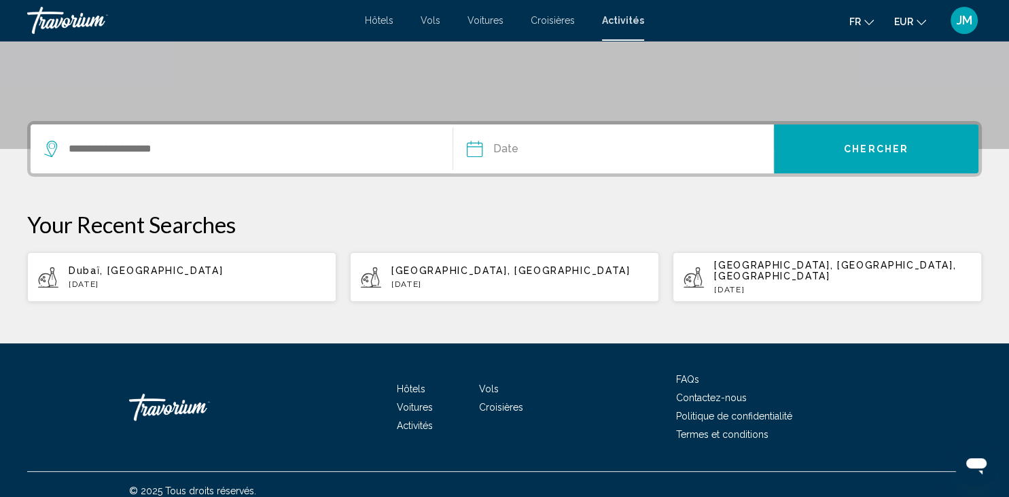
scroll to position [260, 0]
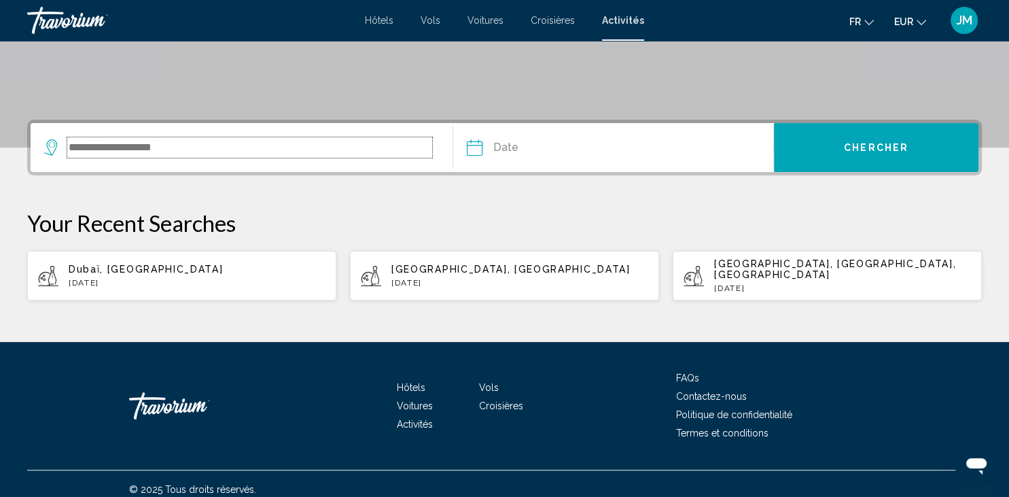
click at [208, 154] on input "Search widget" at bounding box center [249, 147] width 365 height 20
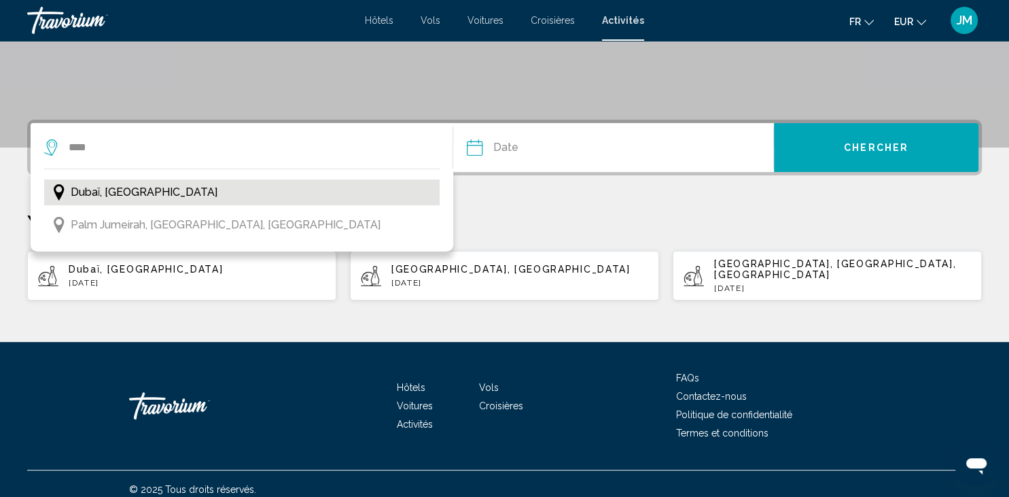
click at [279, 192] on button "Dubaï, [GEOGRAPHIC_DATA]" at bounding box center [241, 192] width 395 height 26
type input "**********"
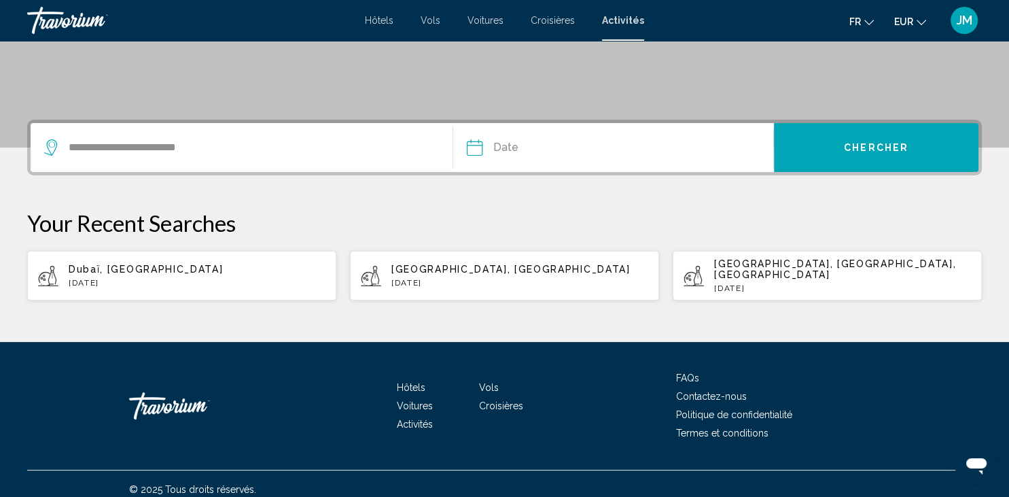
click at [586, 145] on input "Date" at bounding box center [542, 149] width 158 height 53
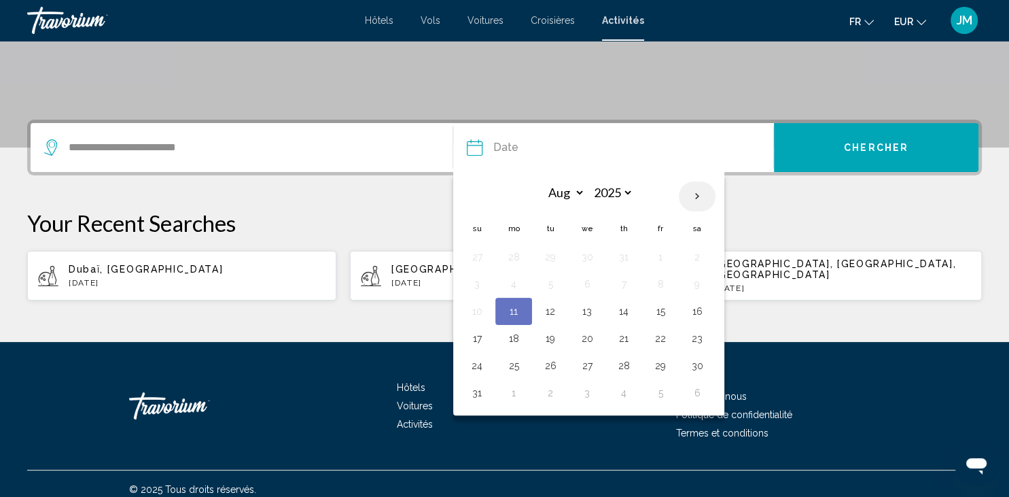
click at [694, 201] on th "Next month" at bounding box center [697, 196] width 37 height 30
click at [478, 193] on th "Previous month" at bounding box center [477, 196] width 37 height 30
select select "*"
click at [588, 340] on button "24" at bounding box center [587, 338] width 22 height 19
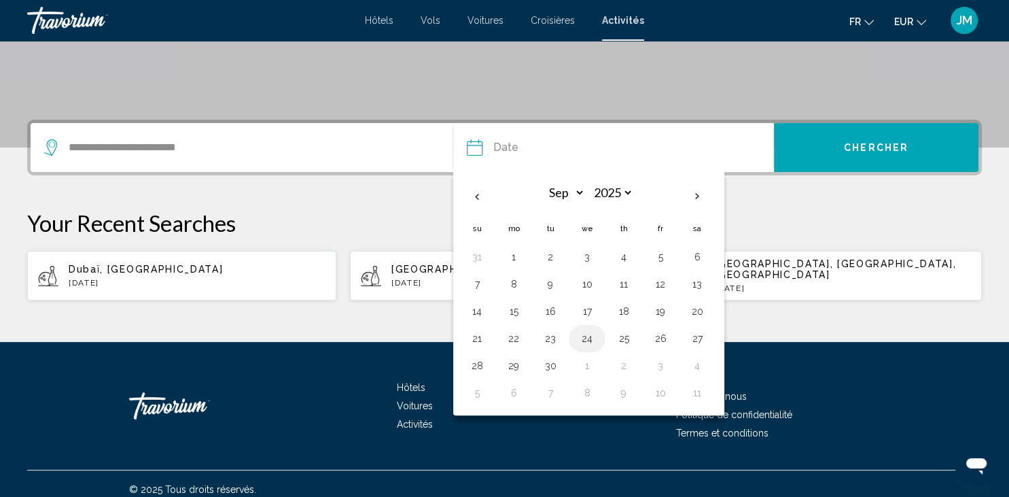
type input "**********"
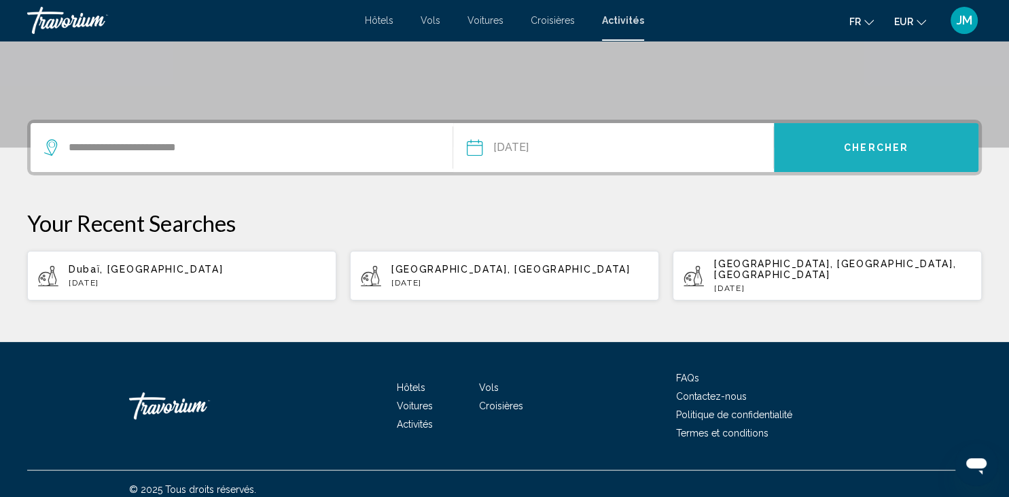
click at [876, 149] on span "Chercher" at bounding box center [876, 148] width 65 height 11
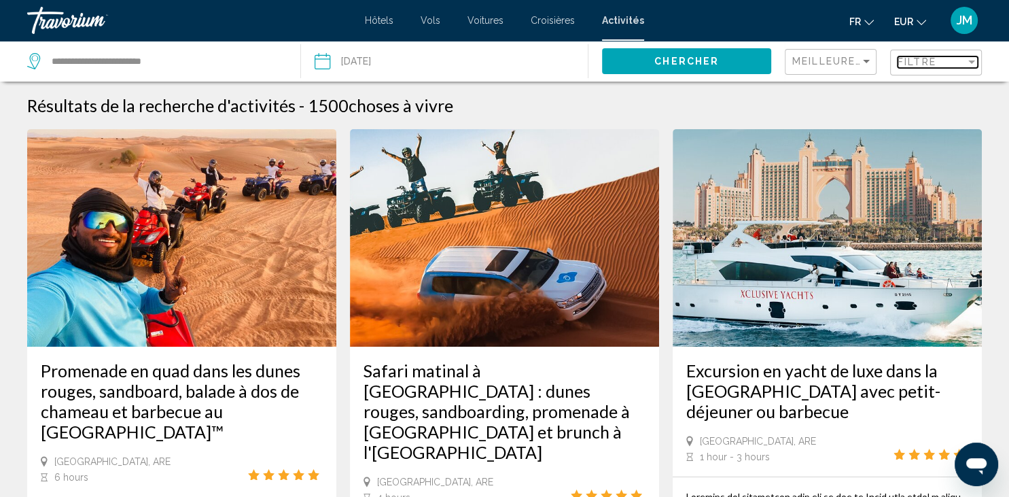
click at [939, 65] on div "Filtre" at bounding box center [931, 61] width 68 height 11
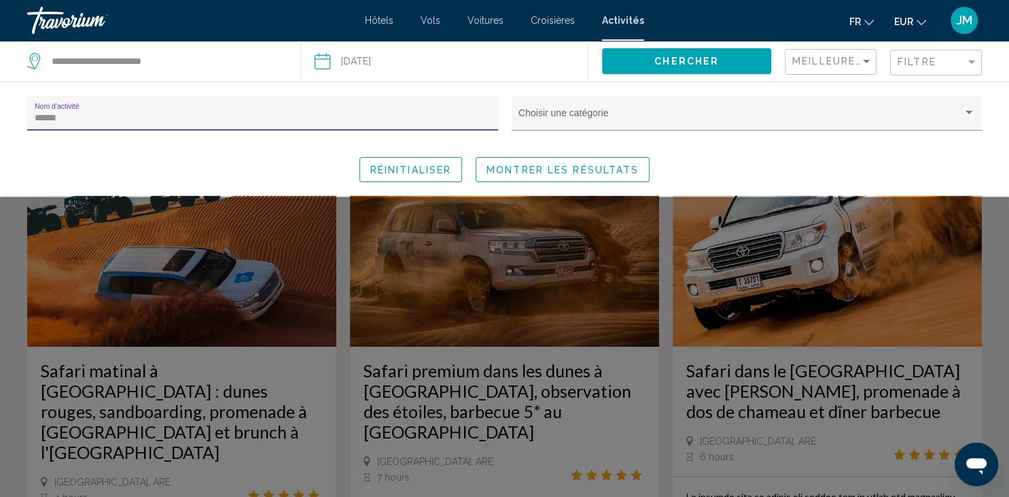
type input "******"
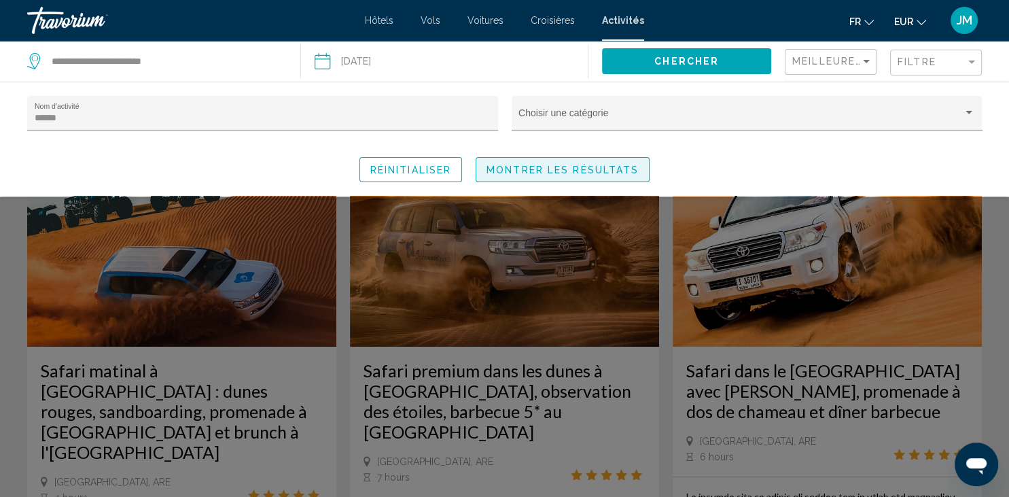
click at [602, 170] on span "Montrer les résultats" at bounding box center [562, 169] width 152 height 11
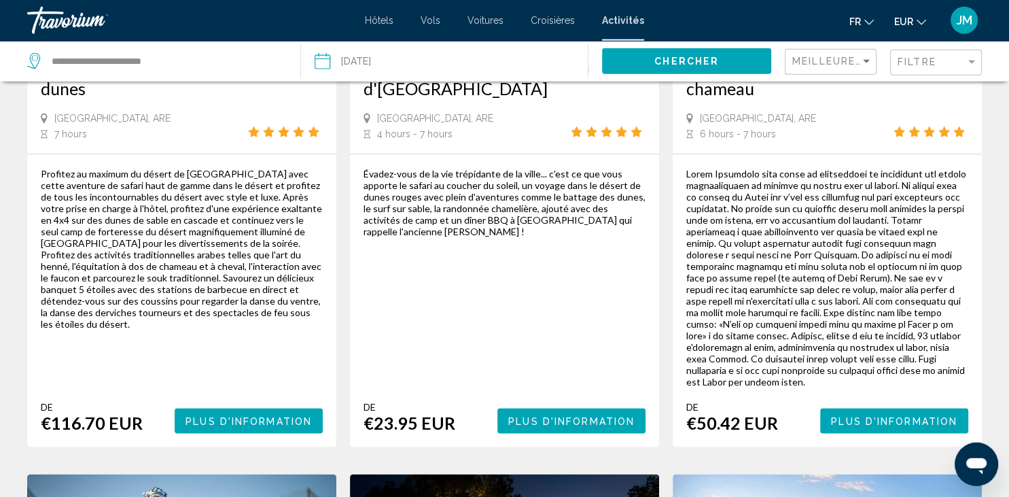
scroll to position [1722, 0]
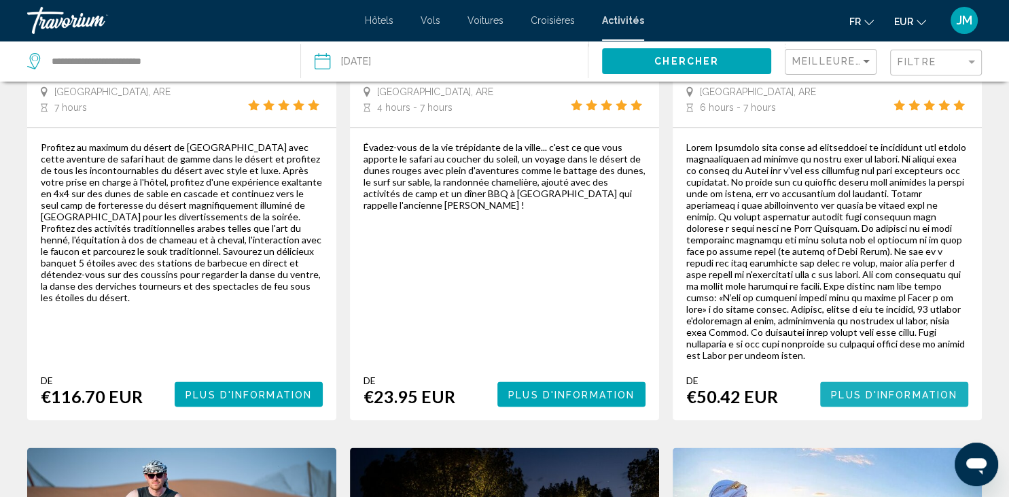
click at [847, 381] on button "Plus d'information" at bounding box center [894, 393] width 148 height 25
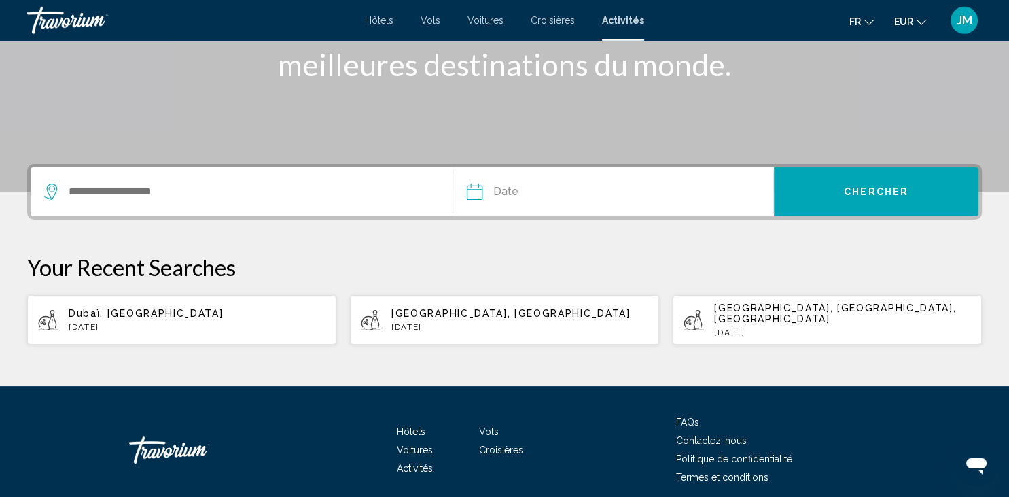
scroll to position [251, 0]
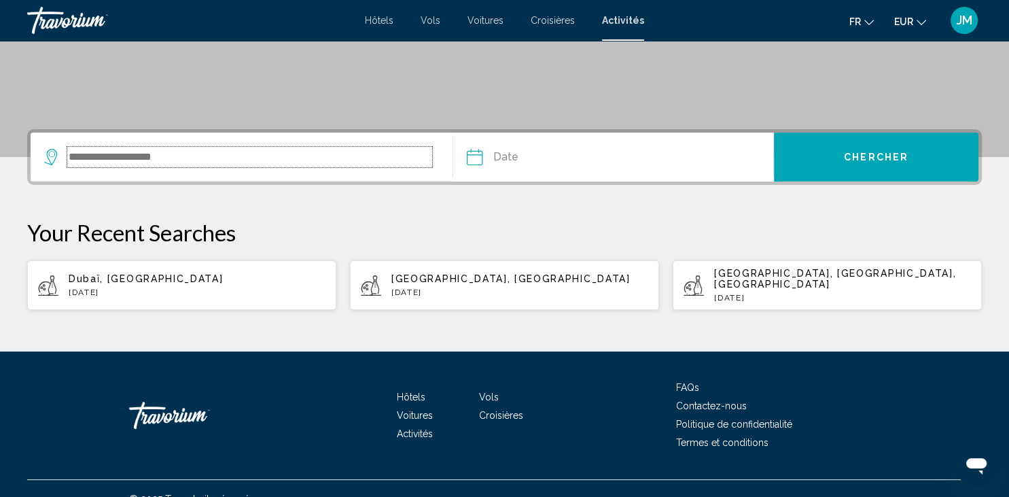
click at [382, 155] on input "Search widget" at bounding box center [249, 157] width 365 height 20
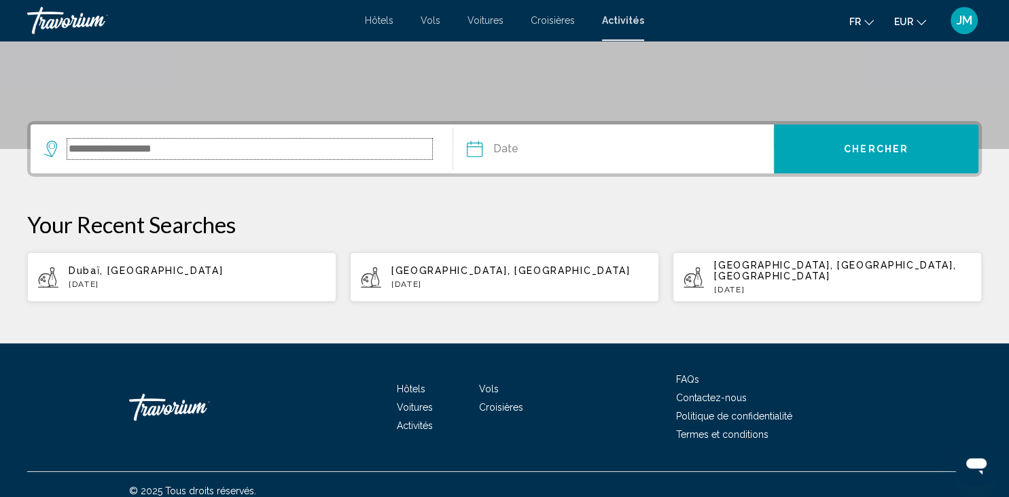
scroll to position [260, 0]
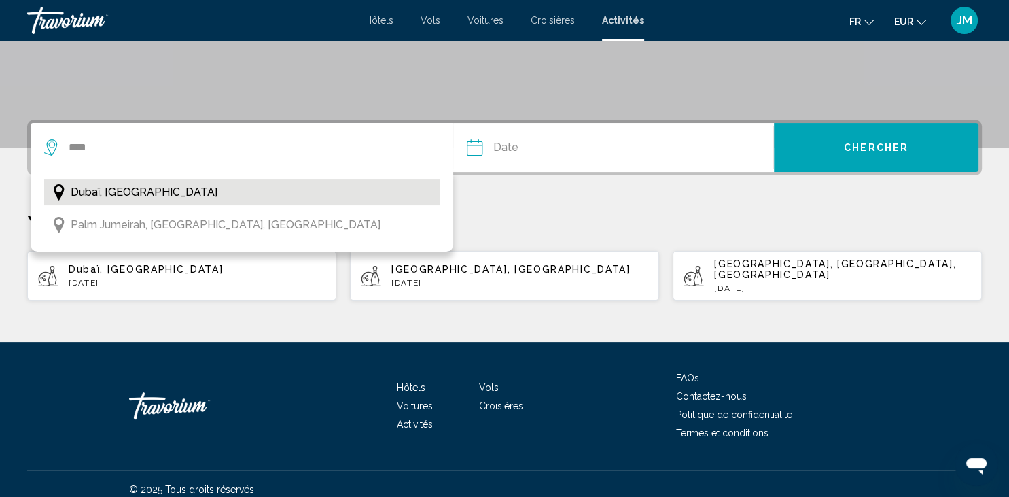
click at [193, 192] on span "Dubaï, [GEOGRAPHIC_DATA]" at bounding box center [144, 192] width 147 height 19
type input "**********"
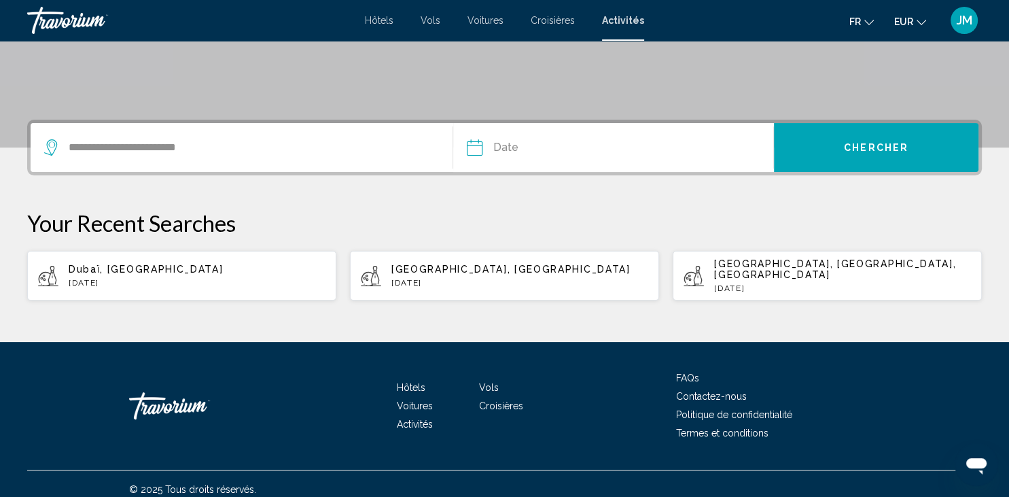
click at [566, 141] on input "Date" at bounding box center [542, 149] width 158 height 53
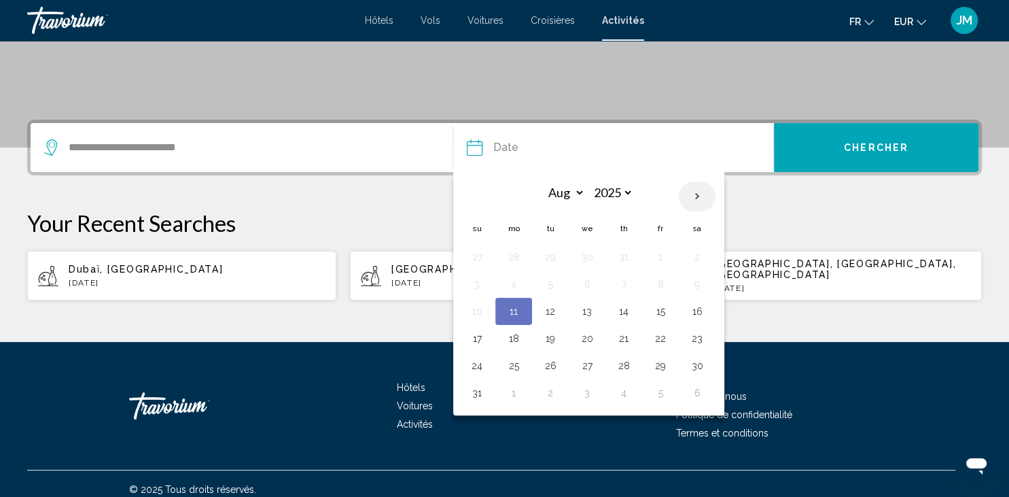
click at [692, 196] on th "Next month" at bounding box center [697, 196] width 37 height 30
select select "*"
click at [588, 329] on button "24" at bounding box center [587, 338] width 22 height 19
type input "**********"
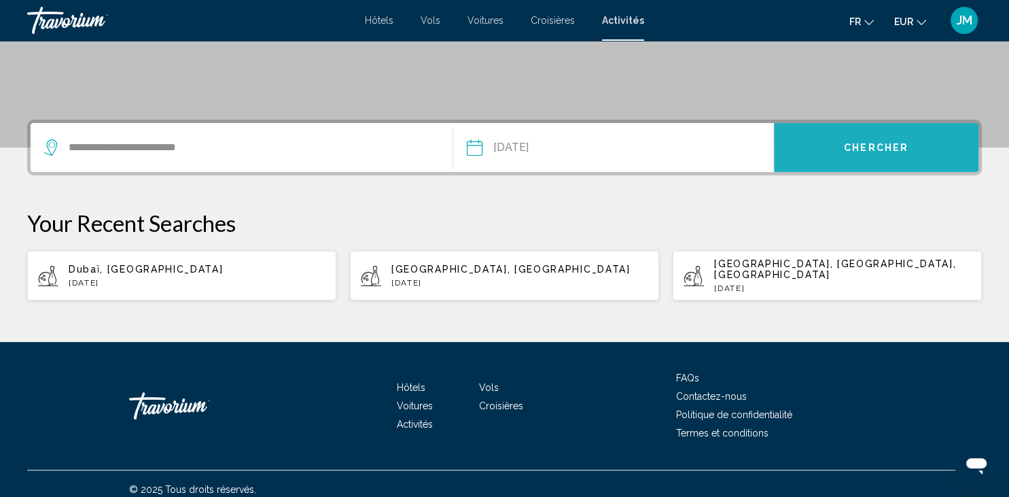
click at [834, 151] on button "Chercher" at bounding box center [876, 147] width 204 height 49
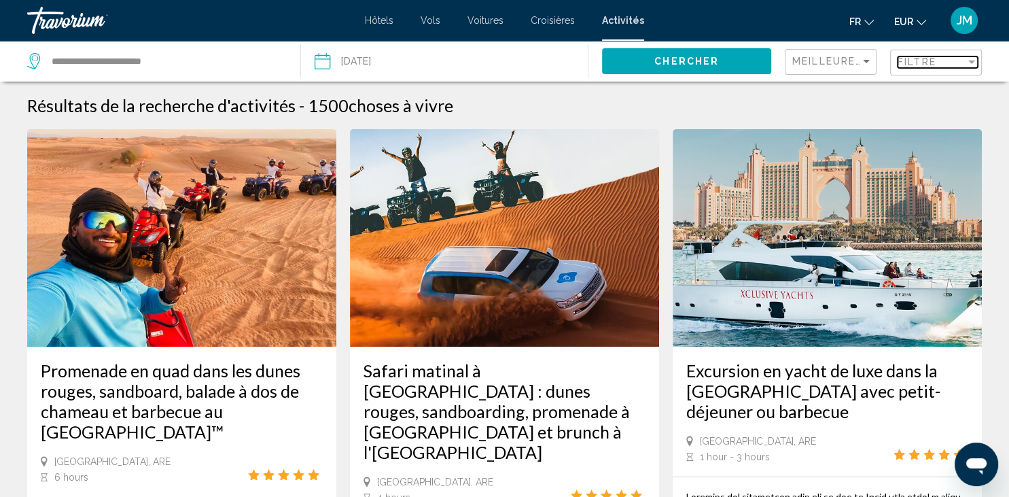
click at [963, 66] on div "Filtre" at bounding box center [931, 61] width 68 height 11
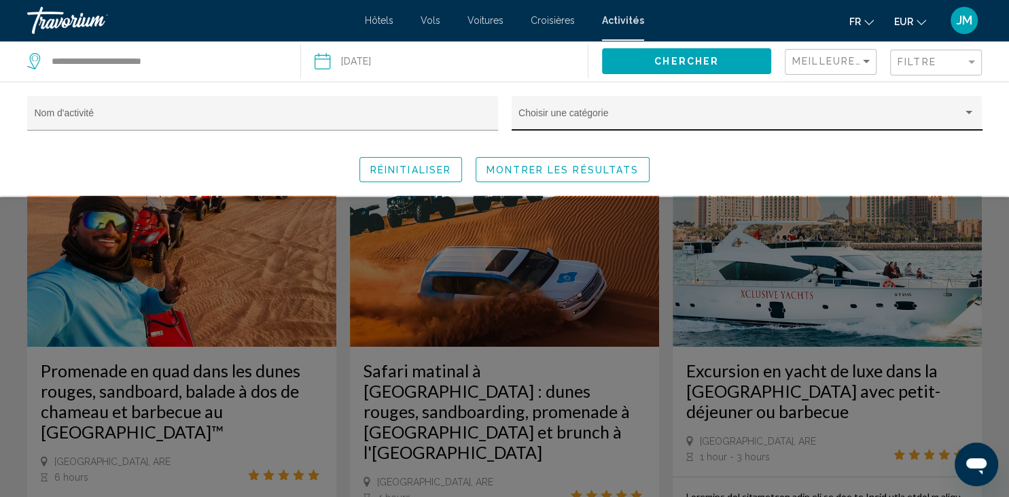
click at [652, 103] on div "Choisir une catégorie" at bounding box center [746, 117] width 457 height 28
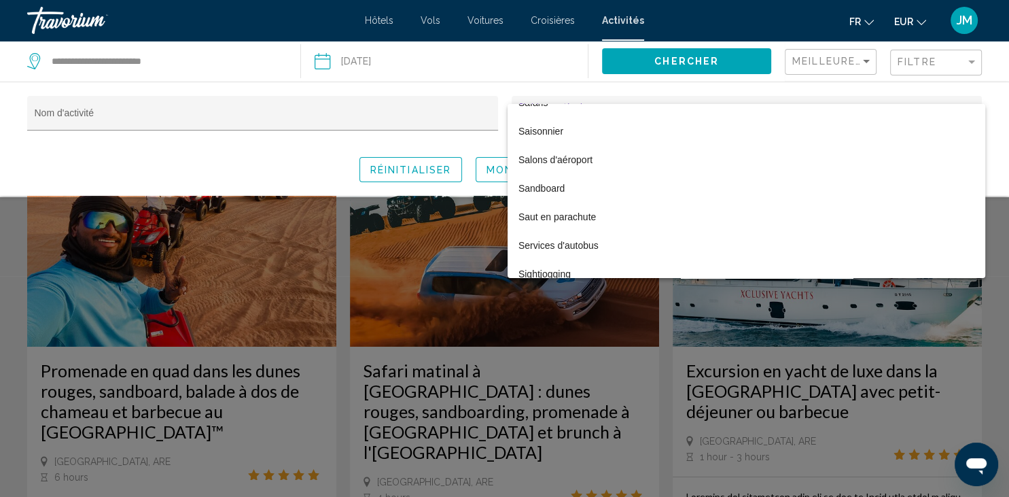
scroll to position [4090, 0]
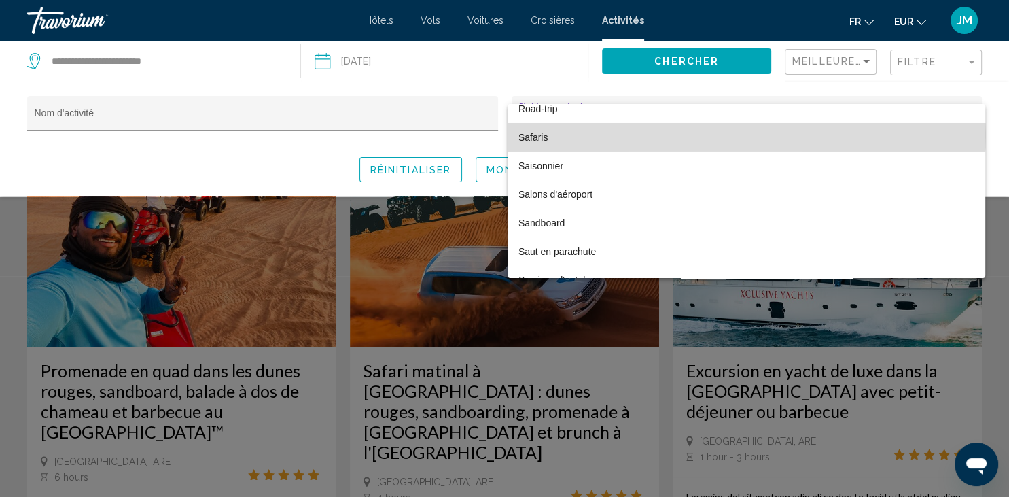
click at [721, 135] on span "Safaris" at bounding box center [746, 137] width 456 height 29
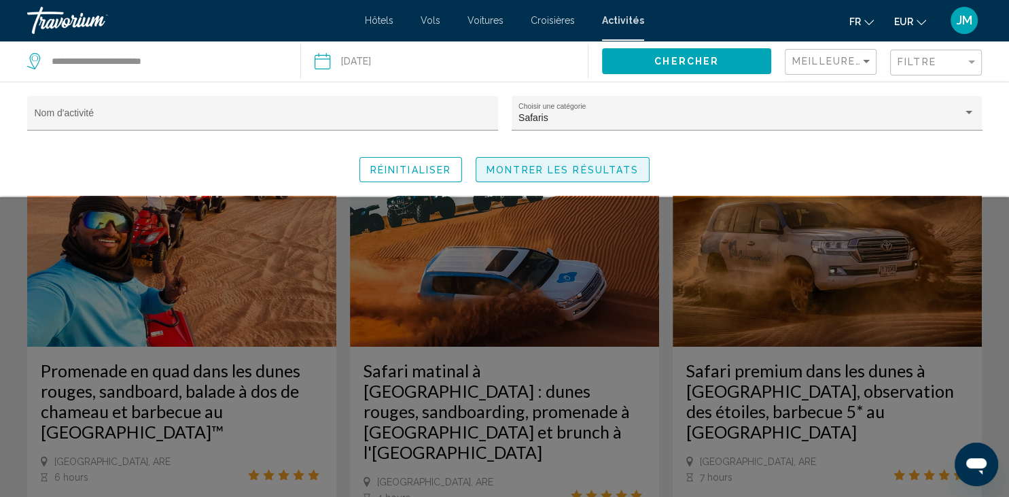
click at [503, 171] on span "Montrer les résultats" at bounding box center [562, 169] width 152 height 11
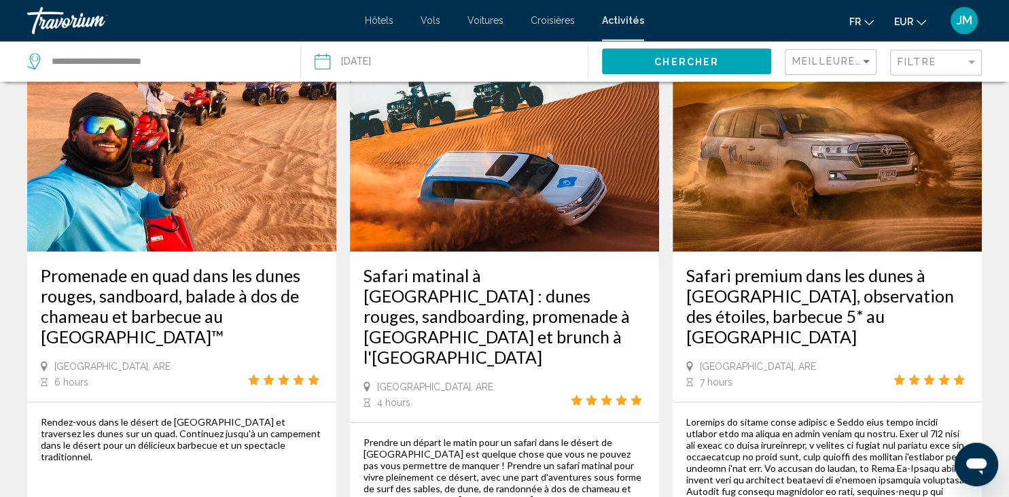
scroll to position [35, 0]
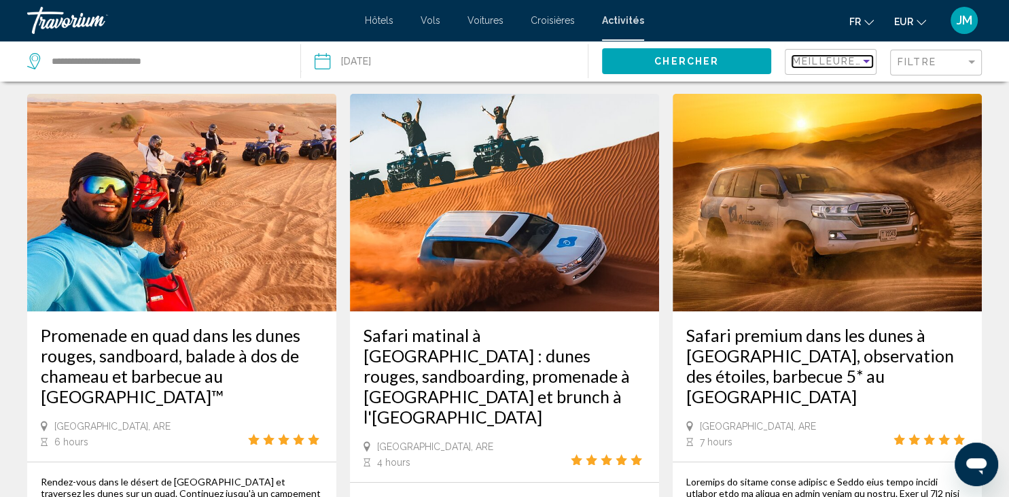
click at [866, 59] on div "Sort by" at bounding box center [866, 61] width 12 height 11
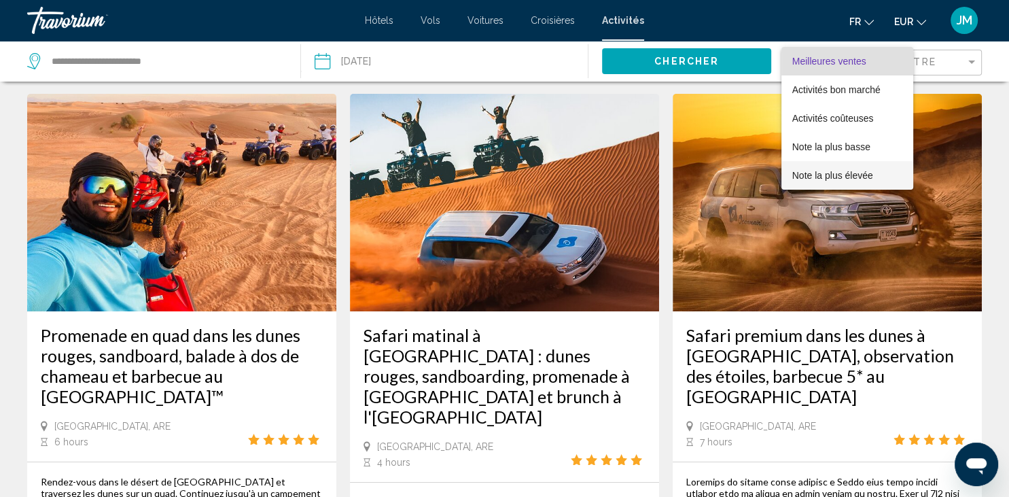
click at [842, 178] on span "Note la plus élevée" at bounding box center [832, 175] width 81 height 11
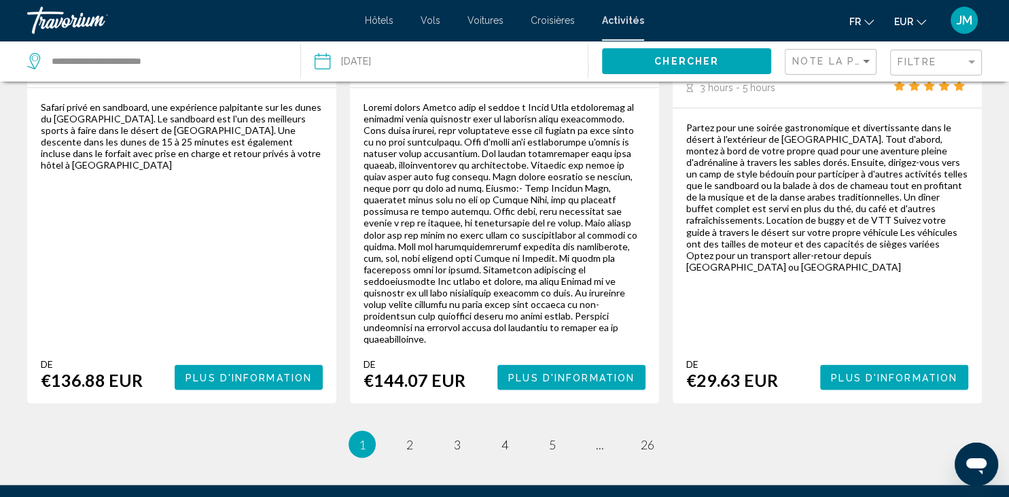
scroll to position [2296, 0]
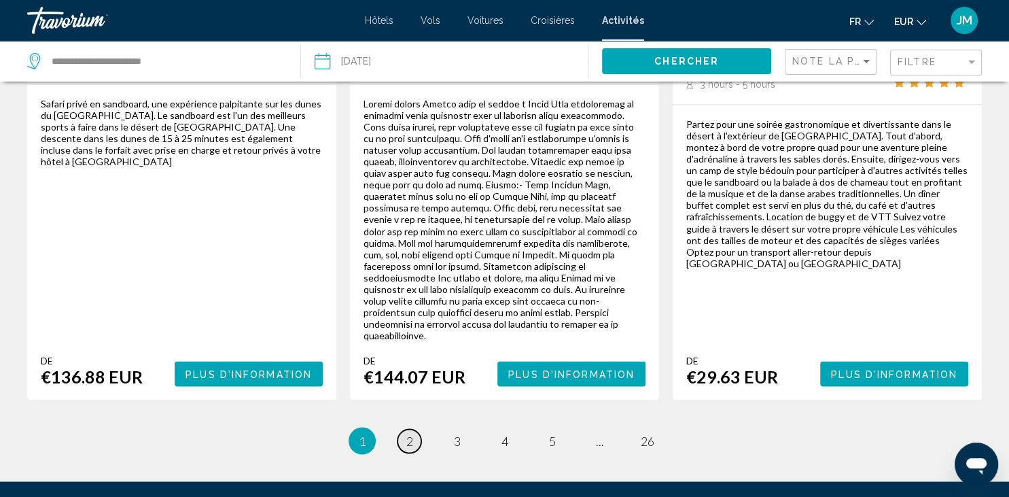
click at [411, 433] on span "2" at bounding box center [409, 440] width 7 height 15
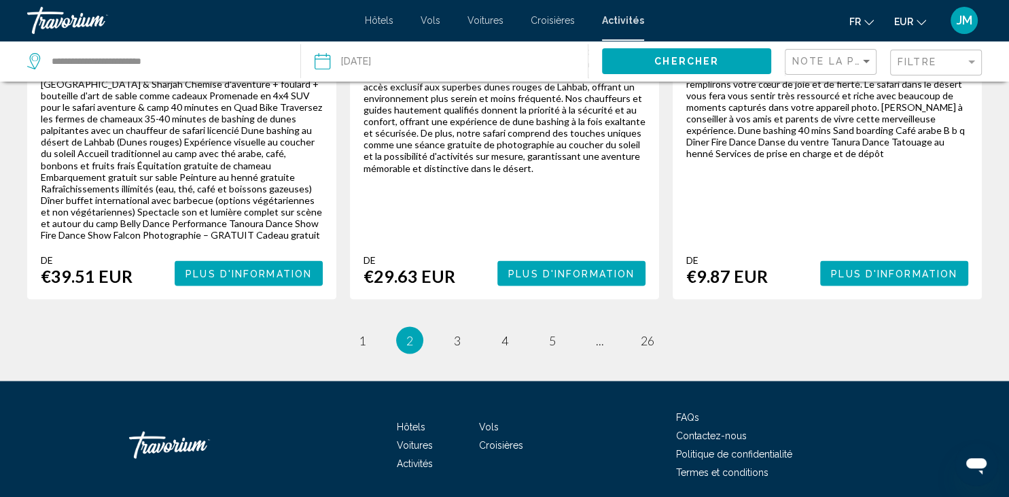
scroll to position [2349, 0]
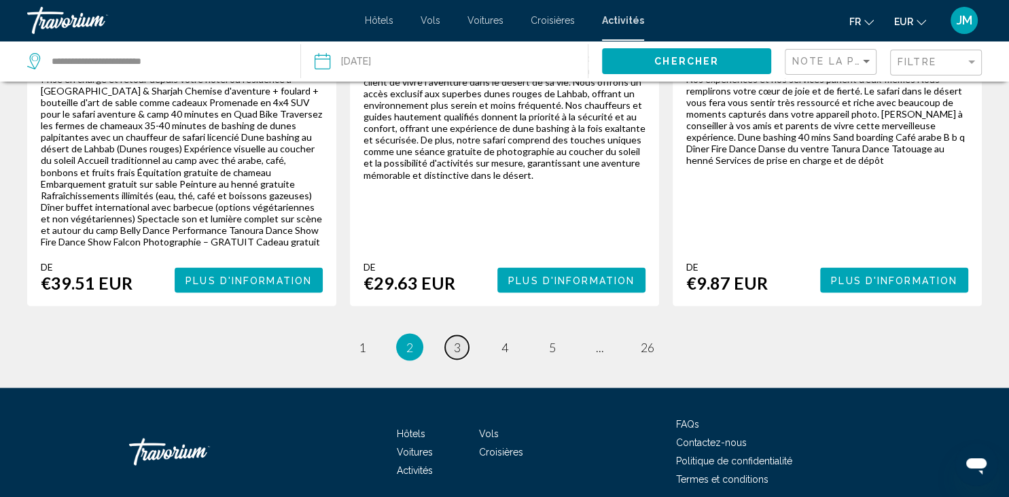
click at [454, 339] on span "3" at bounding box center [457, 346] width 7 height 15
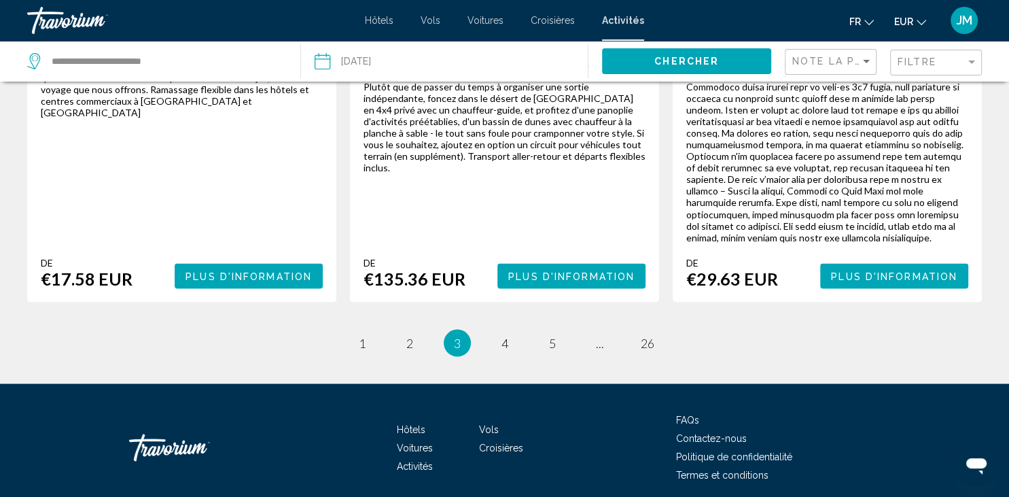
scroll to position [2300, 0]
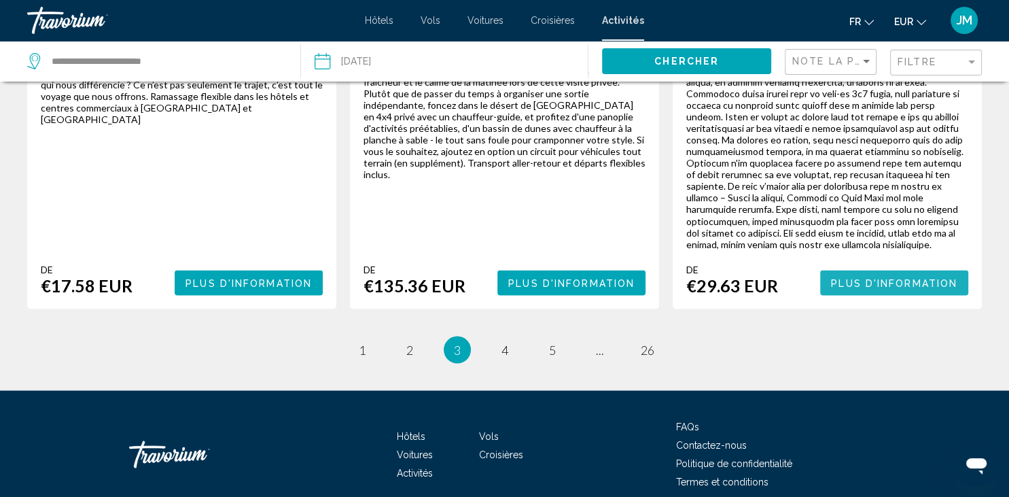
click at [849, 277] on span "Plus d'information" at bounding box center [894, 282] width 126 height 11
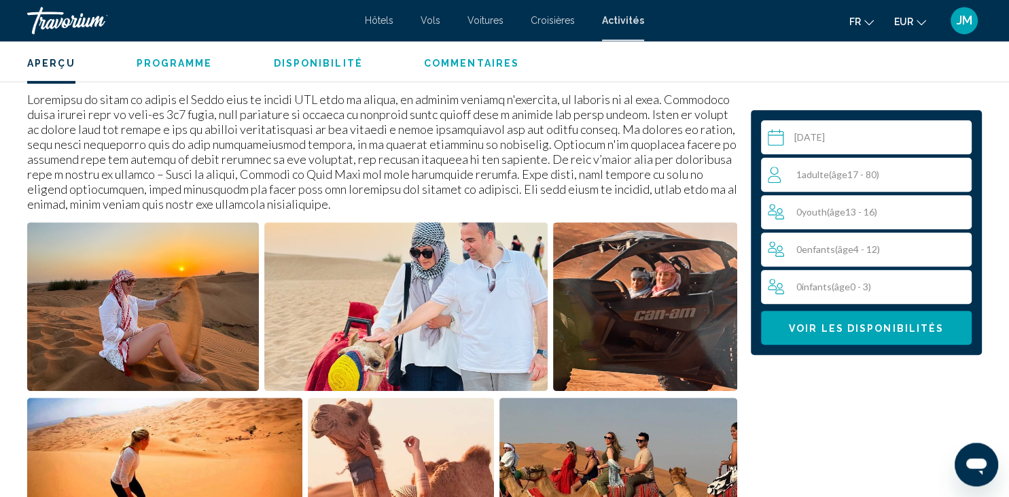
scroll to position [485, 0]
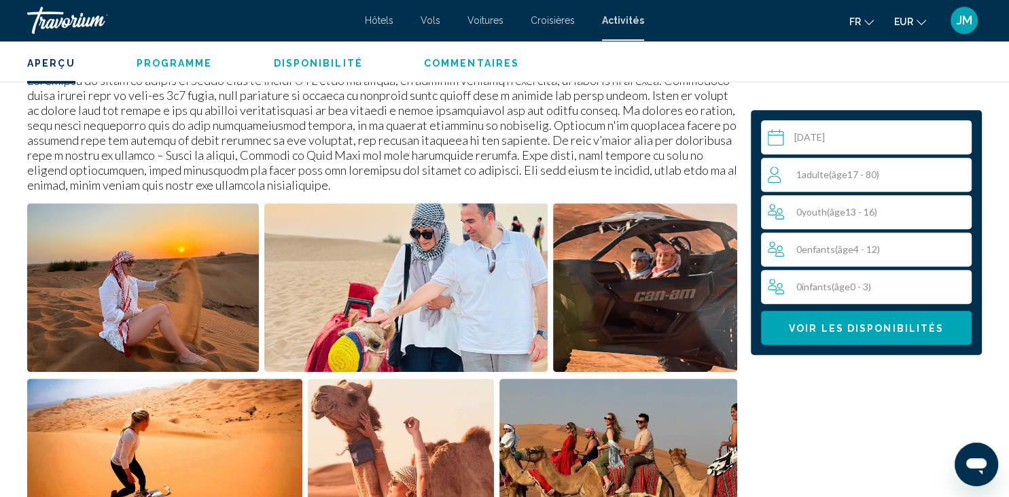
click at [857, 329] on span "Voir les disponibilités" at bounding box center [866, 328] width 155 height 11
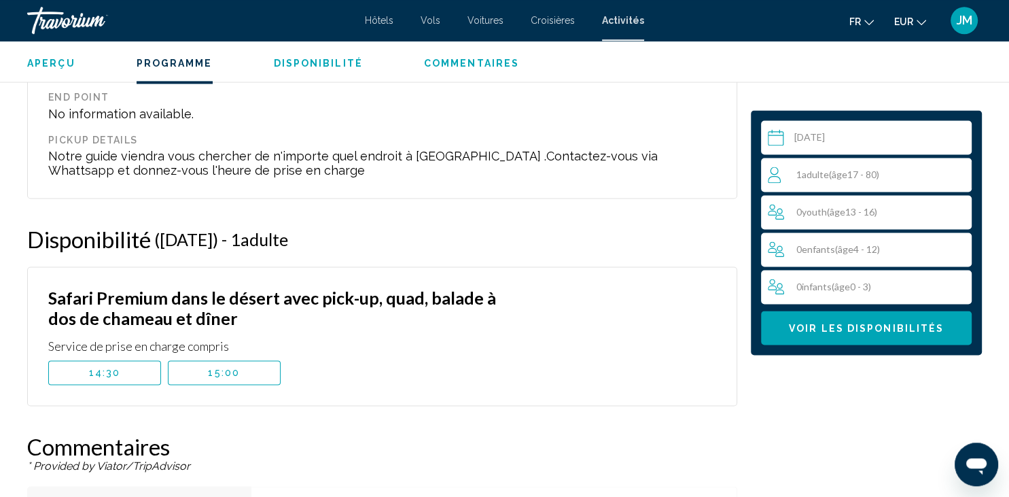
scroll to position [2007, 0]
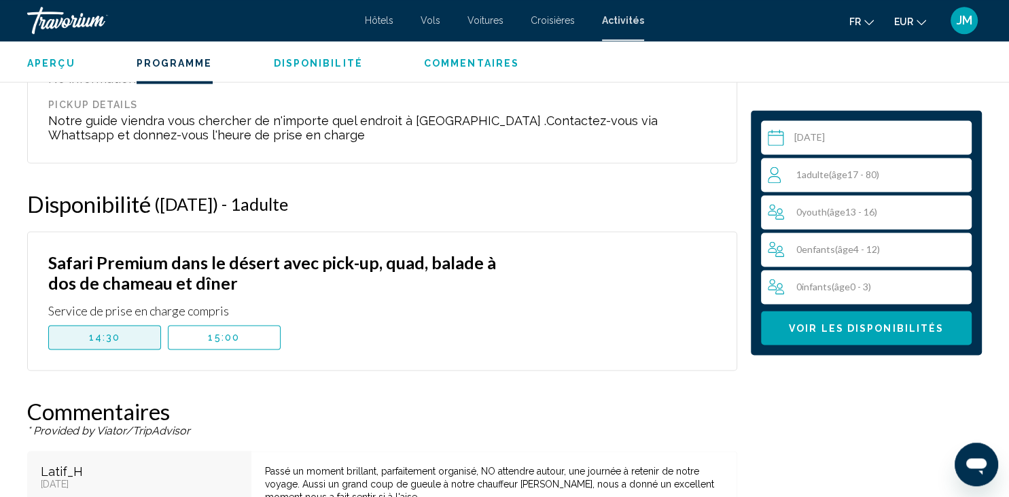
click at [135, 333] on button "14:30" at bounding box center [104, 337] width 113 height 24
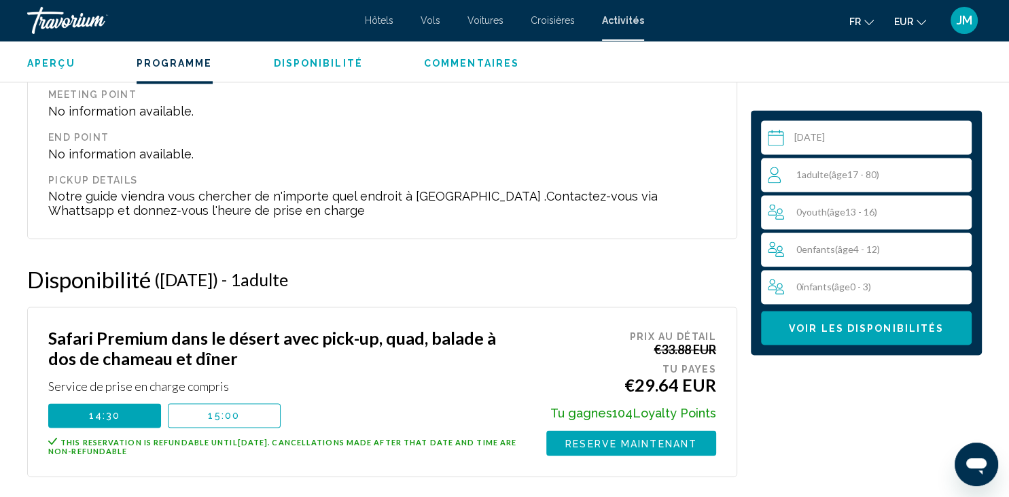
scroll to position [1967, 0]
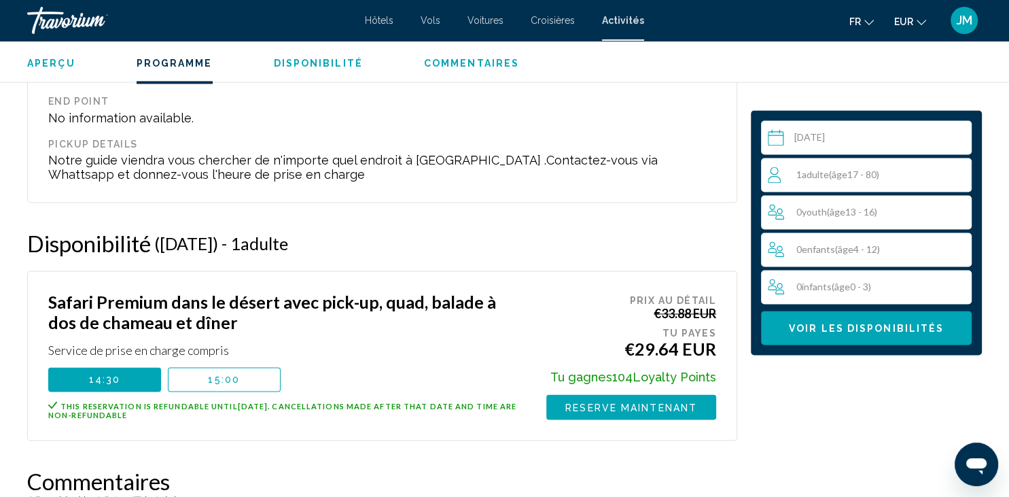
click at [806, 180] on span "Adulte" at bounding box center [815, 174] width 27 height 12
click at [961, 177] on icon "Increment adults" at bounding box center [958, 174] width 12 height 16
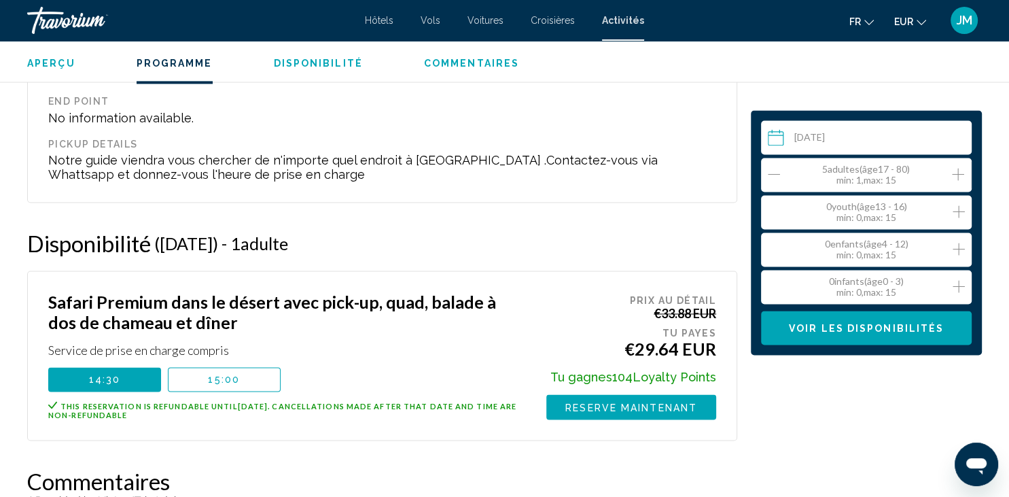
click at [776, 171] on icon "Decrement adults" at bounding box center [774, 174] width 12 height 16
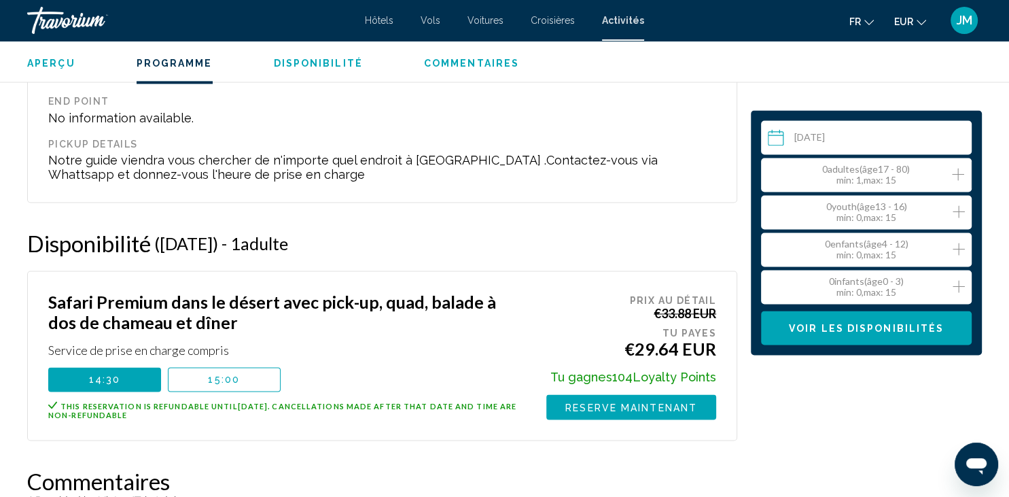
click at [961, 175] on icon "Increment adults" at bounding box center [958, 174] width 12 height 16
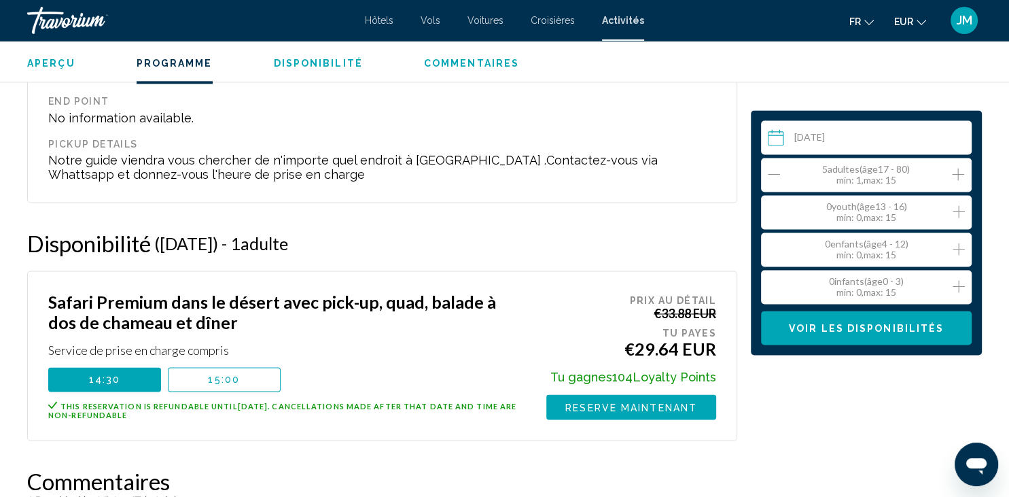
click at [961, 175] on icon "Increment adults" at bounding box center [958, 174] width 12 height 16
click at [776, 175] on icon "Decrement adults" at bounding box center [774, 174] width 12 height 16
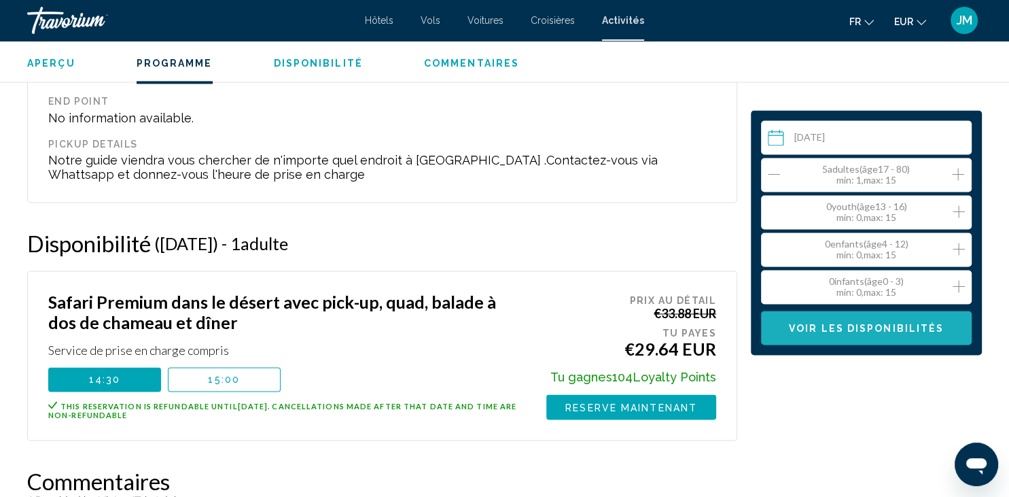
click at [838, 328] on span "Voir les disponibilités" at bounding box center [866, 328] width 155 height 11
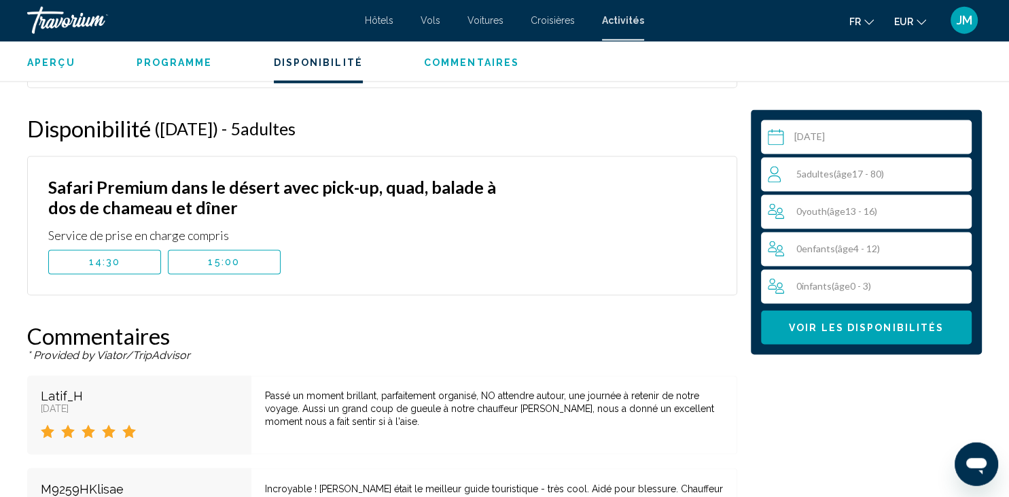
scroll to position [2079, 0]
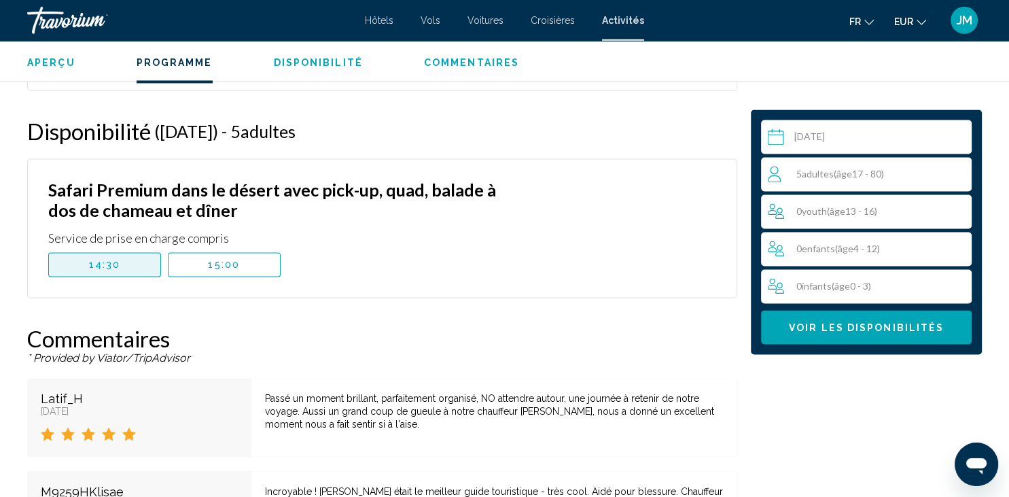
click at [124, 263] on button "14:30" at bounding box center [104, 265] width 113 height 24
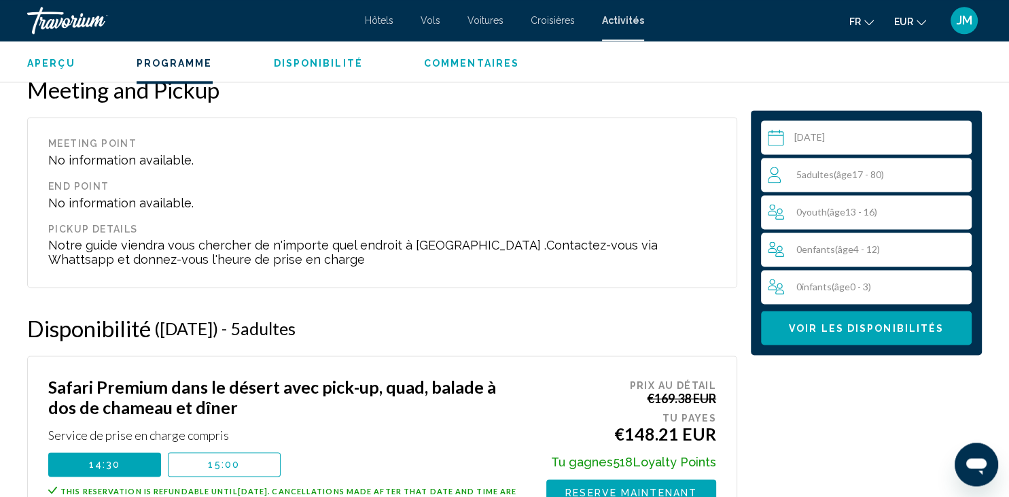
scroll to position [1935, 0]
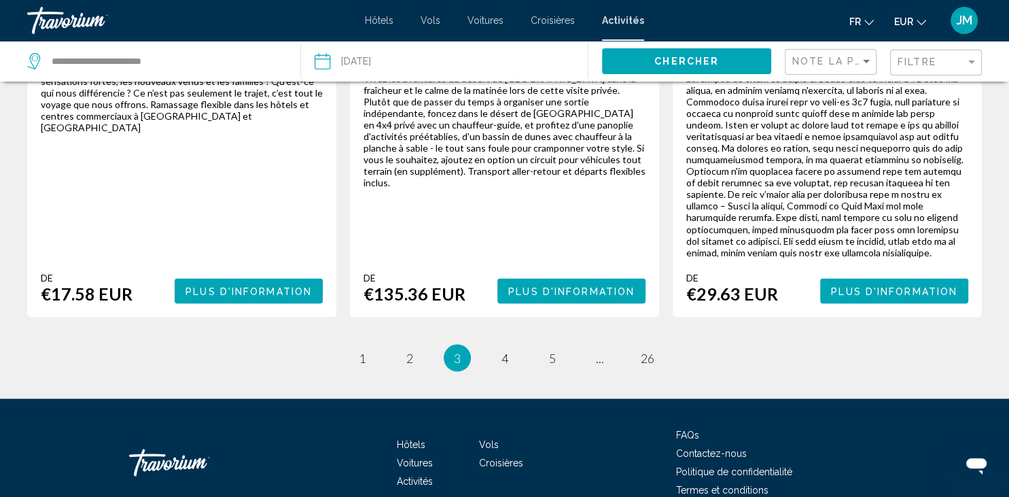
scroll to position [2296, 0]
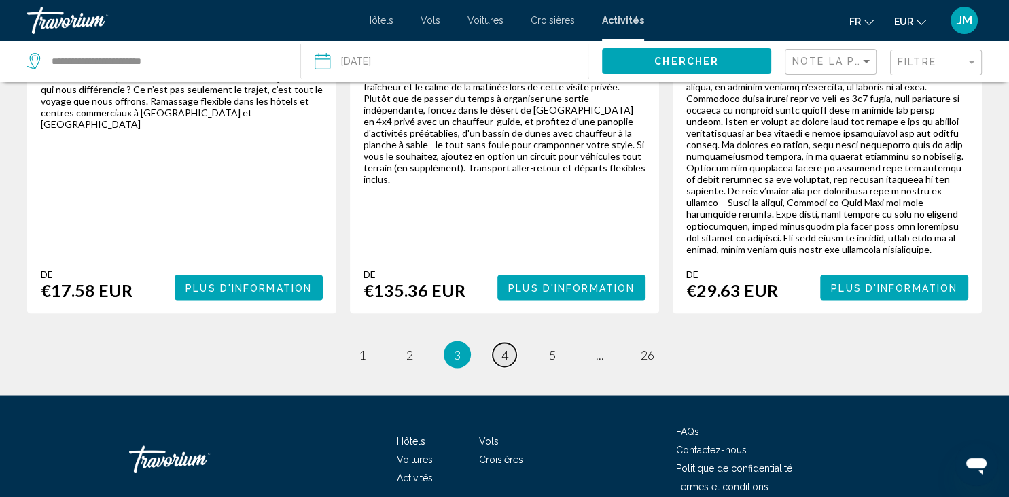
click at [507, 346] on span "4" at bounding box center [504, 353] width 7 height 15
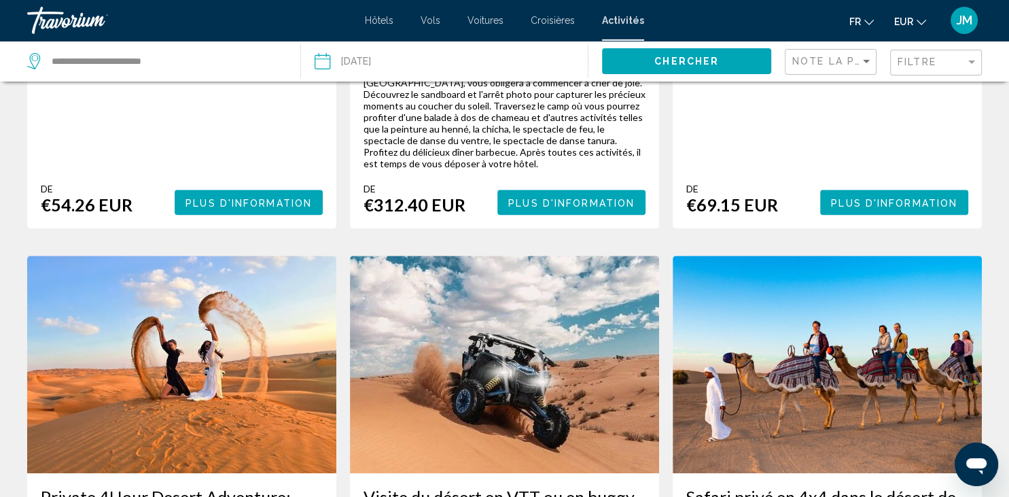
scroll to position [1183, 0]
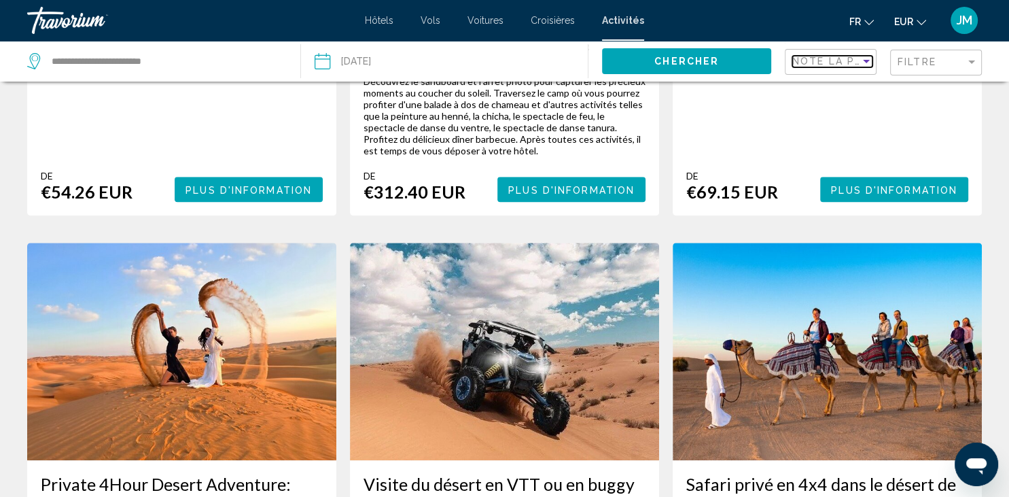
click at [866, 62] on div "Sort by" at bounding box center [866, 61] width 7 height 3
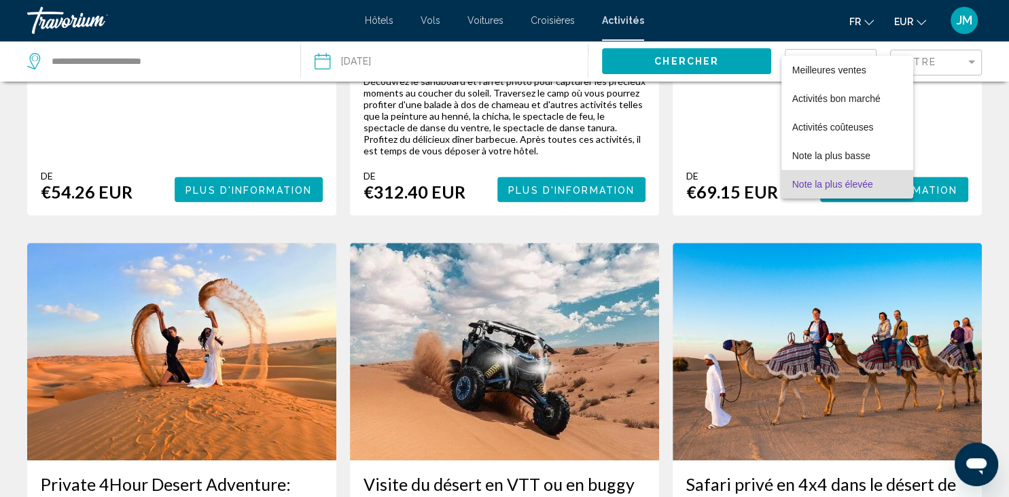
click at [7, 173] on div at bounding box center [504, 248] width 1009 height 497
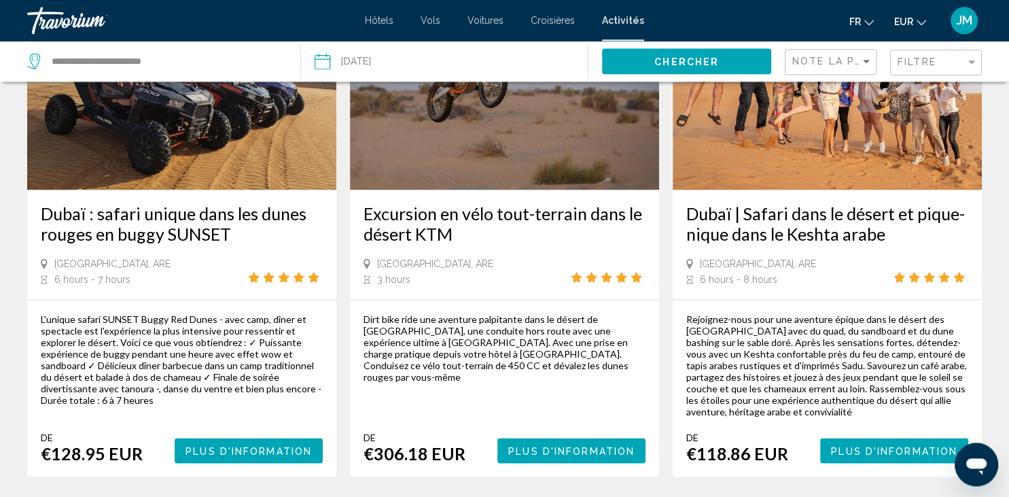
scroll to position [2258, 0]
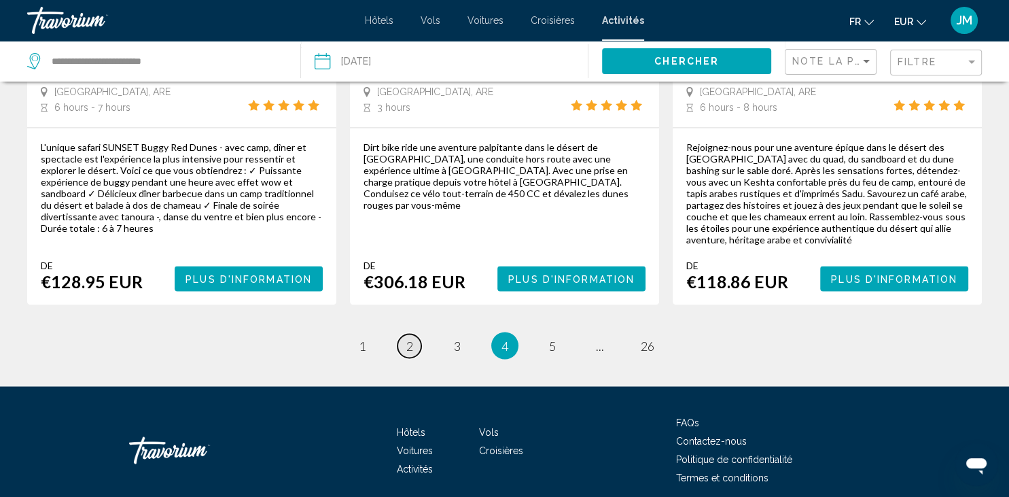
click at [412, 338] on span "2" at bounding box center [409, 345] width 7 height 15
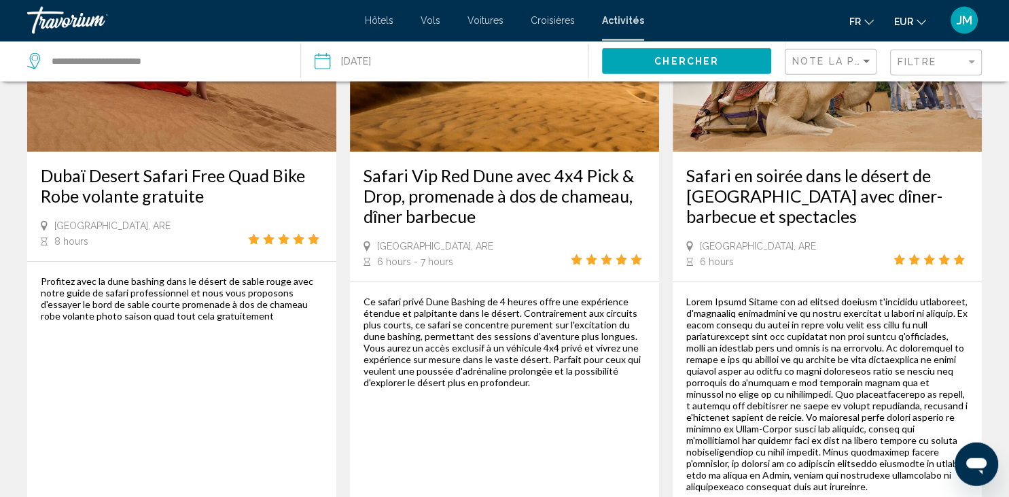
scroll to position [735, 0]
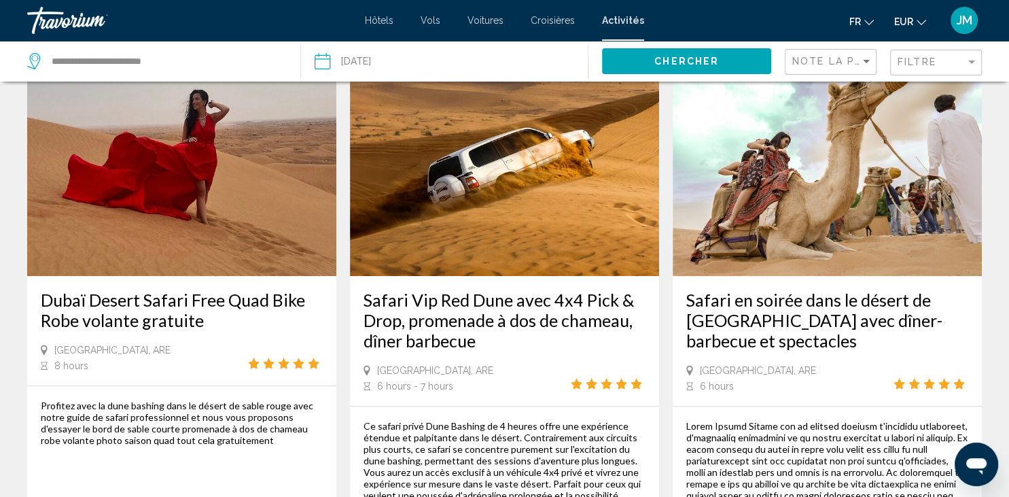
click at [564, 289] on h3 "Safari Vip Red Dune avec 4x4 Pick & Drop, promenade à dos de chameau, dîner bar…" at bounding box center [504, 319] width 282 height 61
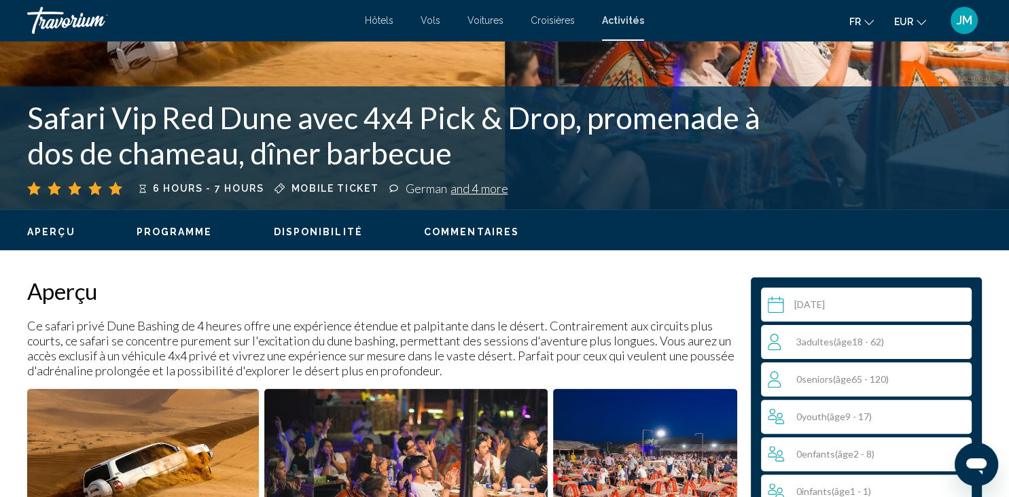
scroll to position [167, 0]
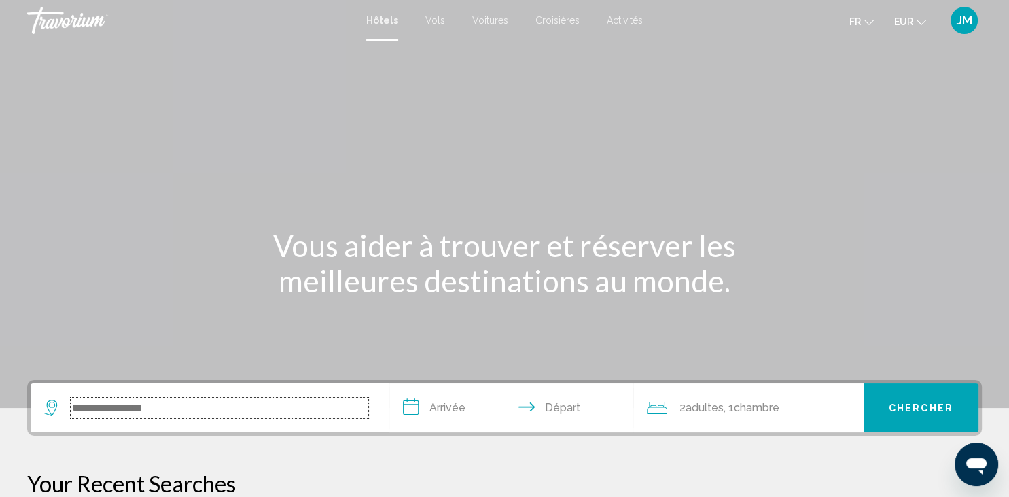
click at [227, 402] on input "Search widget" at bounding box center [220, 407] width 298 height 20
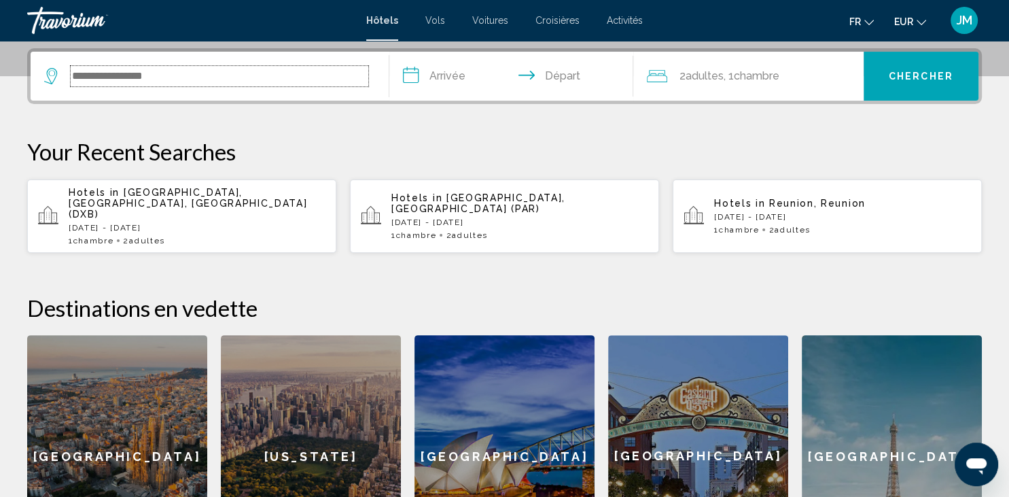
scroll to position [335, 0]
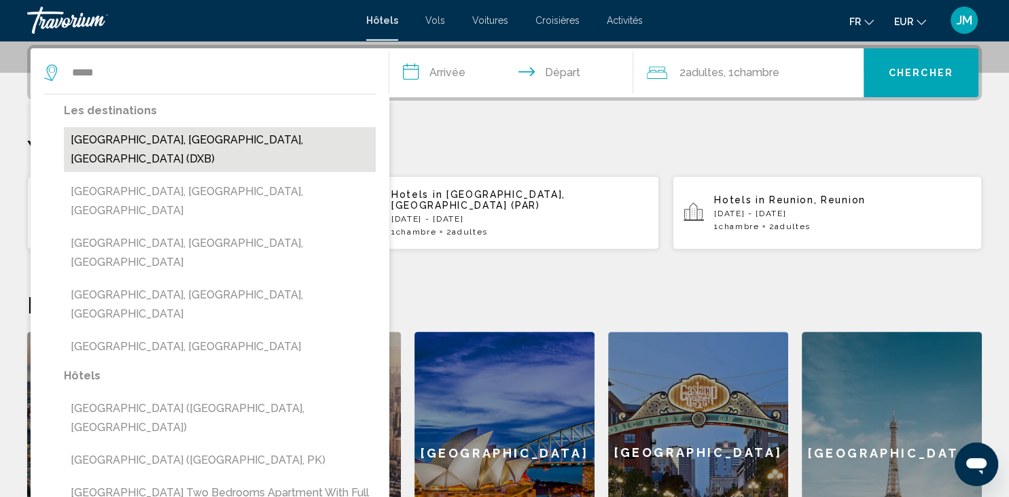
click at [142, 146] on button "[GEOGRAPHIC_DATA], [GEOGRAPHIC_DATA], [GEOGRAPHIC_DATA] (DXB)" at bounding box center [220, 149] width 312 height 45
type input "**********"
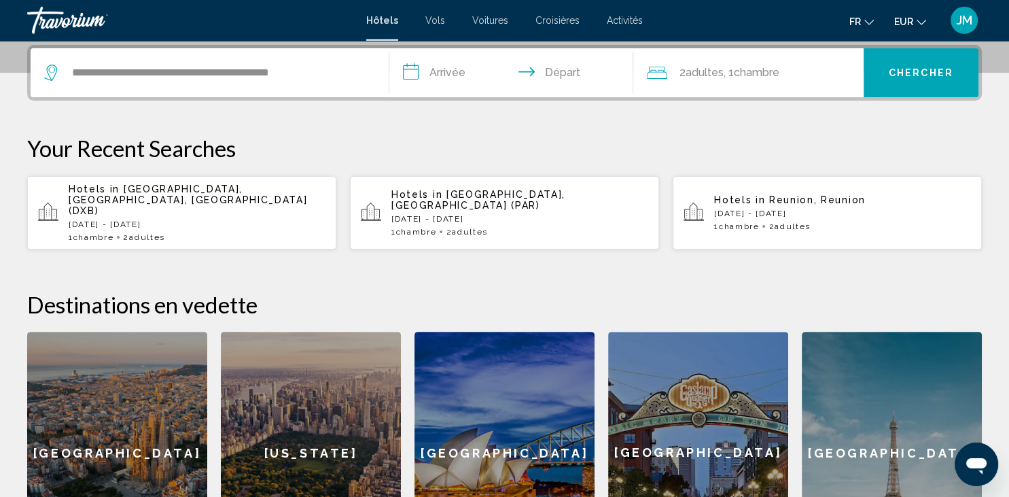
click at [614, 22] on span "Activités" at bounding box center [625, 20] width 36 height 11
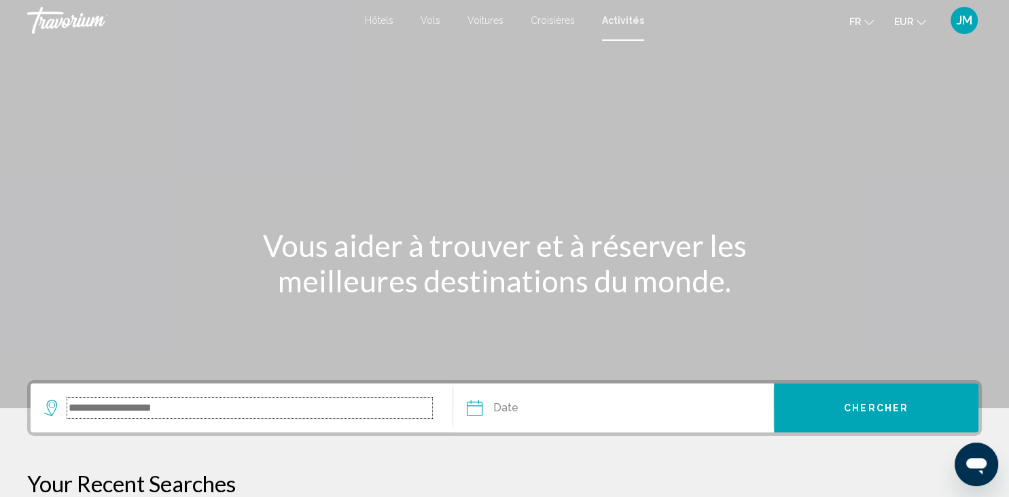
click at [211, 402] on input "Search widget" at bounding box center [249, 407] width 365 height 20
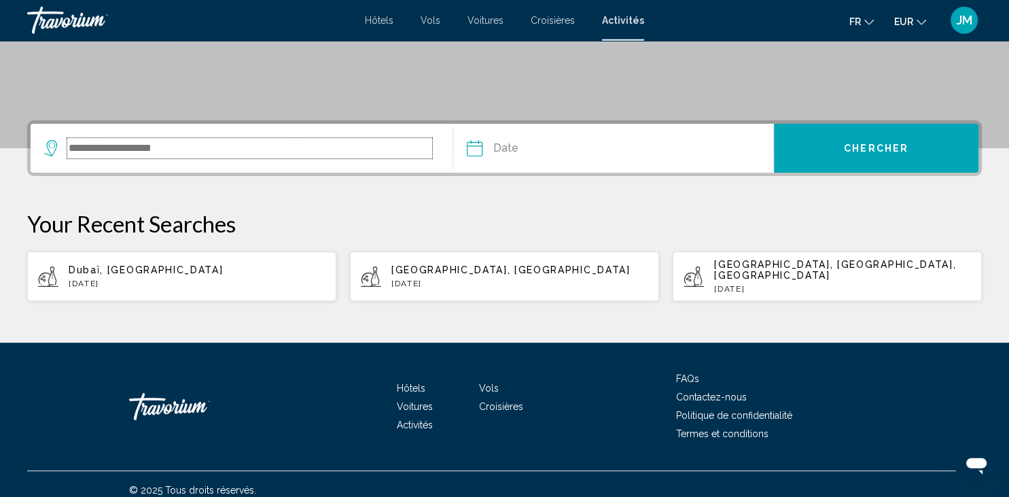
scroll to position [260, 0]
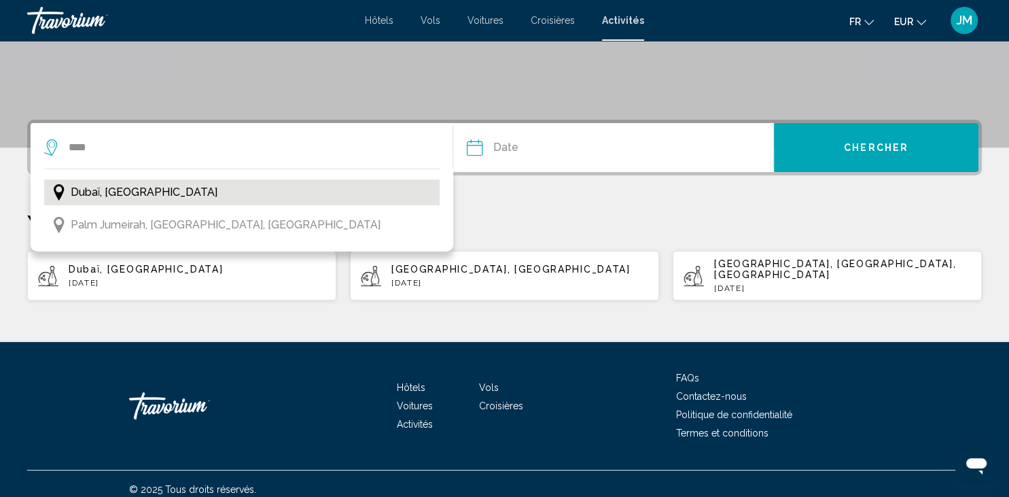
click at [138, 188] on span "Dubaï, [GEOGRAPHIC_DATA]" at bounding box center [144, 192] width 147 height 19
type input "**********"
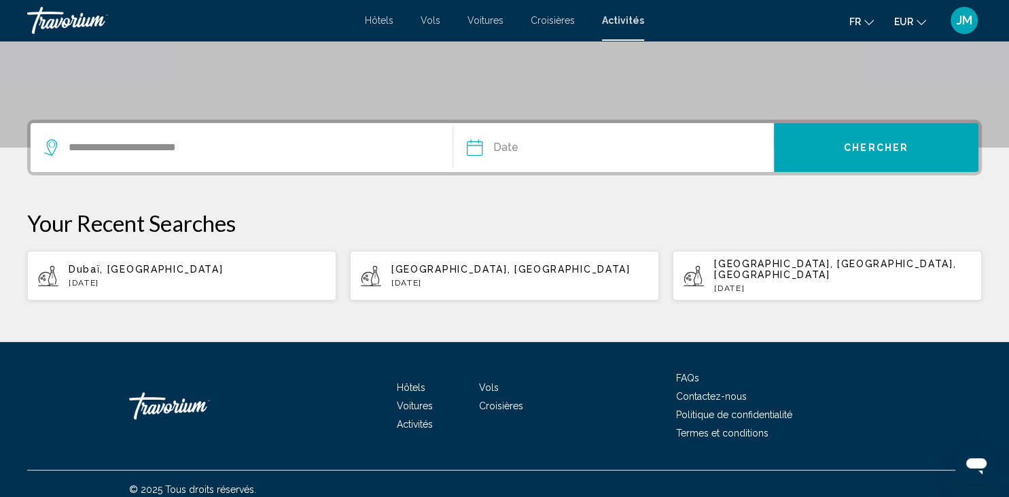
click at [575, 156] on input "Date" at bounding box center [542, 149] width 158 height 53
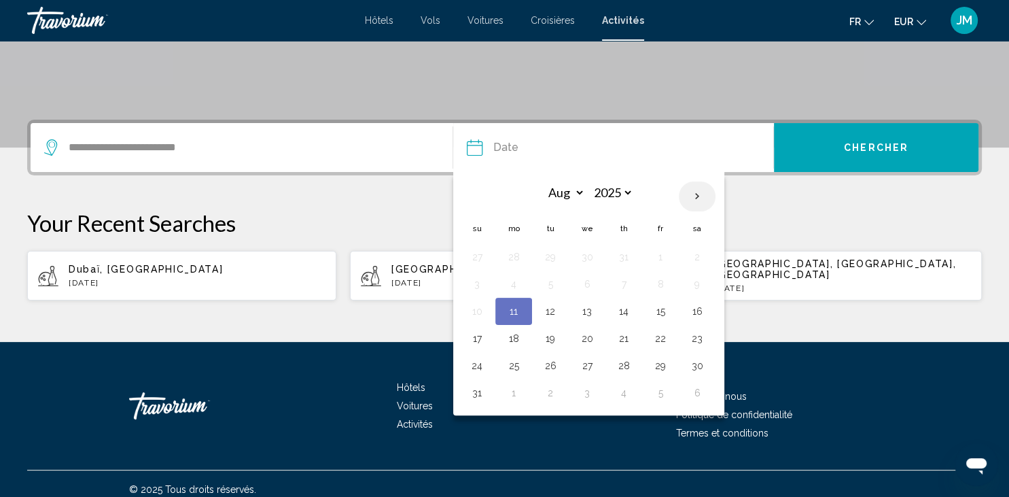
click at [701, 198] on th "Next month" at bounding box center [697, 196] width 37 height 30
click at [478, 194] on th "Previous month" at bounding box center [477, 196] width 37 height 30
select select "*"
click at [590, 314] on button "17" at bounding box center [587, 311] width 22 height 19
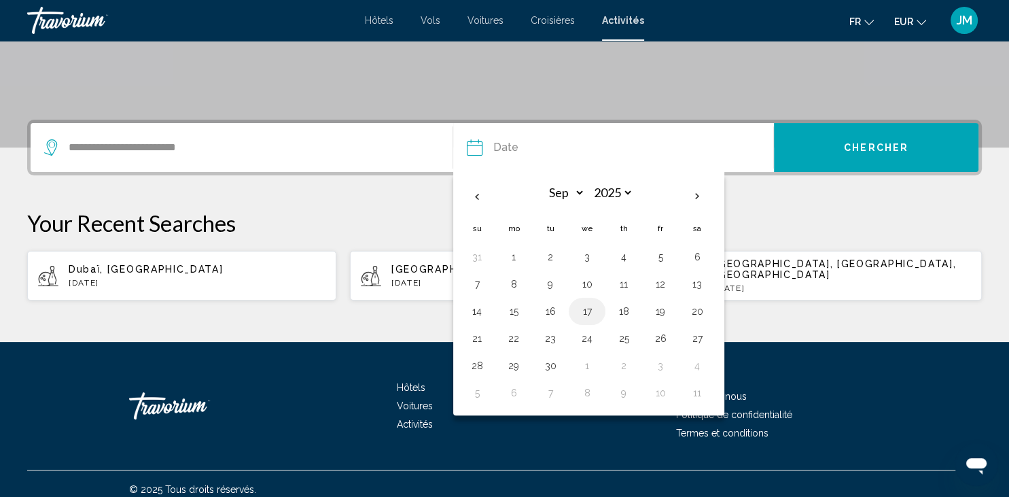
type input "**********"
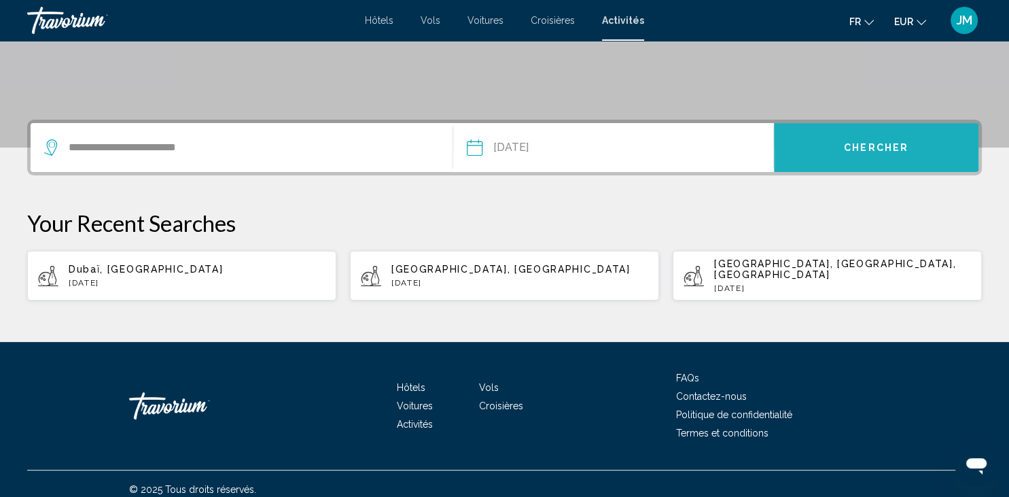
click at [859, 148] on span "Chercher" at bounding box center [876, 148] width 65 height 11
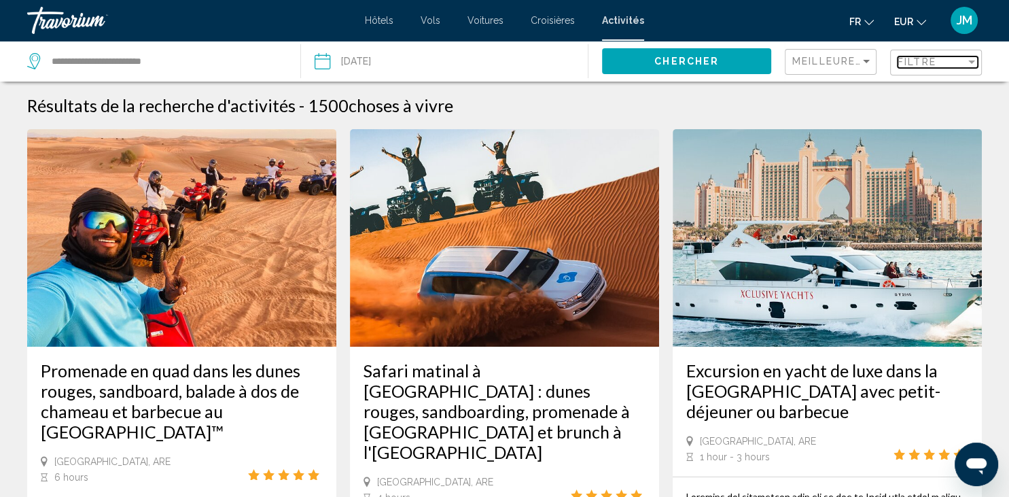
click at [964, 60] on div "Filtre" at bounding box center [931, 61] width 68 height 11
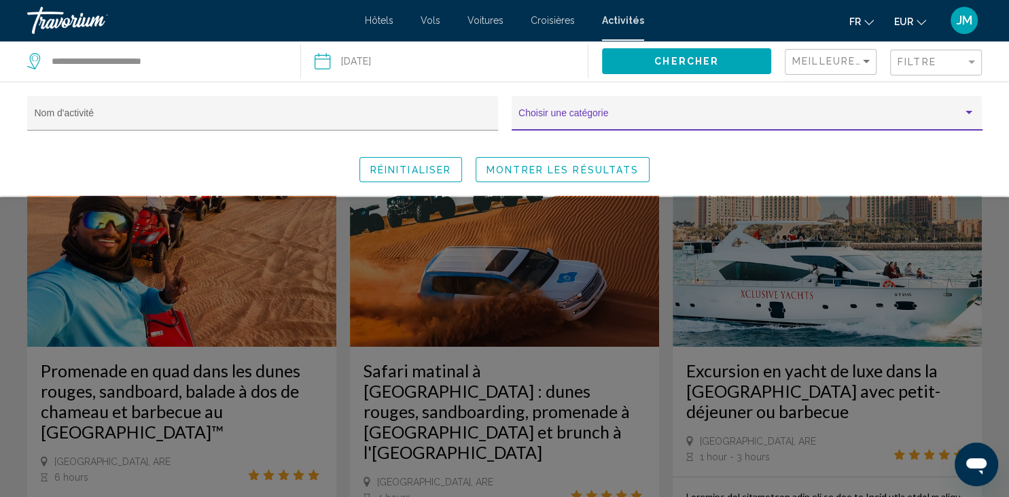
click at [939, 116] on span "Search widget" at bounding box center [740, 118] width 444 height 11
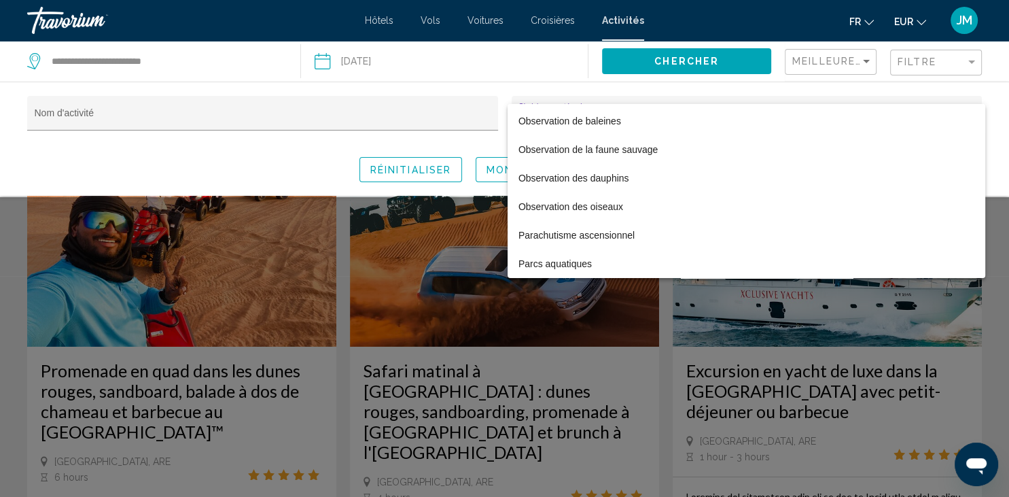
scroll to position [3279, 0]
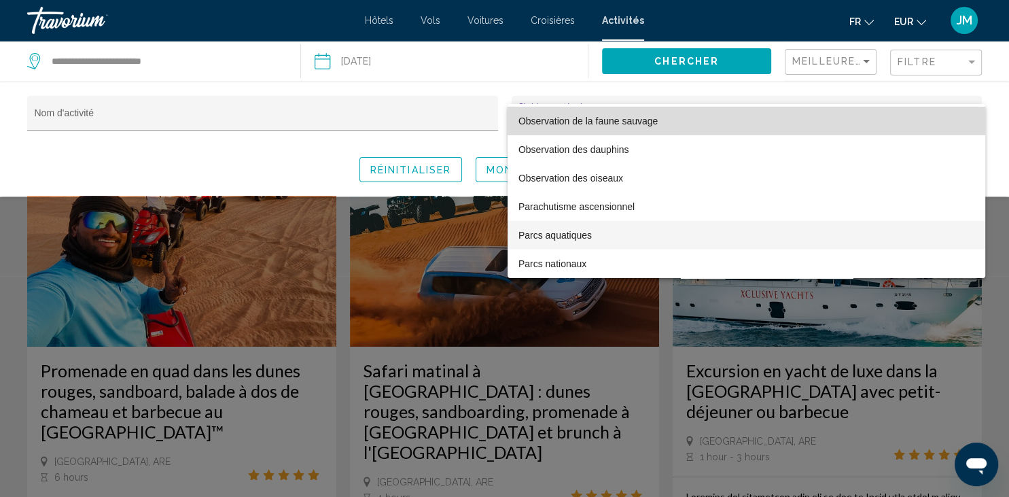
click at [939, 116] on span "Observation de la faune sauvage" at bounding box center [746, 121] width 456 height 29
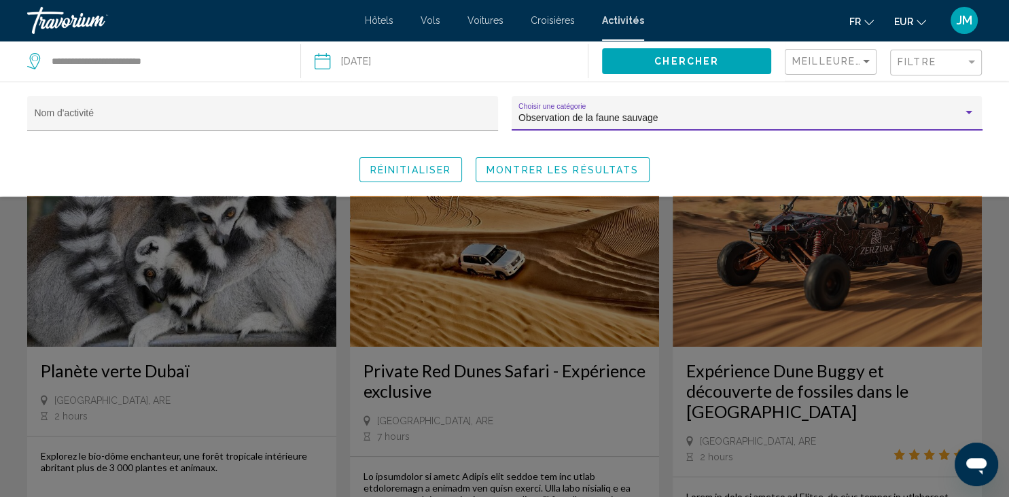
click at [939, 116] on div "Observation de la faune sauvage" at bounding box center [740, 118] width 444 height 11
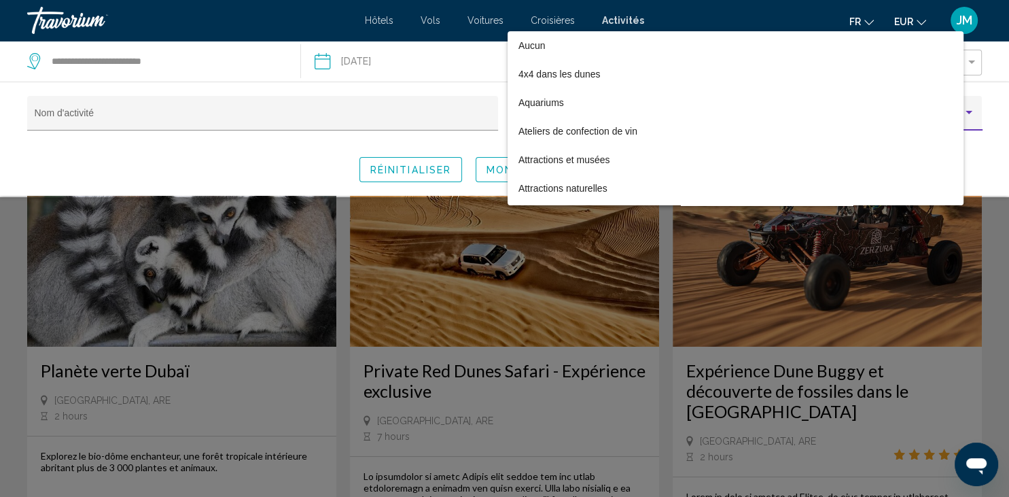
scroll to position [3209, 0]
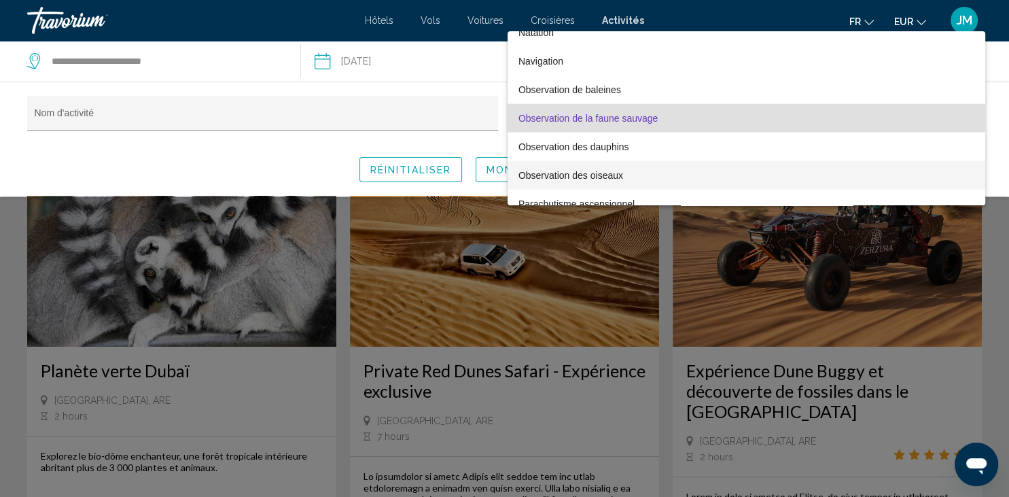
click at [327, 158] on div at bounding box center [504, 248] width 1009 height 497
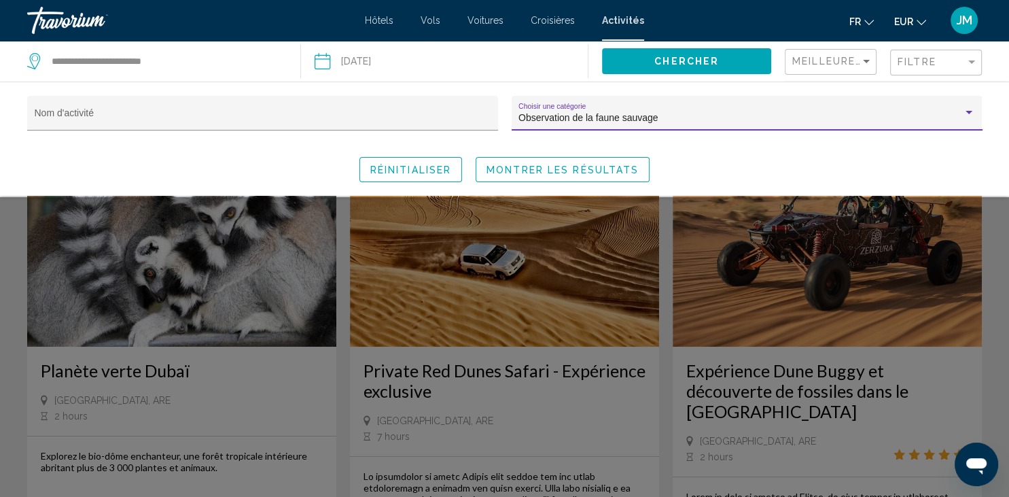
click at [969, 115] on div "Search widget" at bounding box center [969, 112] width 12 height 11
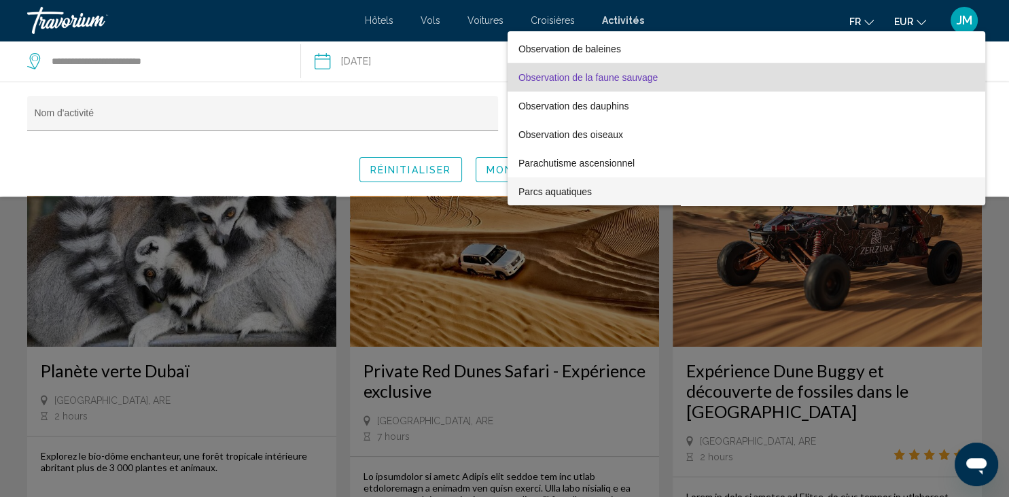
scroll to position [3279, 0]
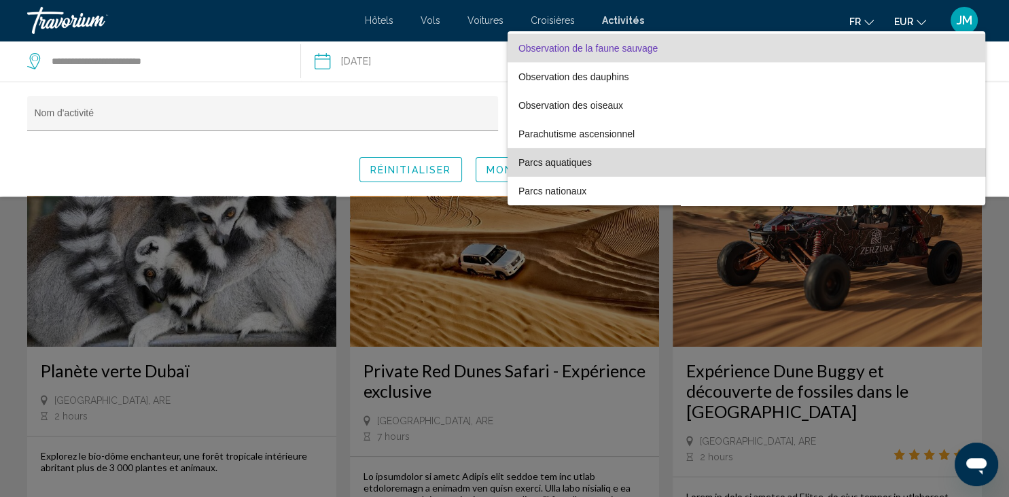
click at [950, 167] on span "Parcs aquatiques" at bounding box center [746, 162] width 456 height 29
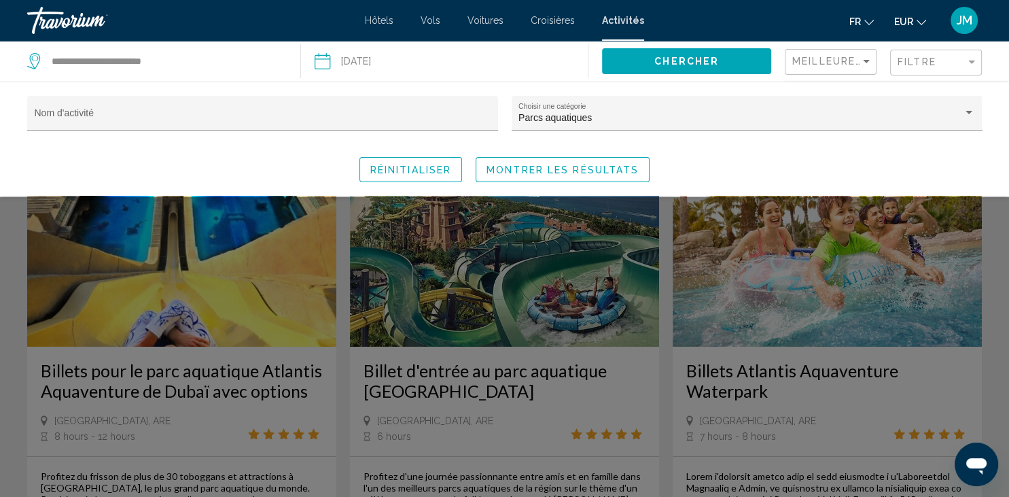
click at [920, 170] on div "Réinitialiser Montrer les résultats" at bounding box center [504, 169] width 955 height 25
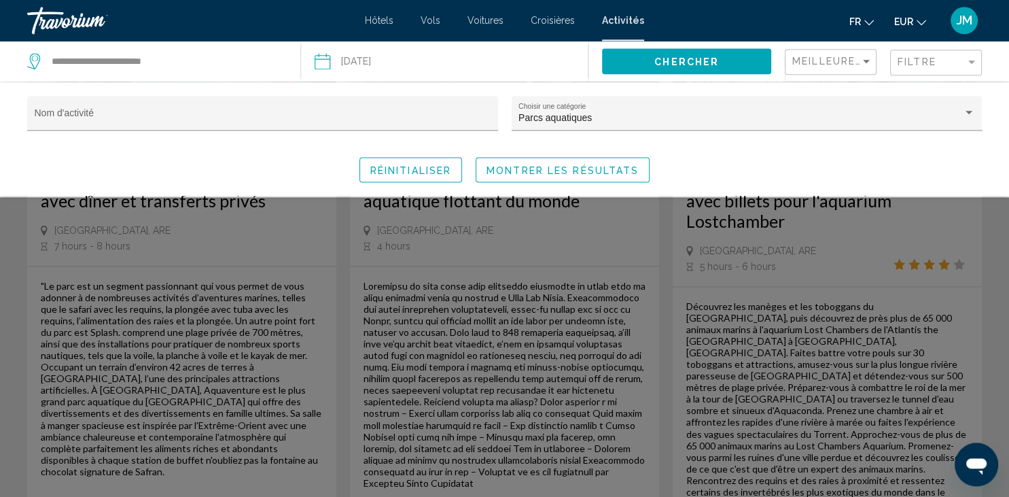
scroll to position [2116, 0]
